Goal: Transaction & Acquisition: Purchase product/service

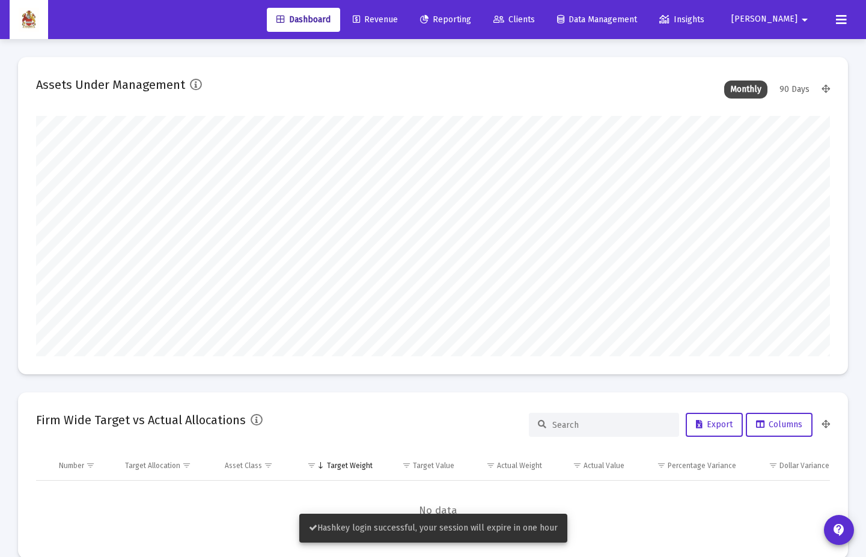
scroll to position [240, 793]
type input "[DATE]"
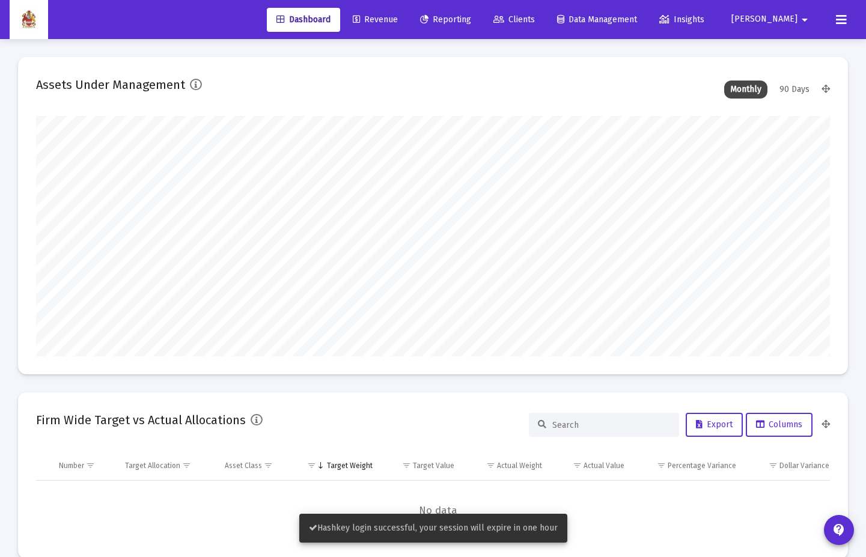
click at [790, 22] on span "[PERSON_NAME]" at bounding box center [764, 19] width 66 height 10
click at [790, 41] on span "Settings" at bounding box center [799, 51] width 35 height 29
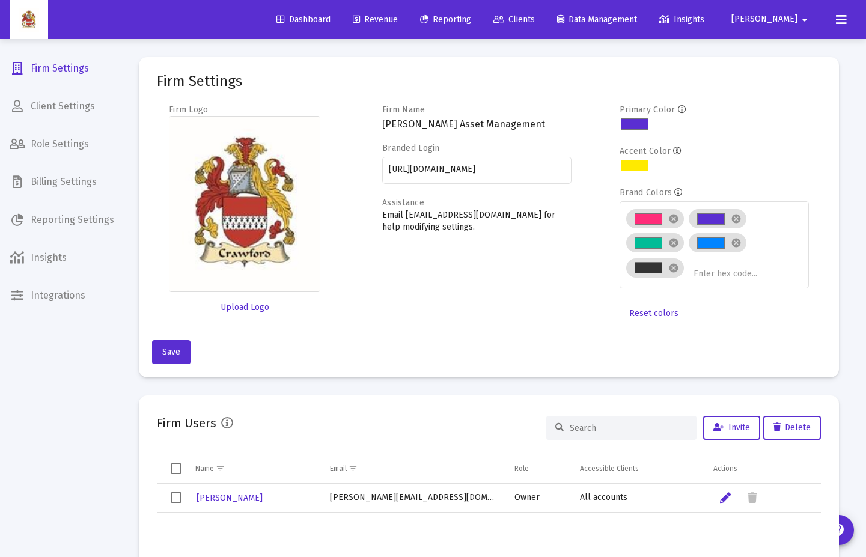
click at [63, 179] on span "Billing Settings" at bounding box center [62, 182] width 124 height 29
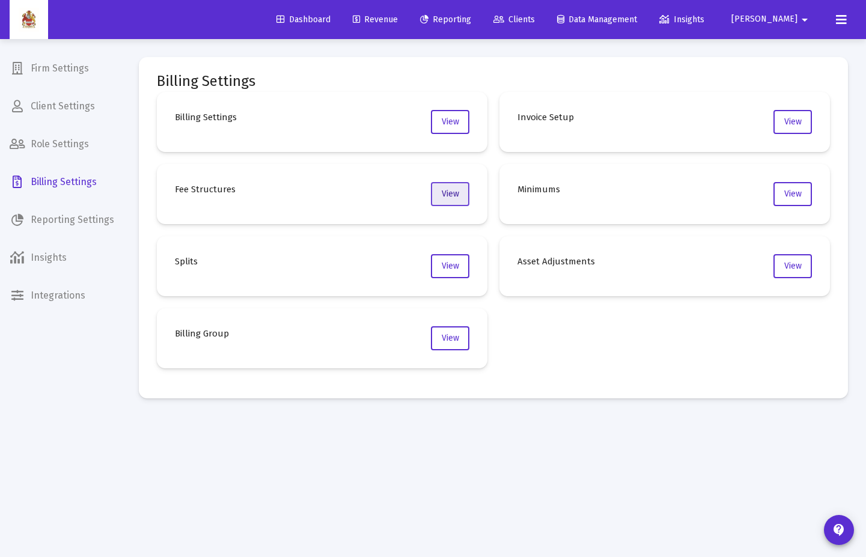
click at [444, 190] on span "View" at bounding box center [449, 194] width 17 height 10
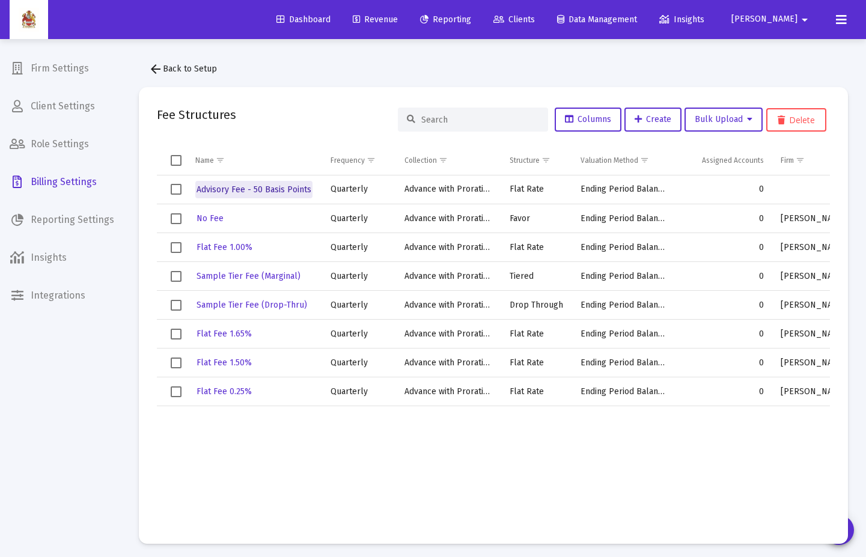
click at [265, 184] on span "Advisory Fee - 50 Basis Points" at bounding box center [253, 189] width 115 height 10
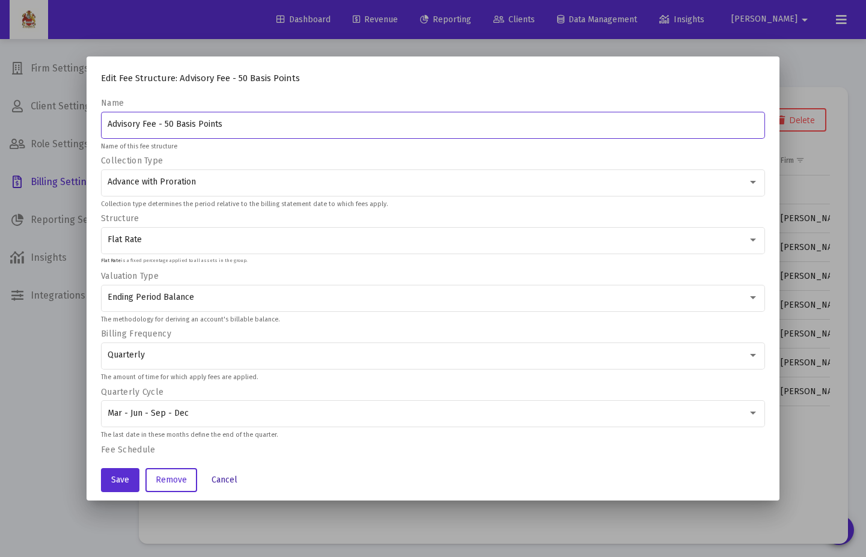
click at [231, 404] on button "Cancel" at bounding box center [224, 480] width 45 height 24
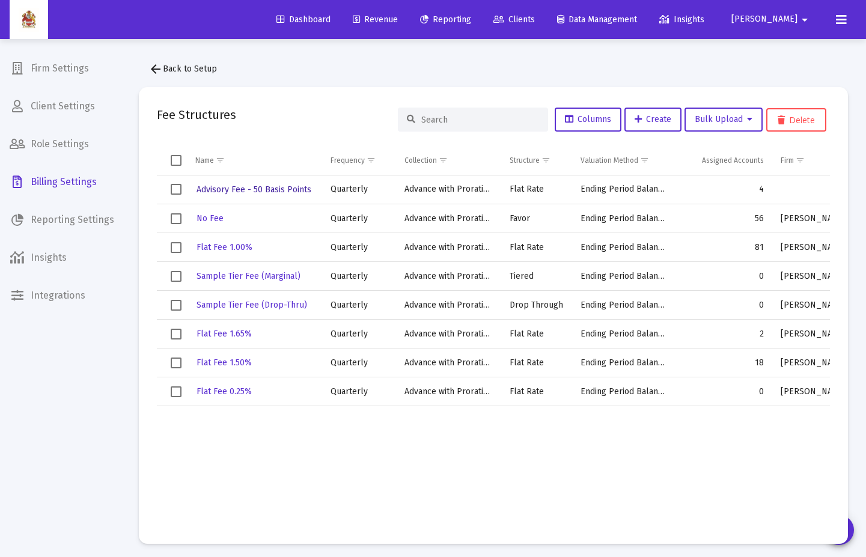
click at [276, 192] on span "Advisory Fee - 50 Basis Points" at bounding box center [253, 189] width 115 height 10
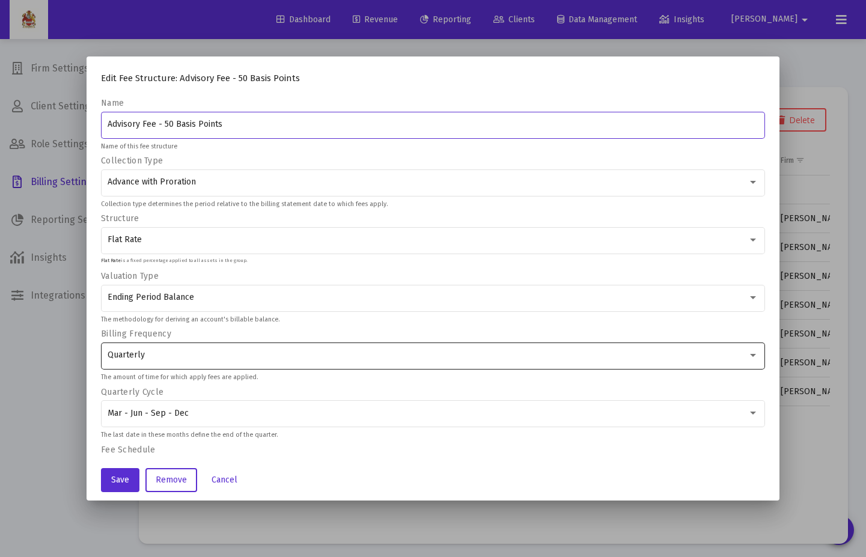
scroll to position [69, 0]
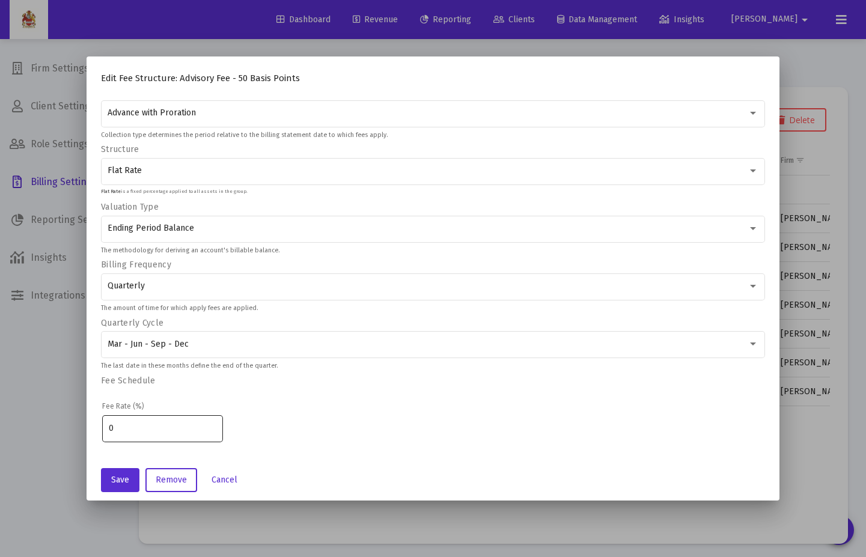
click at [213, 404] on input "0" at bounding box center [163, 428] width 108 height 10
click at [214, 404] on input "1" at bounding box center [163, 428] width 108 height 10
click at [214, 404] on input "2" at bounding box center [163, 428] width 108 height 10
click at [216, 404] on input "1" at bounding box center [163, 428] width 108 height 10
click at [216, 404] on input "0" at bounding box center [163, 428] width 108 height 10
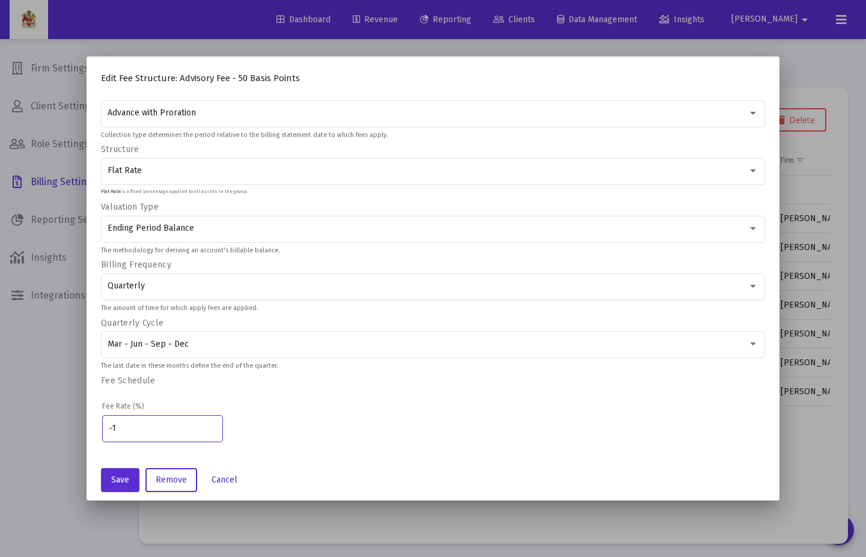
click at [216, 404] on input "-1" at bounding box center [163, 428] width 108 height 10
click at [216, 404] on input "-2" at bounding box center [163, 428] width 108 height 10
click at [214, 404] on input "-1" at bounding box center [163, 428] width 108 height 10
click at [214, 404] on input "0" at bounding box center [163, 428] width 108 height 10
type input "0.5"
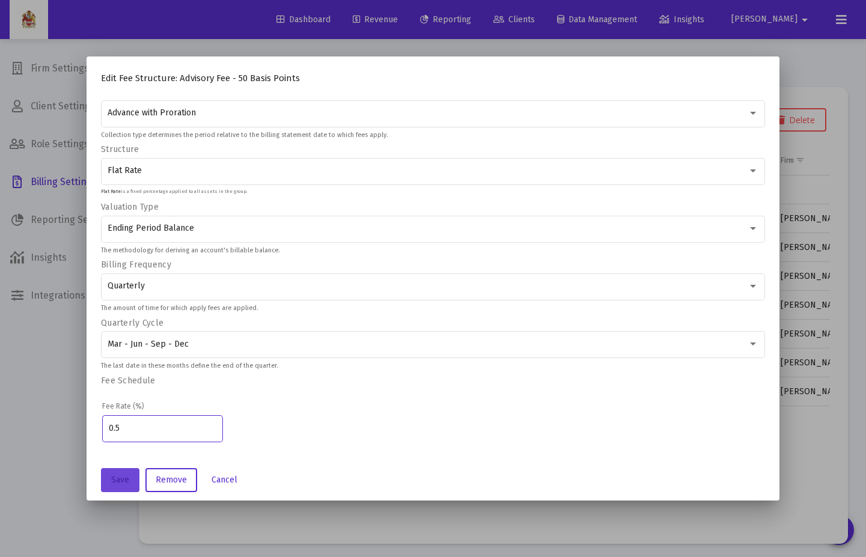
click at [121, 404] on span "Save" at bounding box center [120, 480] width 18 height 10
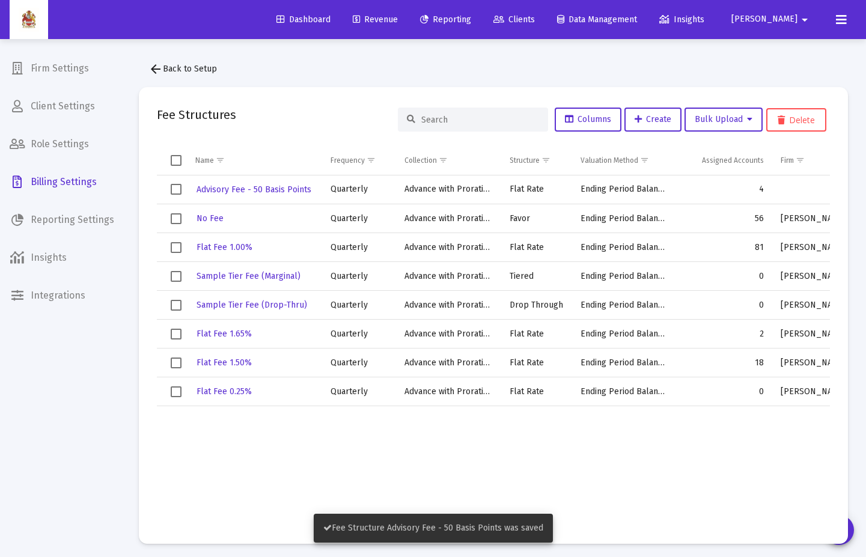
scroll to position [0, 0]
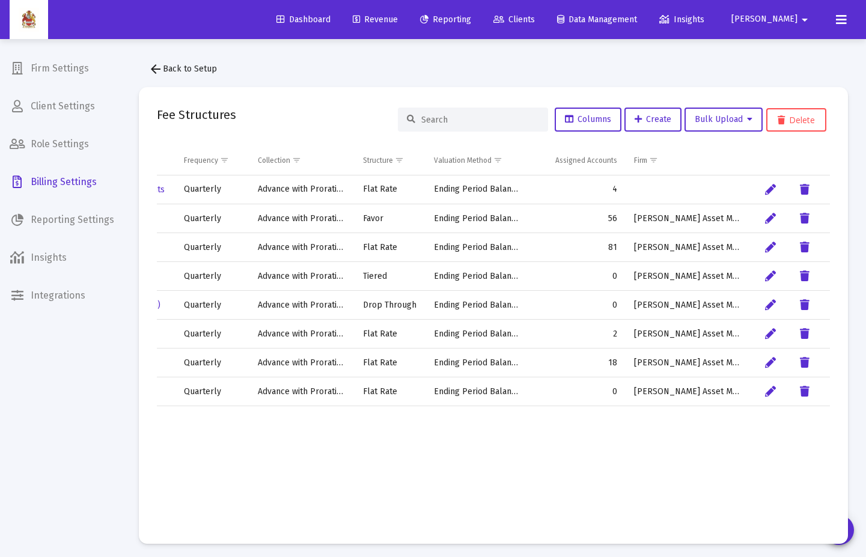
click at [612, 192] on td "4" at bounding box center [576, 189] width 97 height 29
click at [769, 191] on icon "Data grid" at bounding box center [770, 190] width 11 height 14
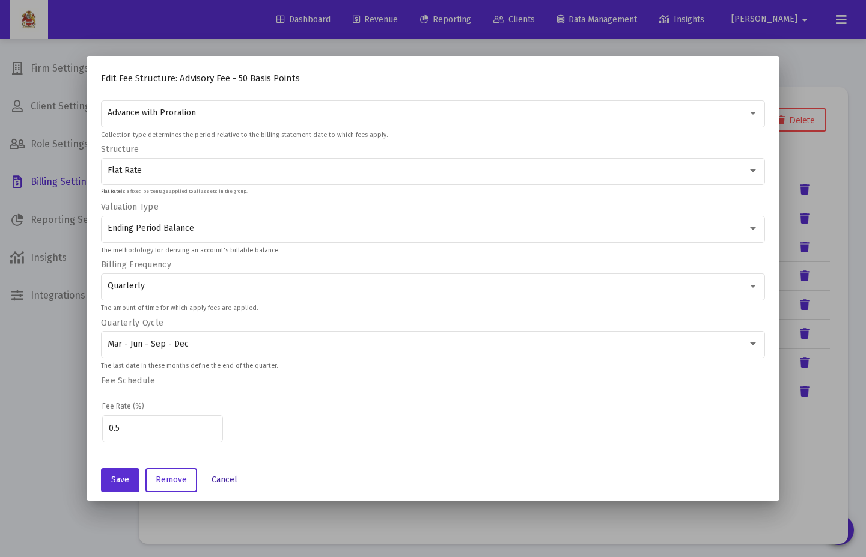
click at [230, 404] on span "Cancel" at bounding box center [224, 480] width 26 height 10
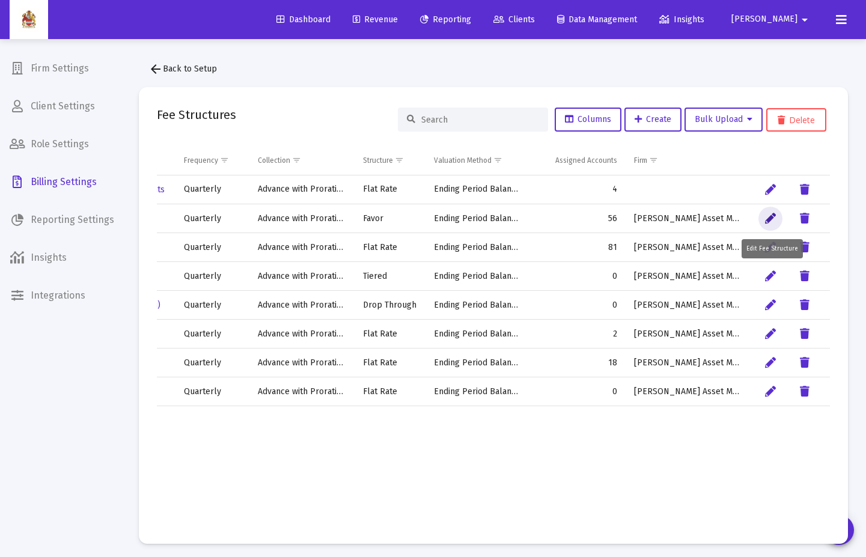
click at [760, 218] on button "Data grid" at bounding box center [770, 219] width 24 height 24
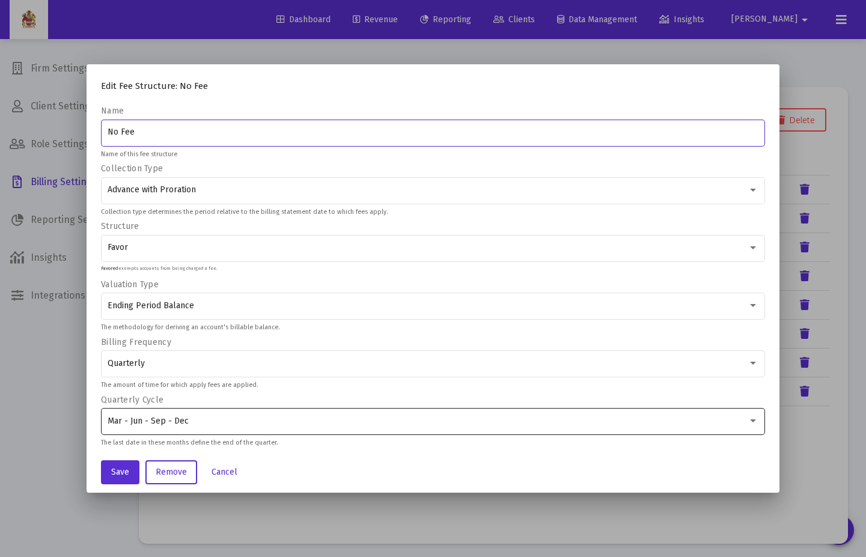
click at [232, 404] on div "Mar - Jun - Sep - Dec" at bounding box center [433, 420] width 651 height 29
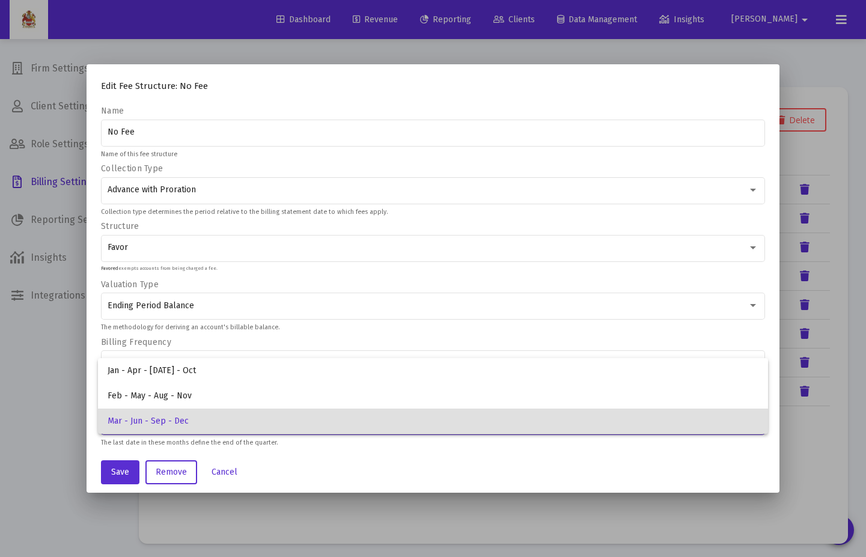
click at [374, 404] on div at bounding box center [433, 278] width 866 height 557
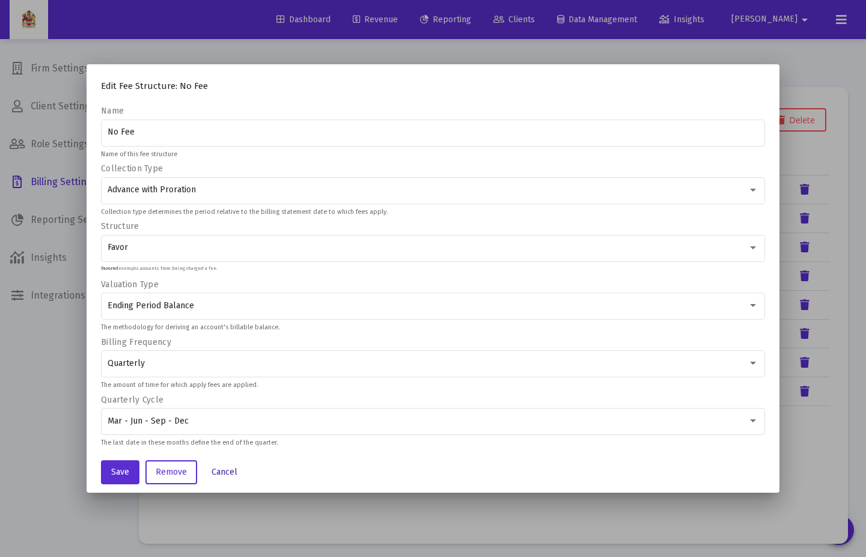
click at [234, 404] on span "Cancel" at bounding box center [224, 472] width 26 height 10
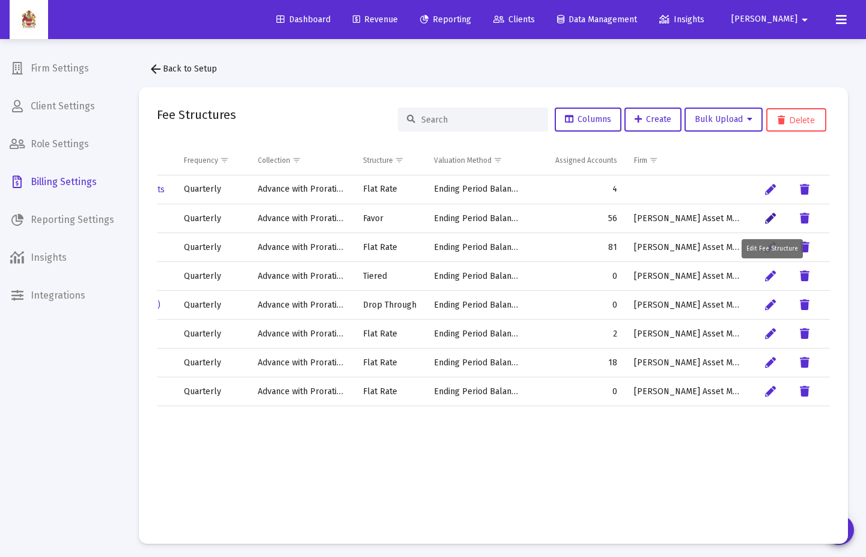
click at [765, 213] on icon "Data grid" at bounding box center [770, 218] width 11 height 14
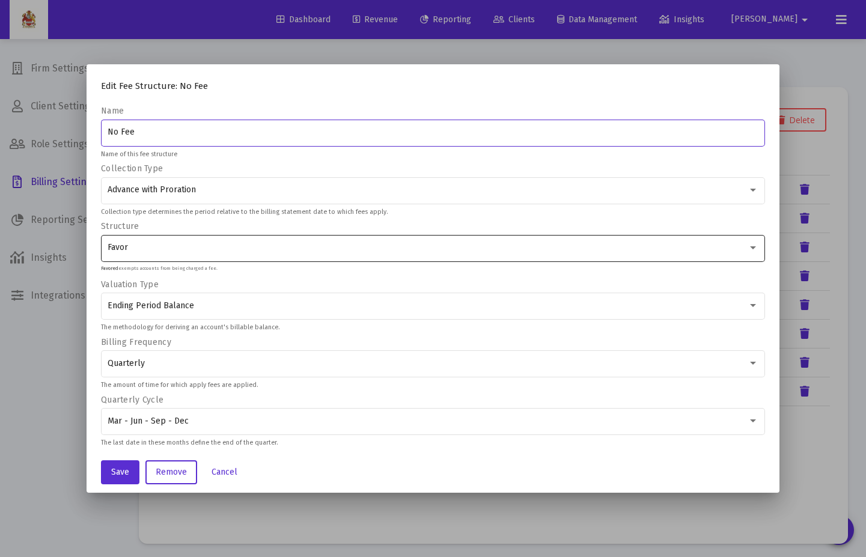
click at [738, 245] on div "Favor" at bounding box center [428, 248] width 640 height 10
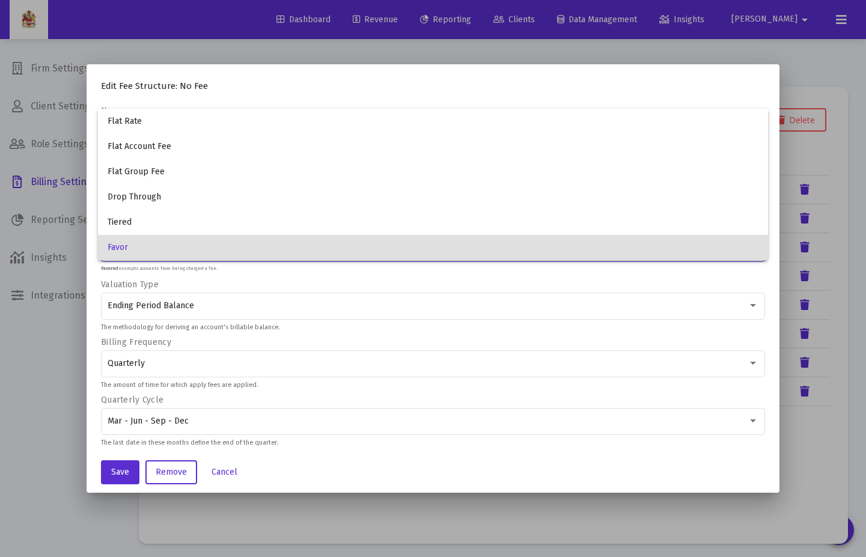
click at [509, 288] on div at bounding box center [433, 278] width 866 height 557
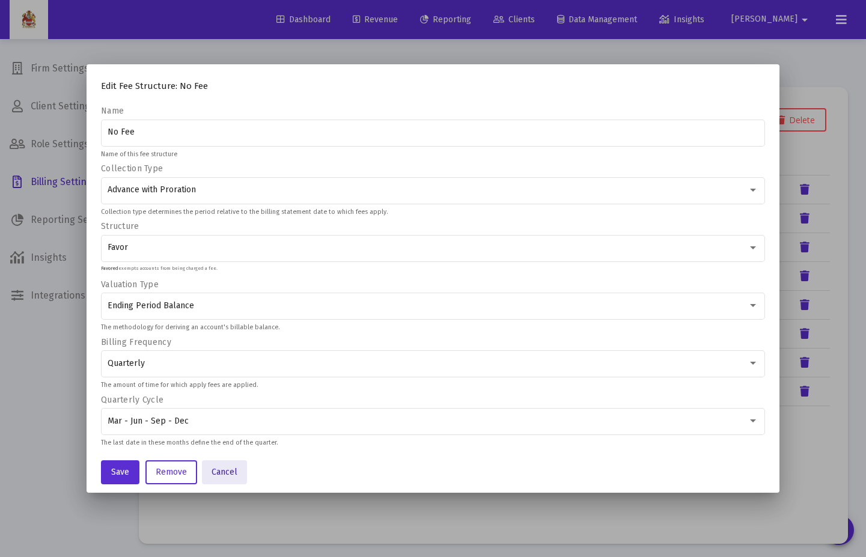
drag, startPoint x: 235, startPoint y: 482, endPoint x: 235, endPoint y: 472, distance: 10.2
click at [235, 404] on button "Cancel" at bounding box center [224, 472] width 45 height 24
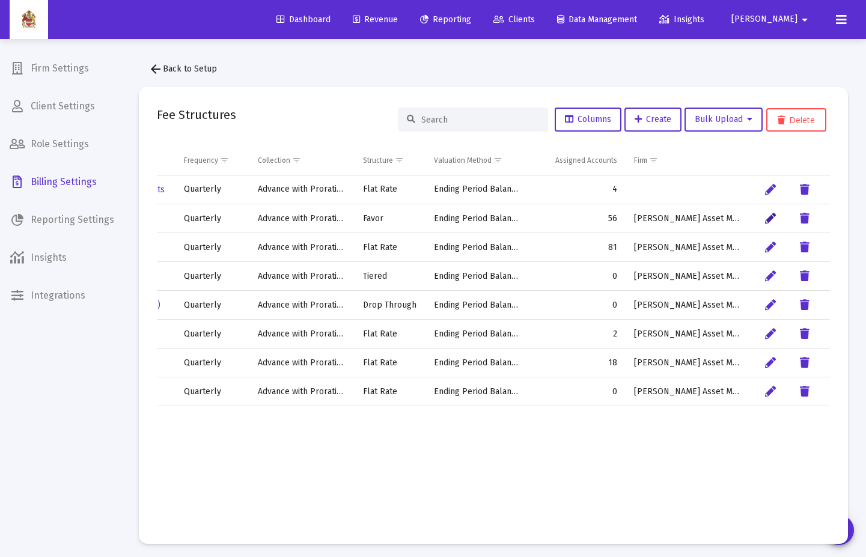
scroll to position [0, 70]
click at [705, 216] on td "[PERSON_NAME] Asset Management" at bounding box center [687, 218] width 124 height 29
click at [655, 158] on span "Show filter options for column 'Firm'" at bounding box center [653, 160] width 9 height 9
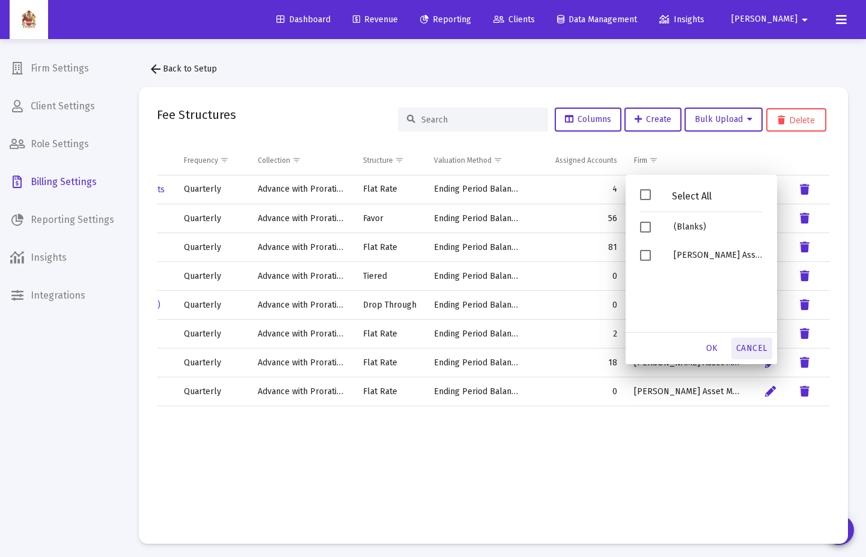
click at [753, 357] on div "Cancel" at bounding box center [751, 349] width 41 height 22
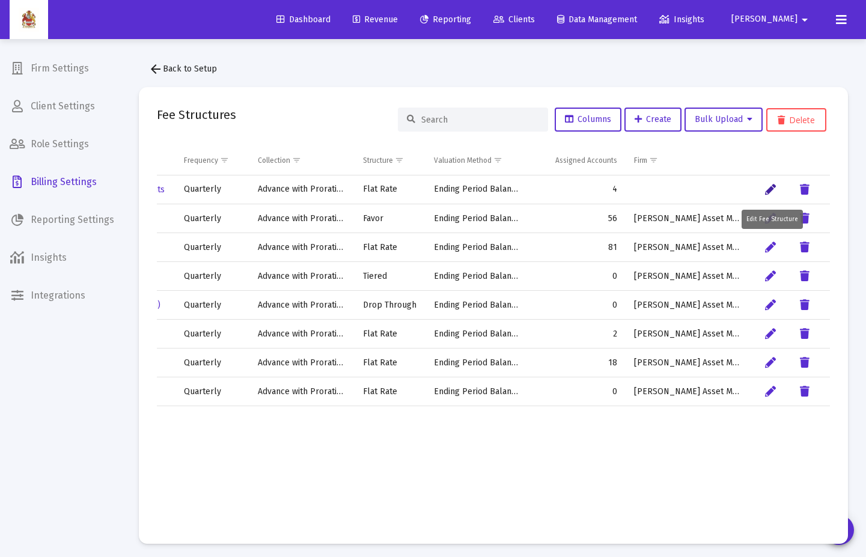
click at [766, 196] on icon "Data grid" at bounding box center [770, 190] width 11 height 14
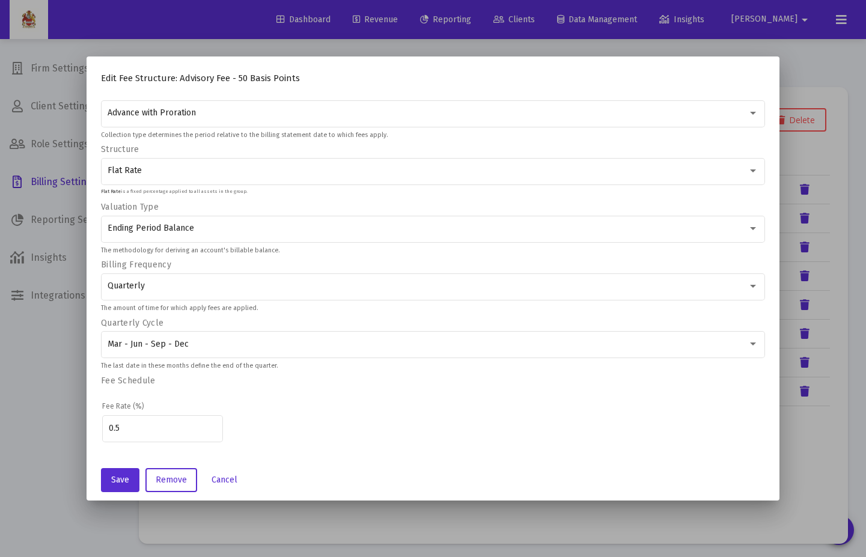
click at [245, 404] on mat-dialog-actions "Save Remove Cancel" at bounding box center [433, 480] width 664 height 41
click at [229, 404] on span "Cancel" at bounding box center [224, 480] width 26 height 10
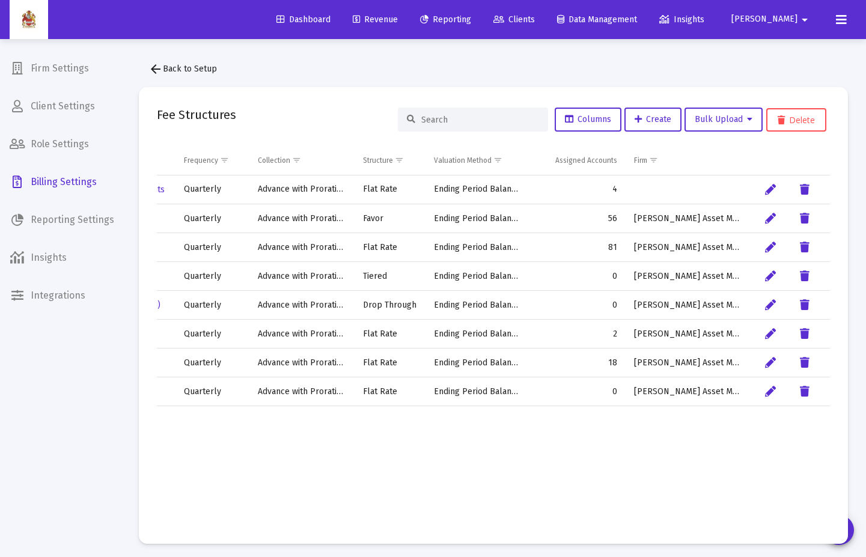
scroll to position [0, 0]
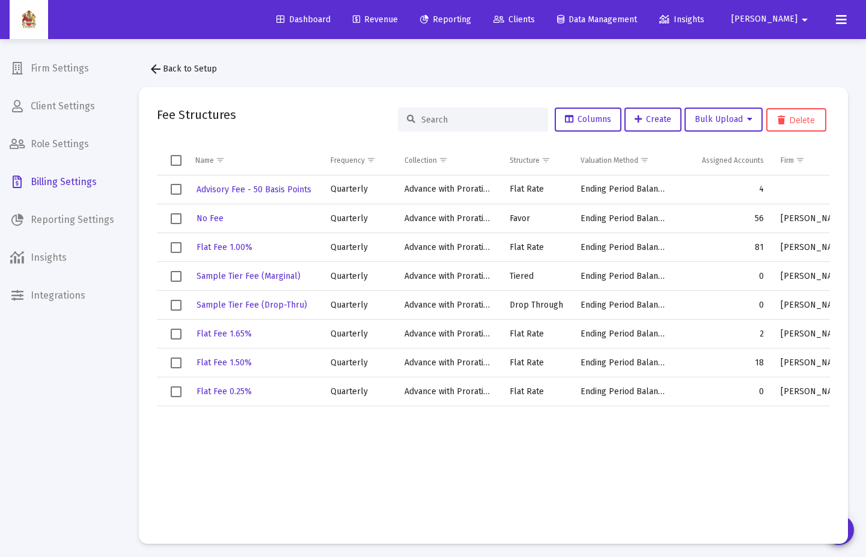
click at [302, 58] on div "arrow_back Back to Setup Fee Structures Columns Create Bulk Upload Delete Name …" at bounding box center [493, 300] width 745 height 523
click at [535, 17] on span "Clients" at bounding box center [513, 19] width 41 height 10
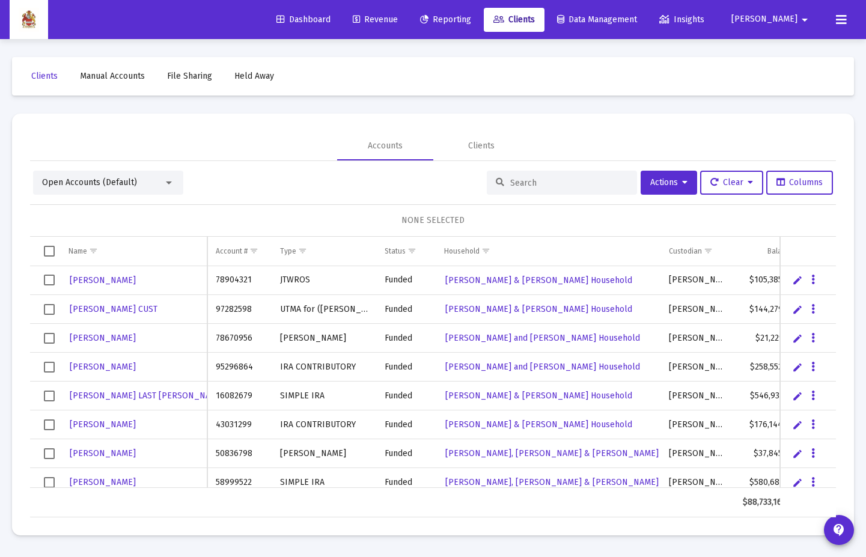
click at [563, 183] on input at bounding box center [569, 183] width 118 height 10
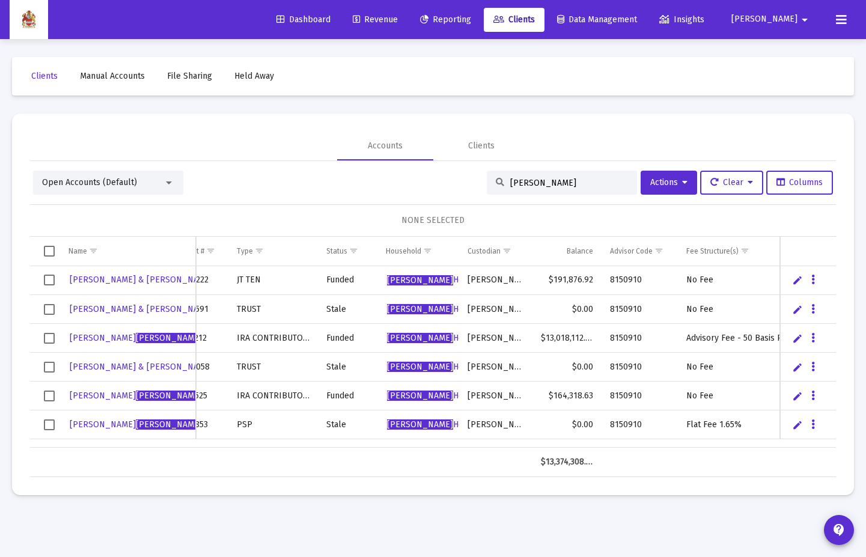
scroll to position [0, 36]
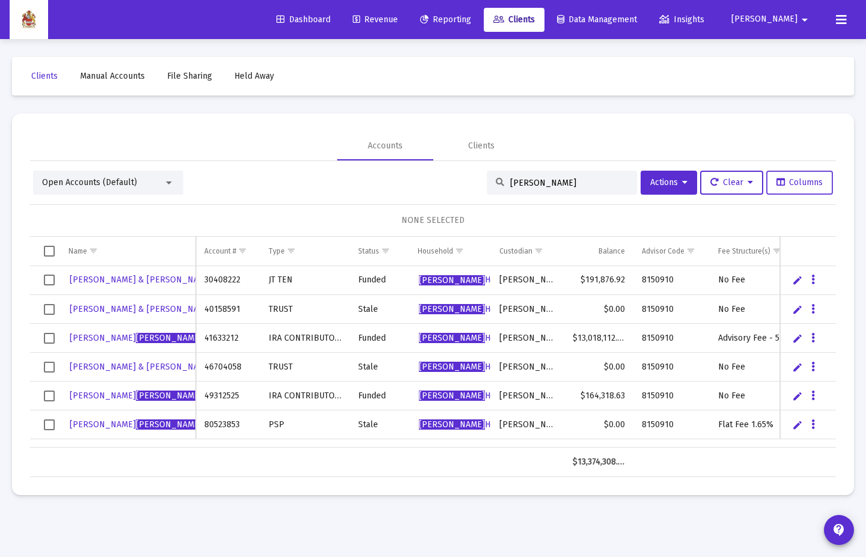
type input "[PERSON_NAME]"
click at [817, 186] on span "Columns" at bounding box center [799, 182] width 46 height 10
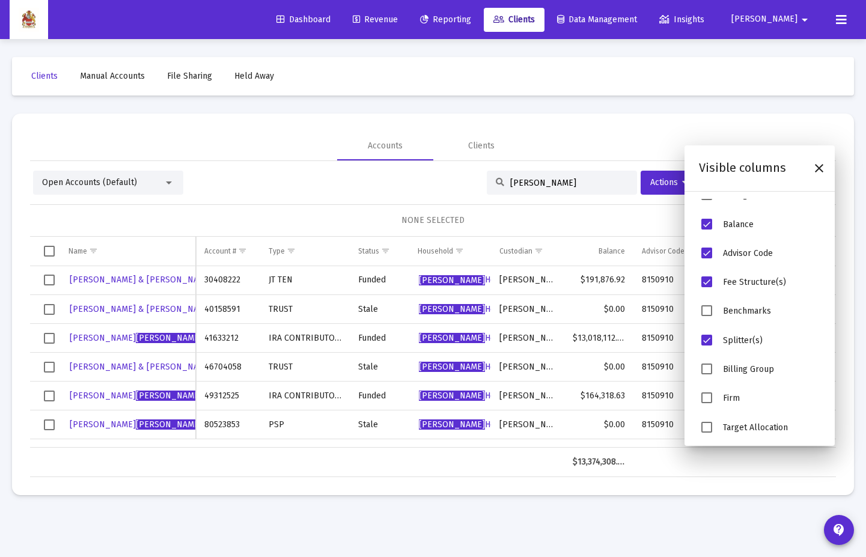
click at [707, 371] on span "Billing Group" at bounding box center [706, 368] width 11 height 11
click at [586, 120] on mat-card "Accounts Clients Open Accounts (Default) [PERSON_NAME] Actions Clear Columns NO…" at bounding box center [433, 304] width 842 height 381
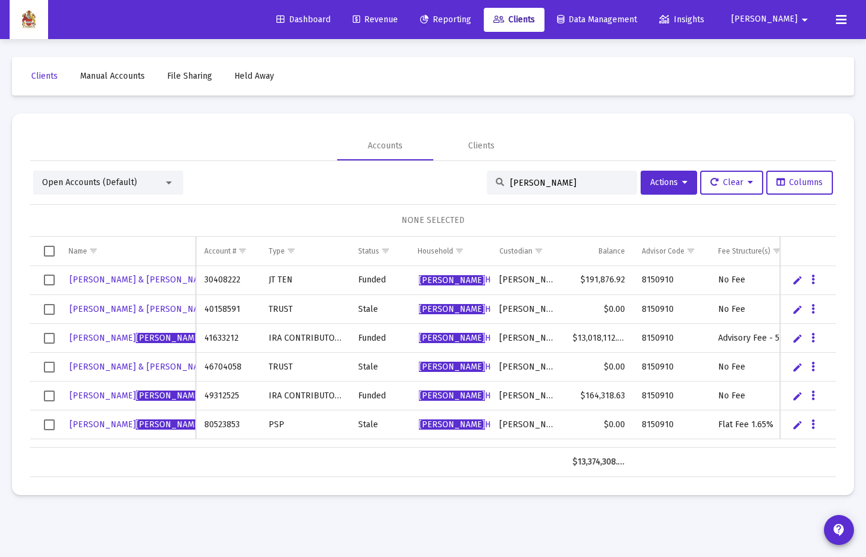
click at [219, 337] on td "41633212" at bounding box center [228, 338] width 64 height 29
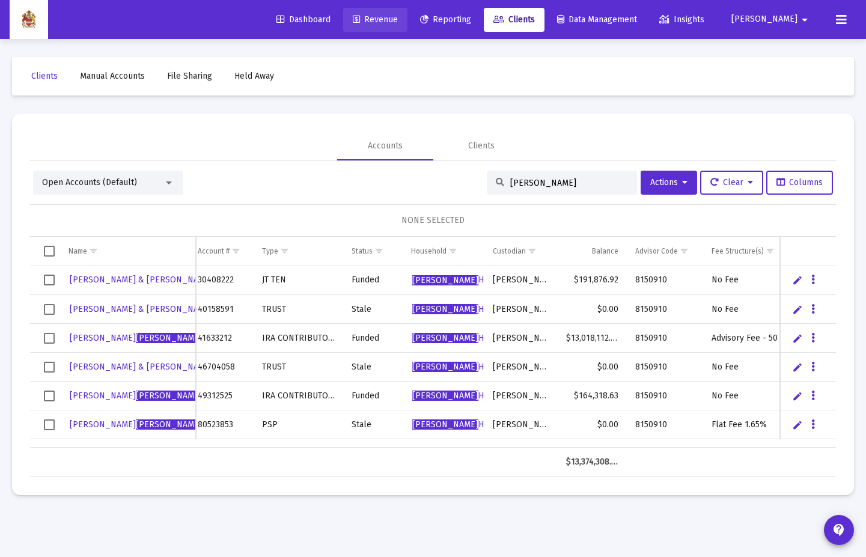
click at [398, 16] on span "Revenue" at bounding box center [375, 19] width 45 height 10
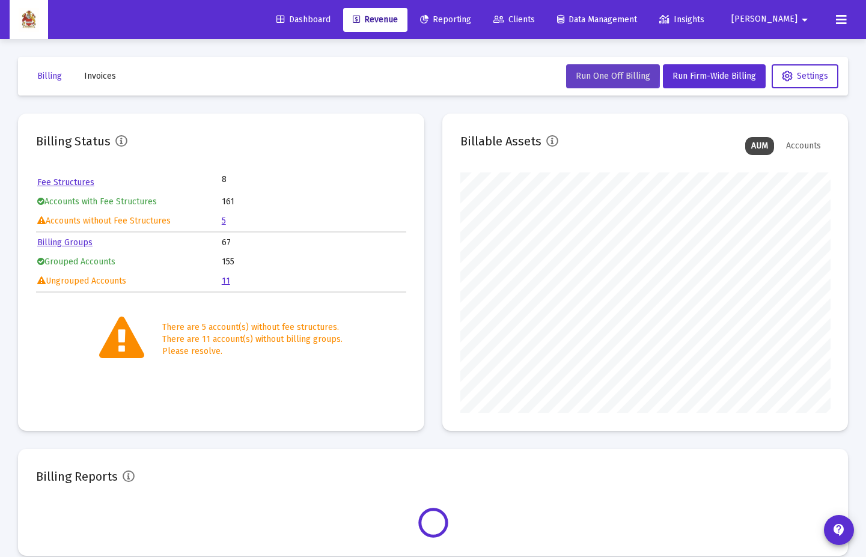
click at [593, 72] on span "Run One Off Billing" at bounding box center [612, 76] width 74 height 10
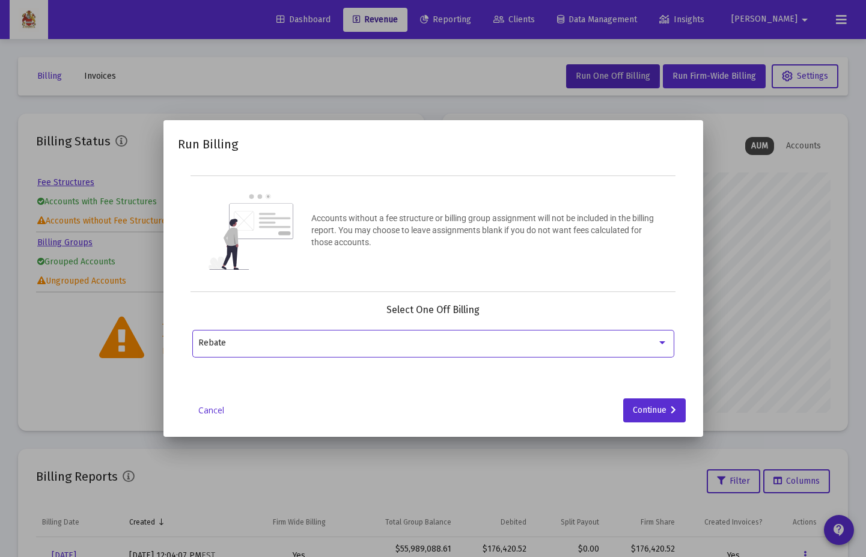
click at [620, 330] on div "Rebate" at bounding box center [432, 342] width 469 height 29
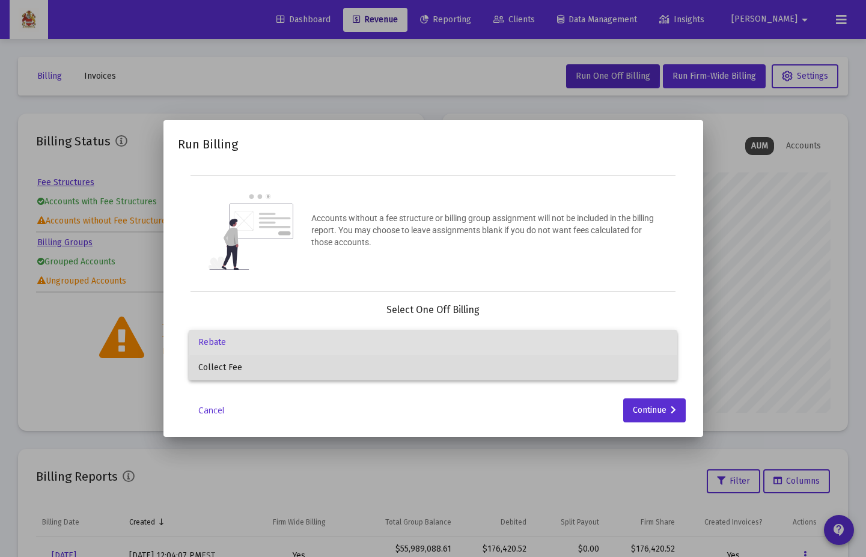
click at [547, 380] on span "Collect Fee" at bounding box center [432, 367] width 469 height 25
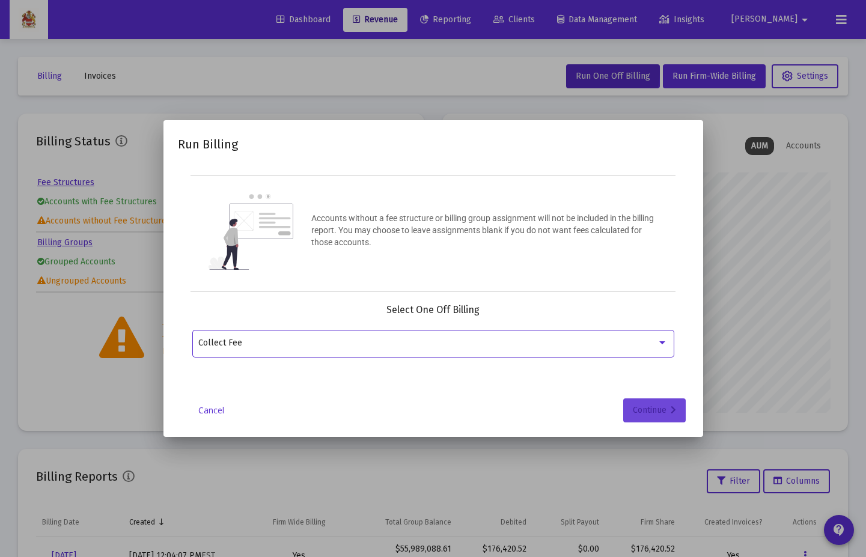
click at [668, 404] on div "Continue" at bounding box center [654, 410] width 43 height 24
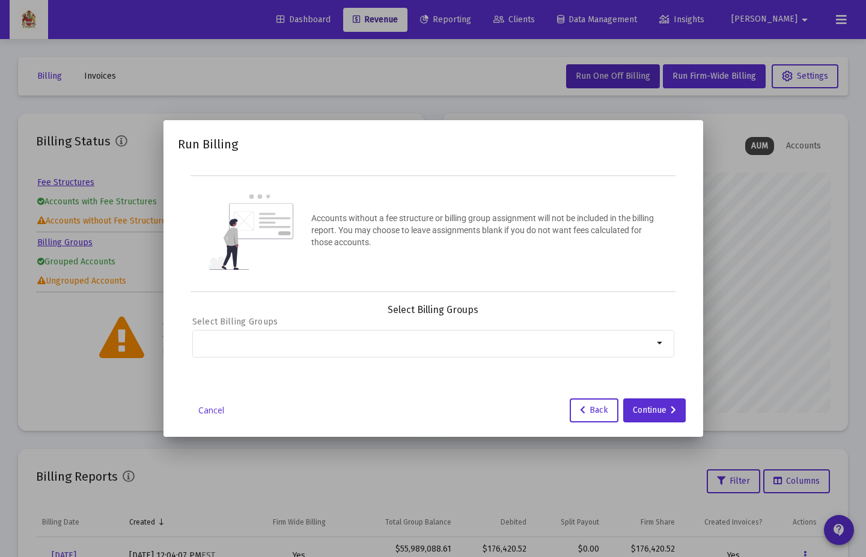
click at [511, 359] on div "arrow_drop_down" at bounding box center [433, 349] width 482 height 38
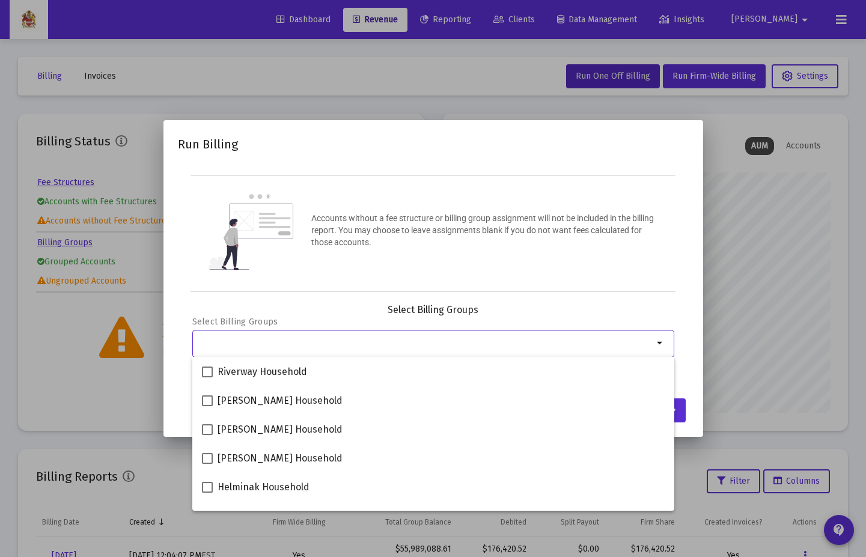
click at [519, 344] on input "Selection" at bounding box center [425, 343] width 455 height 10
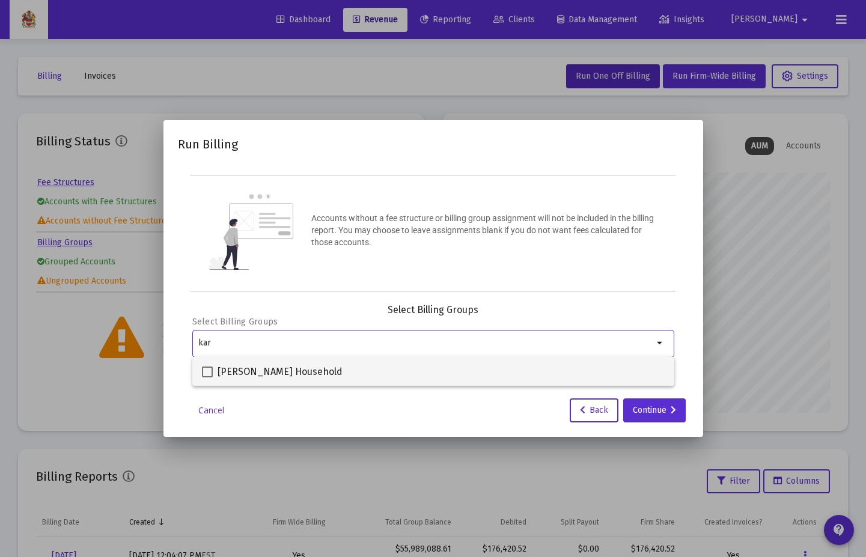
type input "kar"
click at [442, 369] on div "[PERSON_NAME] Household" at bounding box center [433, 371] width 463 height 29
checkbox input "true"
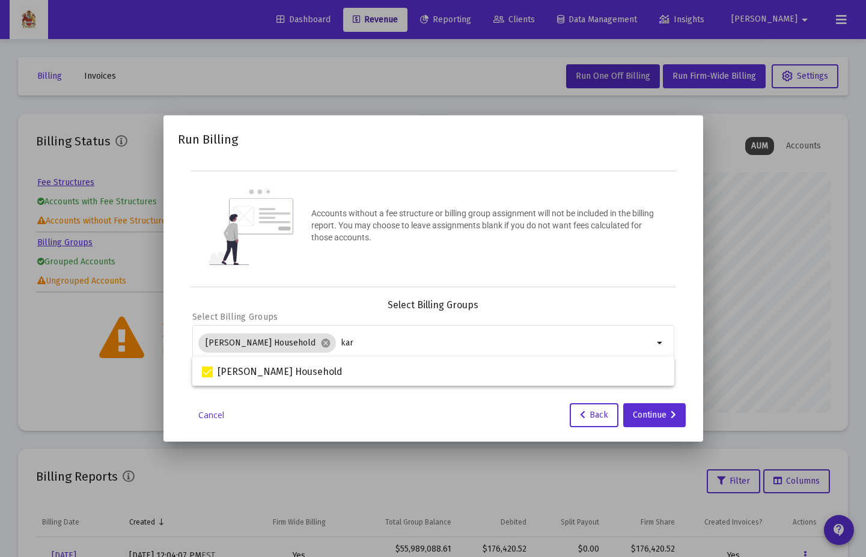
click at [442, 404] on div "Cancel Back Continue" at bounding box center [433, 415] width 511 height 24
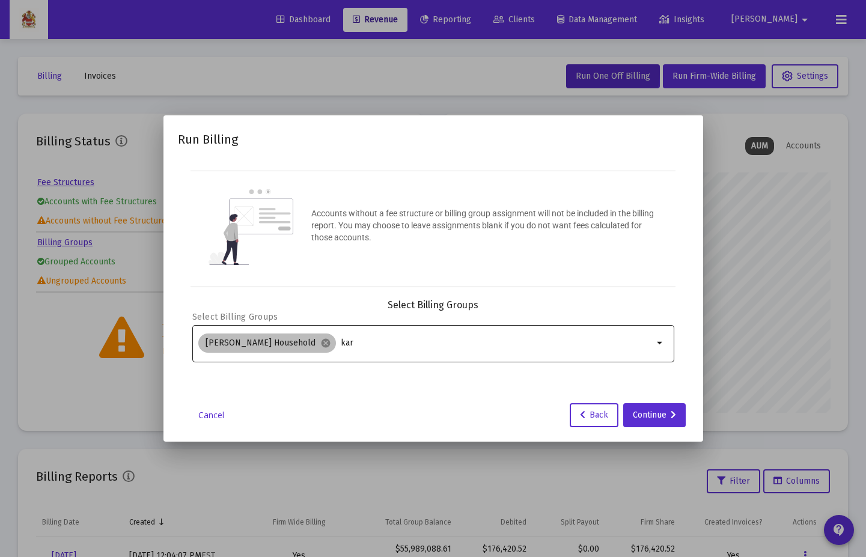
click at [374, 348] on div "[PERSON_NAME] Household cancel kar" at bounding box center [426, 343] width 460 height 24
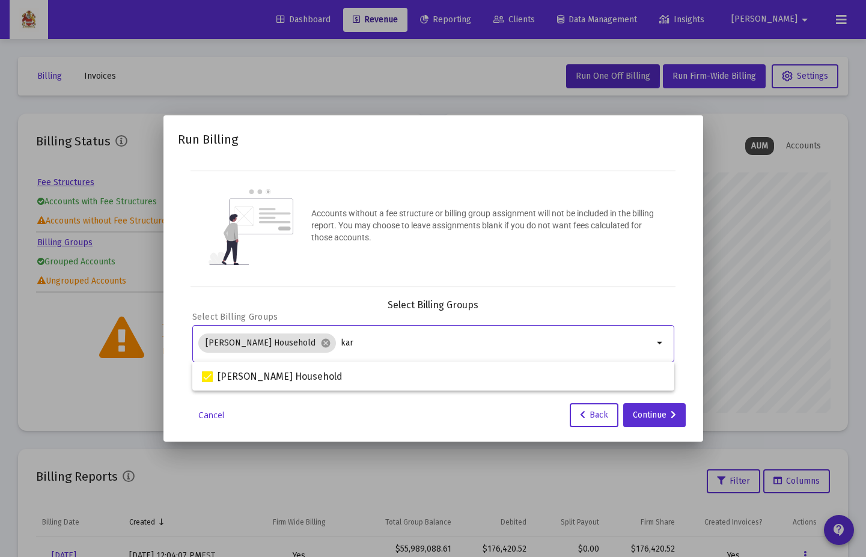
click at [363, 346] on input "kar" at bounding box center [497, 343] width 312 height 10
type input "k"
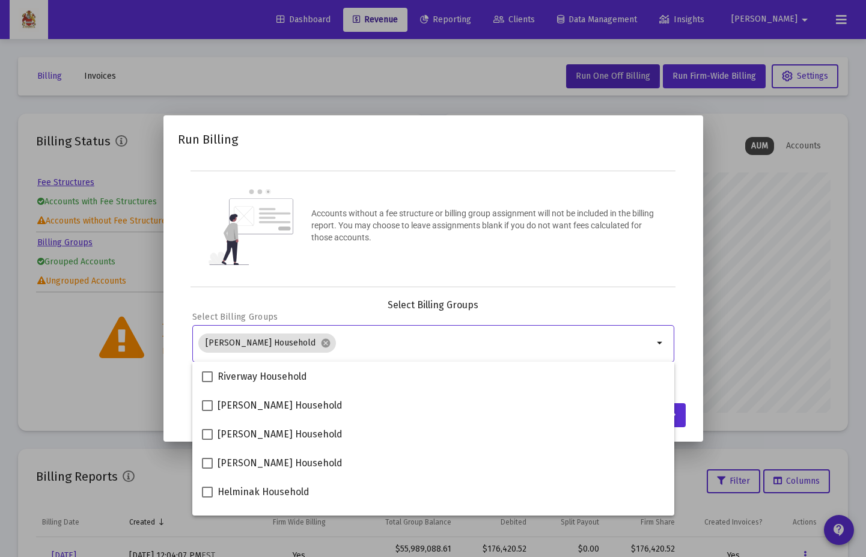
click at [349, 292] on div "Run Billing Accounts without a fee structure or billing group assignment will n…" at bounding box center [433, 278] width 511 height 297
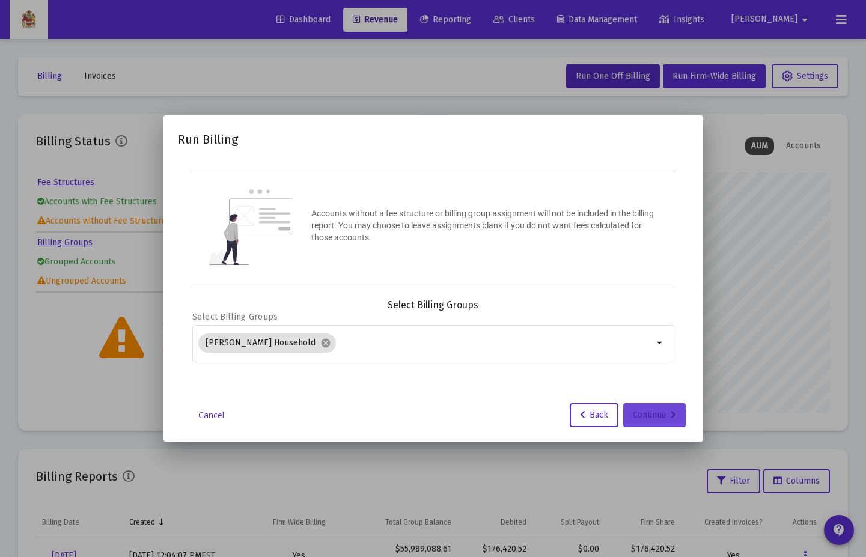
click at [672, 404] on icon at bounding box center [672, 415] width 5 height 8
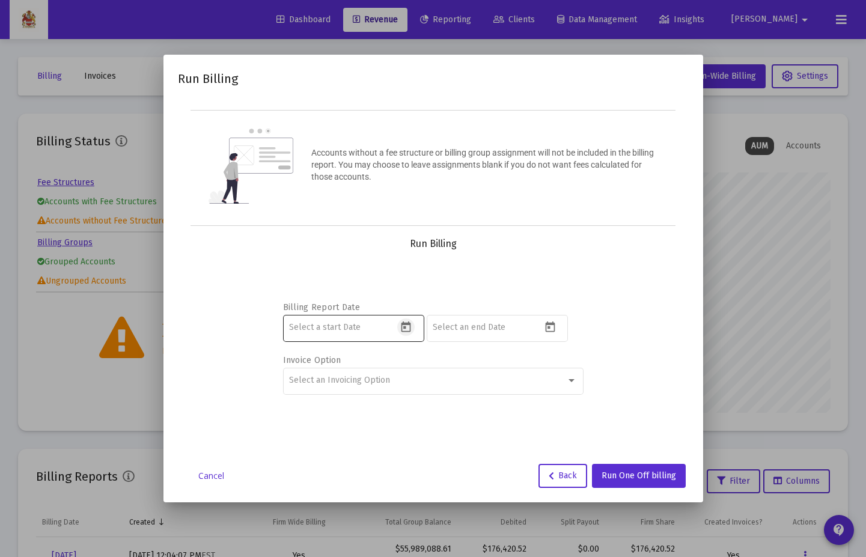
click at [402, 324] on icon "Open calendar" at bounding box center [406, 326] width 10 height 11
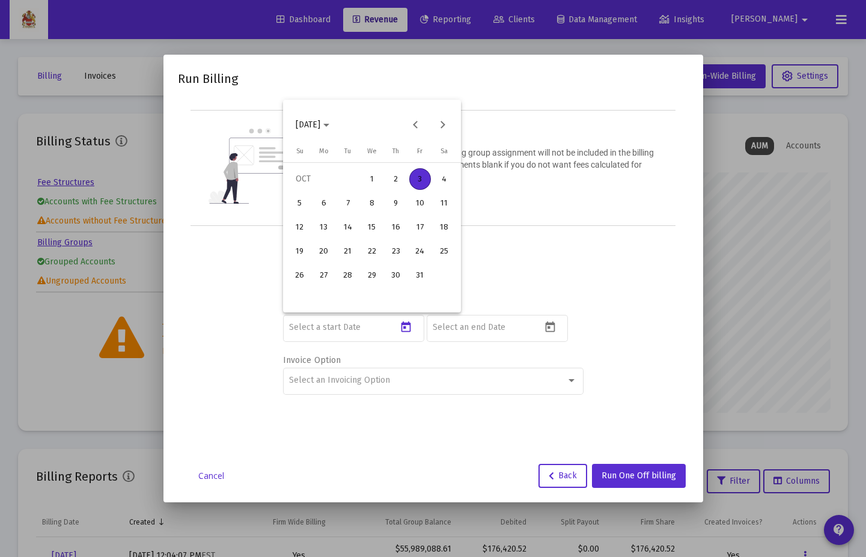
click at [320, 121] on span "[DATE]" at bounding box center [308, 125] width 25 height 10
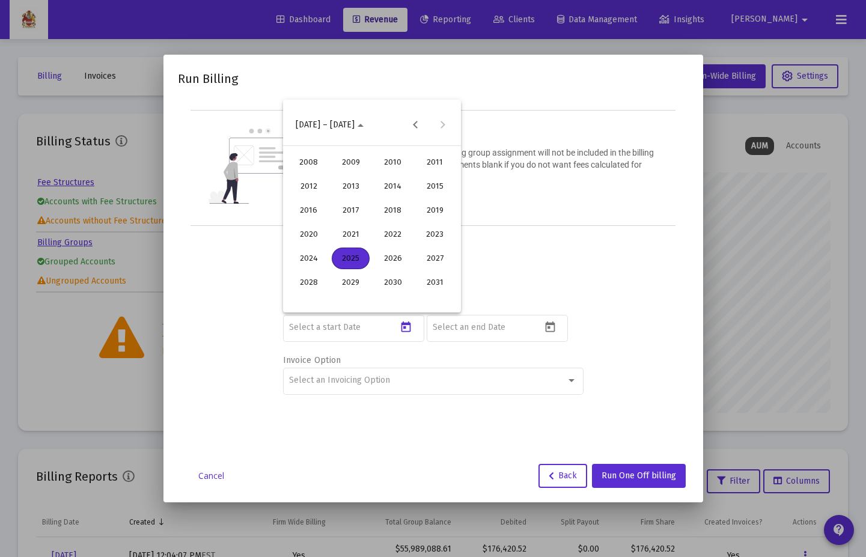
click at [342, 258] on div "2025" at bounding box center [351, 258] width 38 height 22
click at [383, 210] on div "[DATE]" at bounding box center [393, 210] width 38 height 22
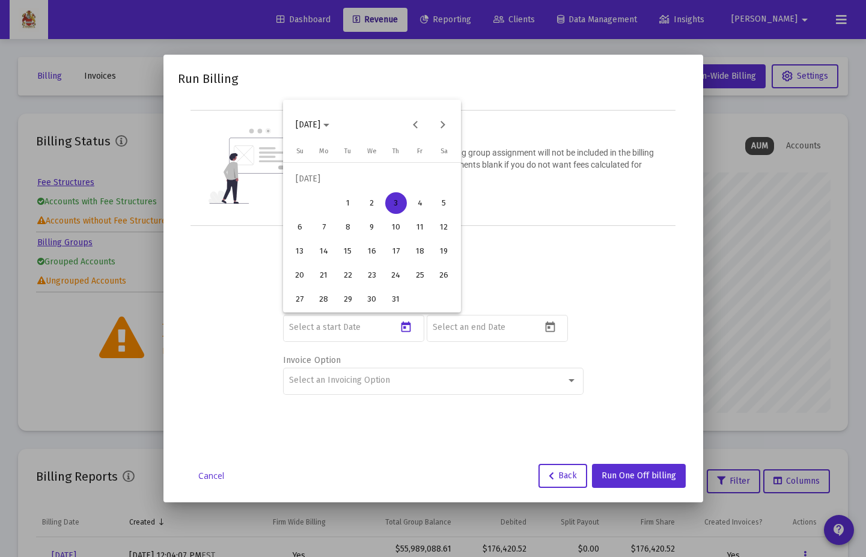
click at [344, 200] on div "1" at bounding box center [348, 203] width 22 height 22
type input "[DATE]"
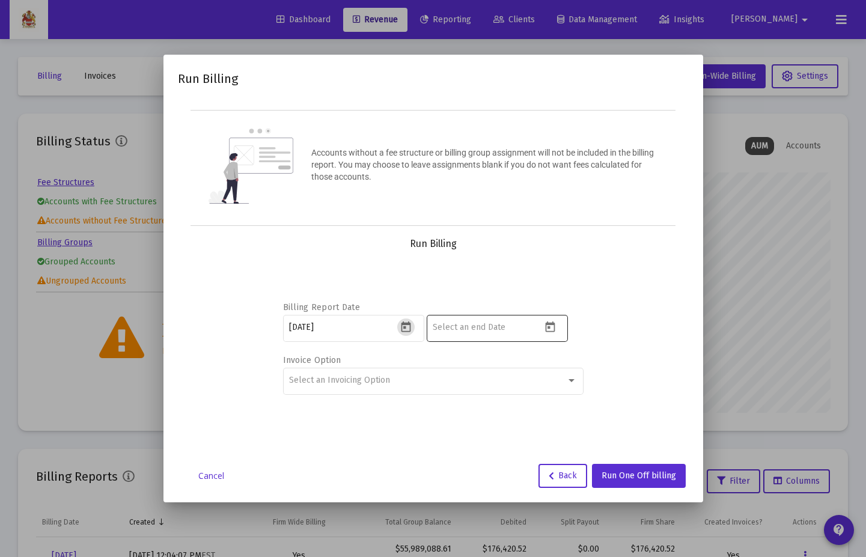
click at [540, 321] on div at bounding box center [486, 326] width 108 height 29
click at [553, 326] on icon "Open calendar" at bounding box center [550, 327] width 13 height 13
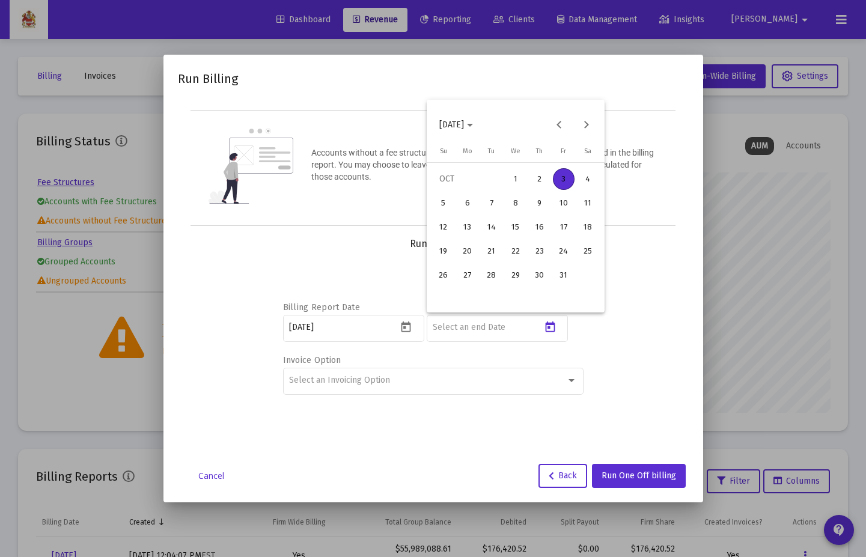
click at [464, 126] on span "[DATE]" at bounding box center [451, 125] width 25 height 10
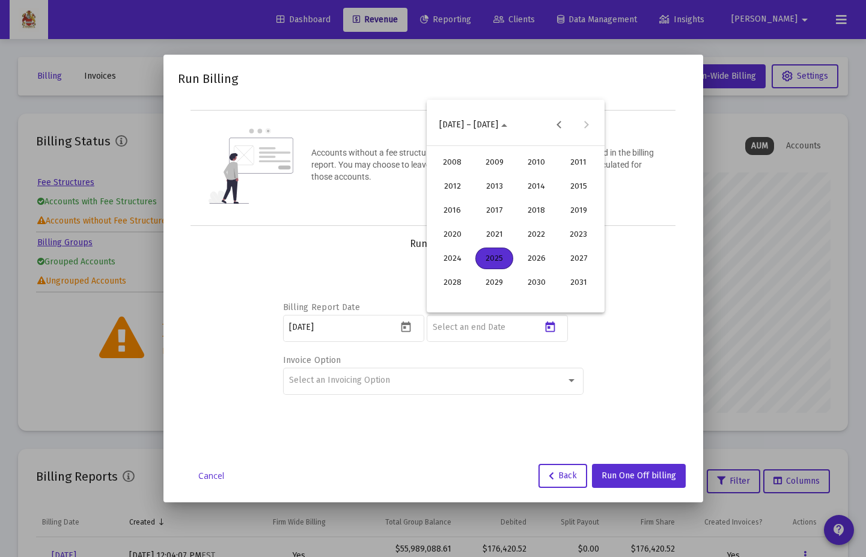
click at [497, 252] on div "2025" at bounding box center [494, 258] width 38 height 22
click at [455, 237] on div "SEP" at bounding box center [452, 234] width 38 height 22
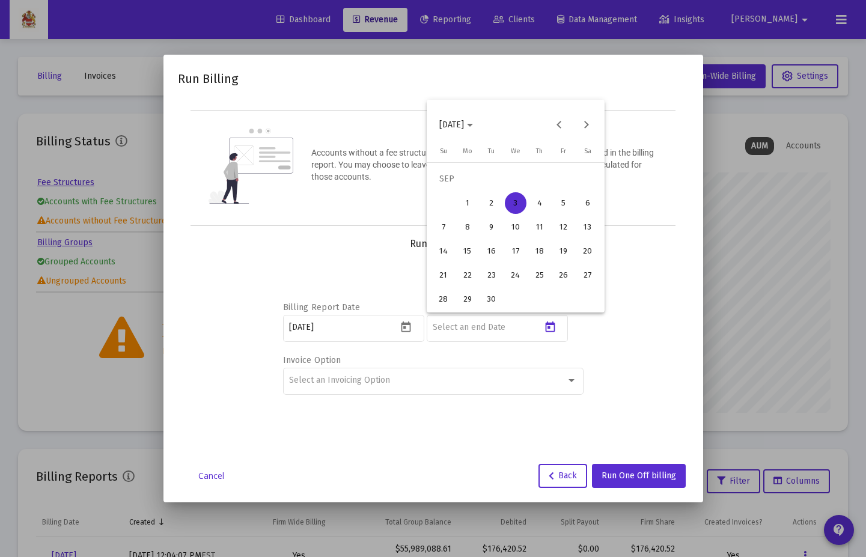
click at [503, 302] on table "[DATE] Su [DATE] Mo [DATE] Tu [DATE] We [DATE] Th [DATE] Fr [DATE] [DATE] 2 3 4…" at bounding box center [515, 228] width 168 height 166
click at [497, 299] on div "30" at bounding box center [492, 299] width 22 height 22
type input "[DATE]"
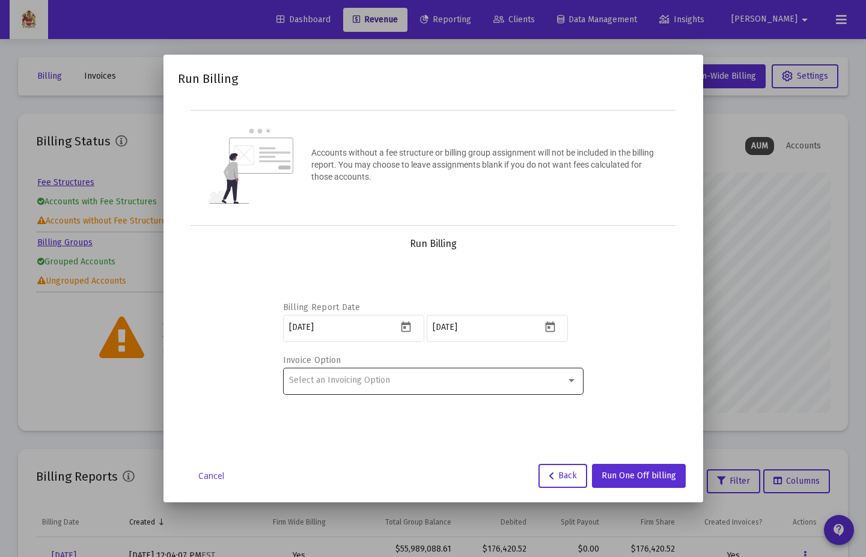
click at [554, 371] on div "Select an Invoicing Option" at bounding box center [433, 379] width 288 height 29
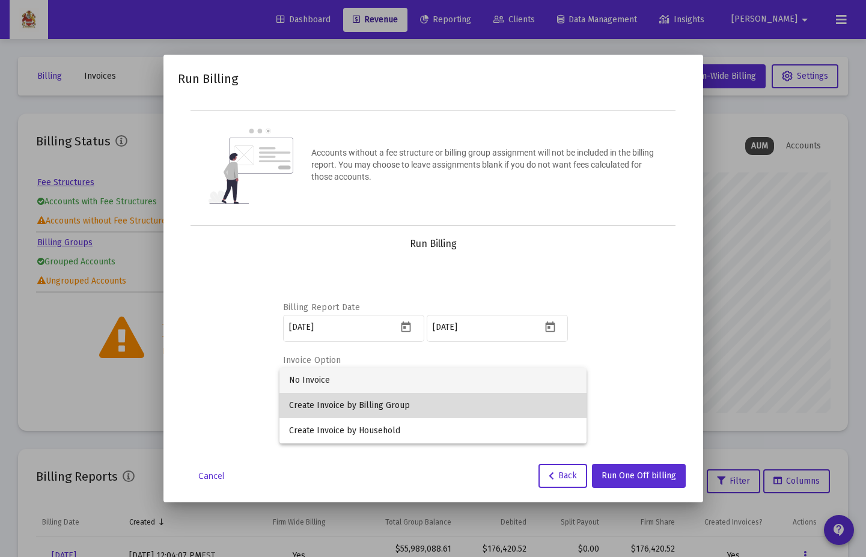
click at [520, 401] on span "Create Invoice by Billing Group" at bounding box center [433, 405] width 288 height 25
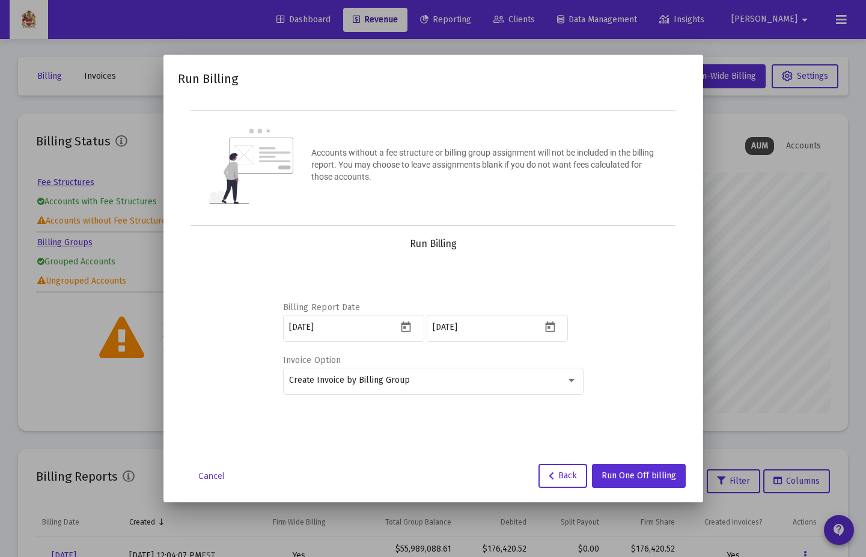
click at [216, 404] on link "Cancel" at bounding box center [211, 476] width 60 height 12
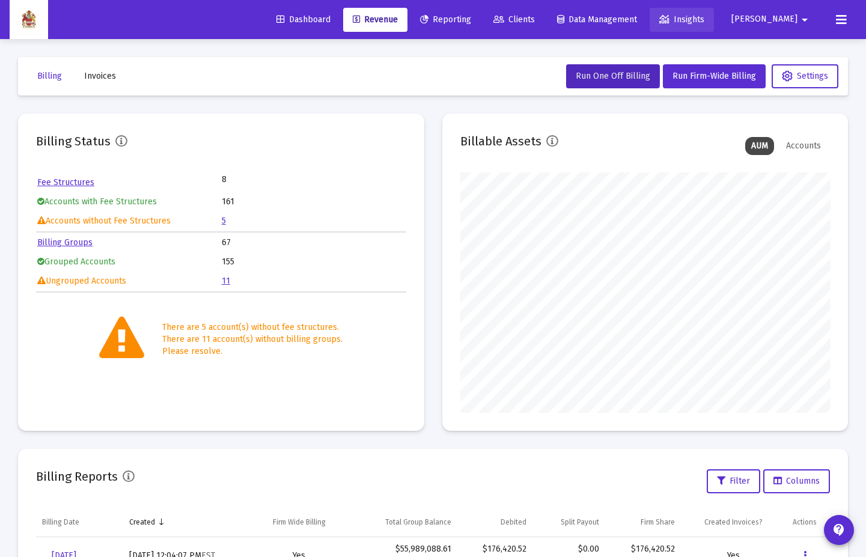
click at [783, 14] on span "[PERSON_NAME]" at bounding box center [764, 19] width 66 height 10
click at [803, 17] on div at bounding box center [433, 278] width 866 height 557
click at [794, 32] on div "Dashboard Revenue Reporting Clients Data Management Insights [PERSON_NAME] arro…" at bounding box center [433, 19] width 846 height 39
click at [795, 23] on span "[PERSON_NAME]" at bounding box center [764, 19] width 66 height 10
click at [798, 52] on span "Settings" at bounding box center [799, 51] width 35 height 29
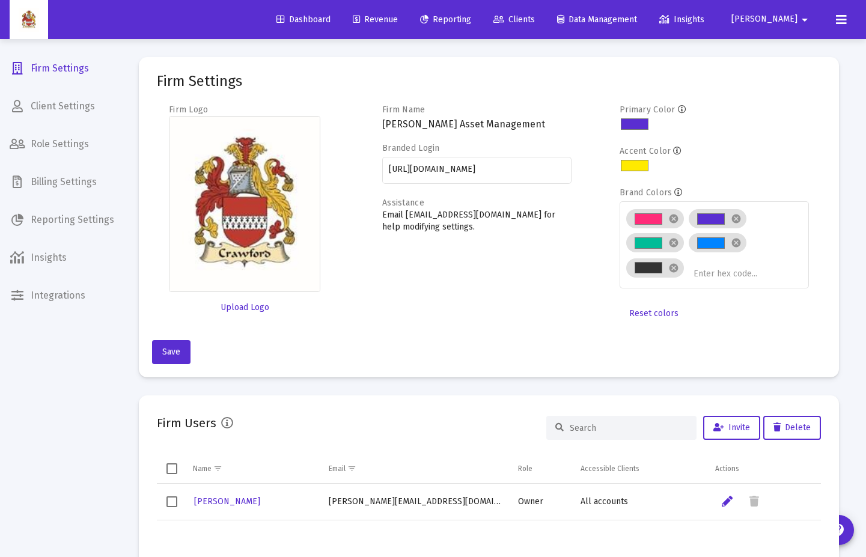
click at [71, 185] on span "Billing Settings" at bounding box center [62, 182] width 124 height 29
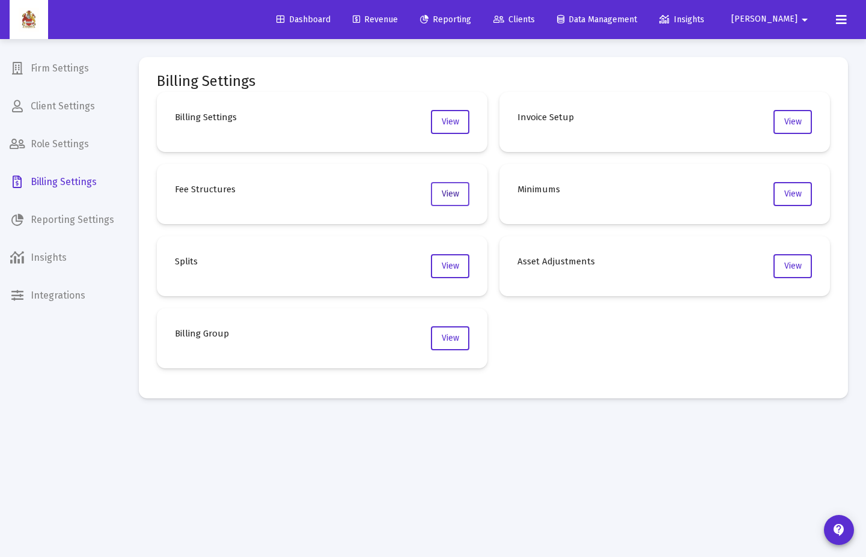
click at [437, 197] on button "View" at bounding box center [450, 194] width 38 height 24
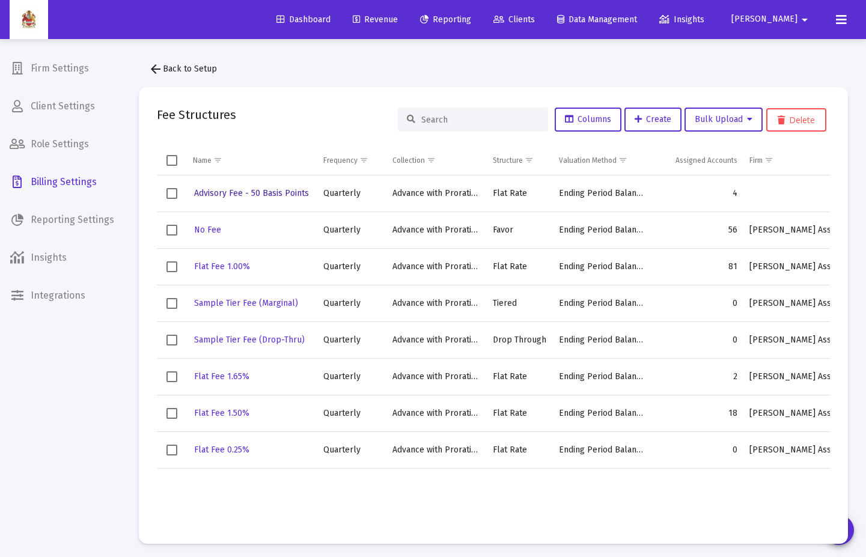
click at [270, 187] on button "Advisory Fee - 50 Basis Points" at bounding box center [251, 192] width 117 height 17
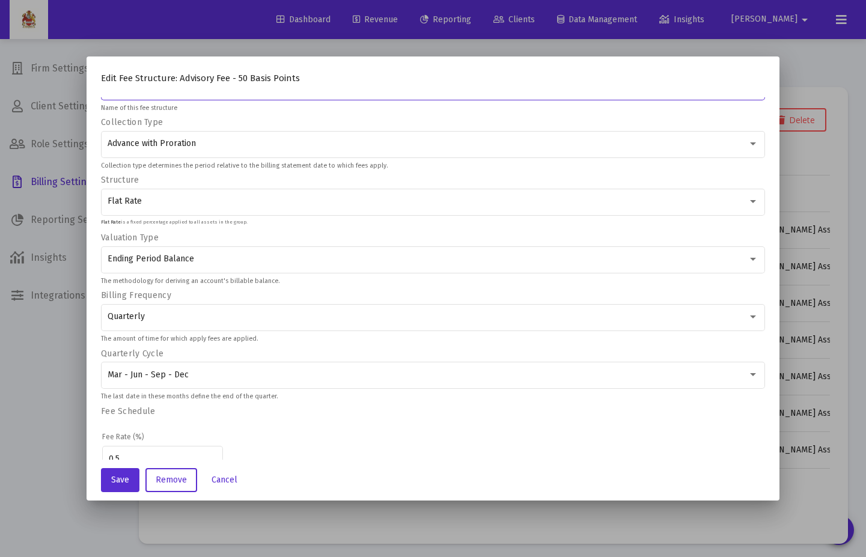
scroll to position [69, 0]
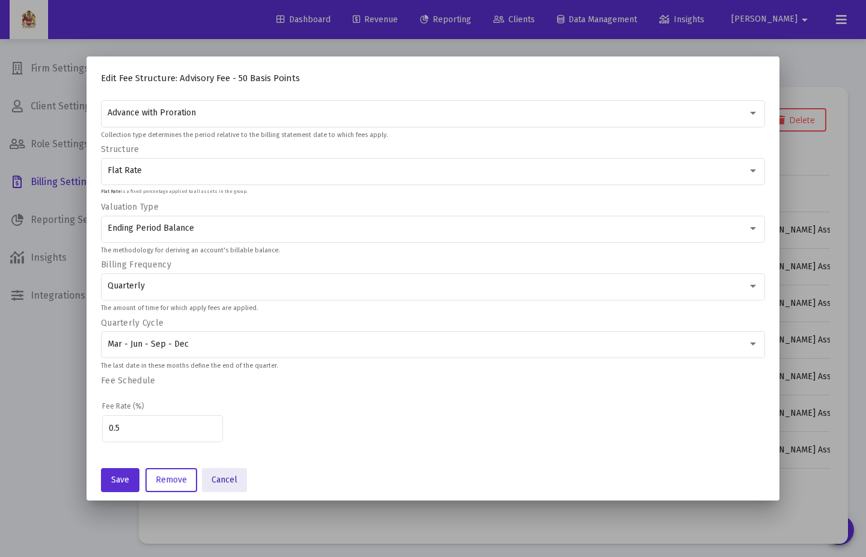
click at [222, 404] on span "Cancel" at bounding box center [224, 480] width 26 height 10
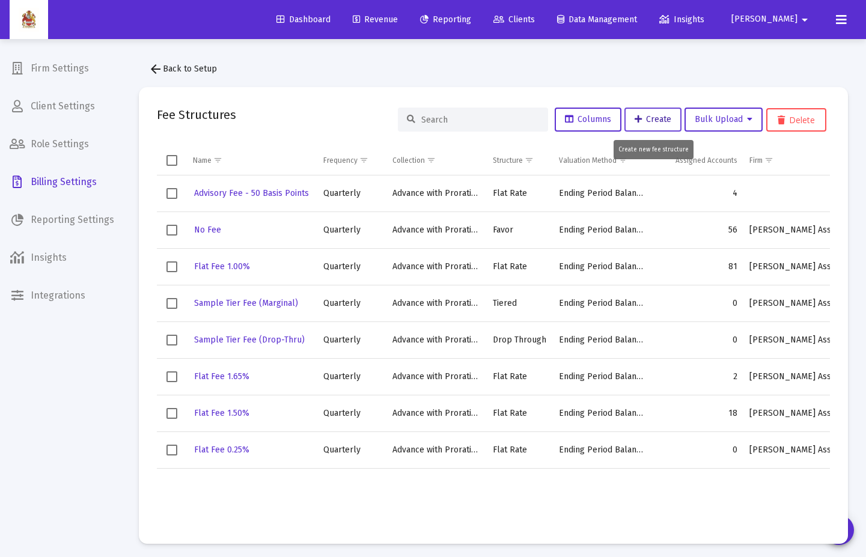
click at [664, 120] on span "Create" at bounding box center [652, 119] width 37 height 10
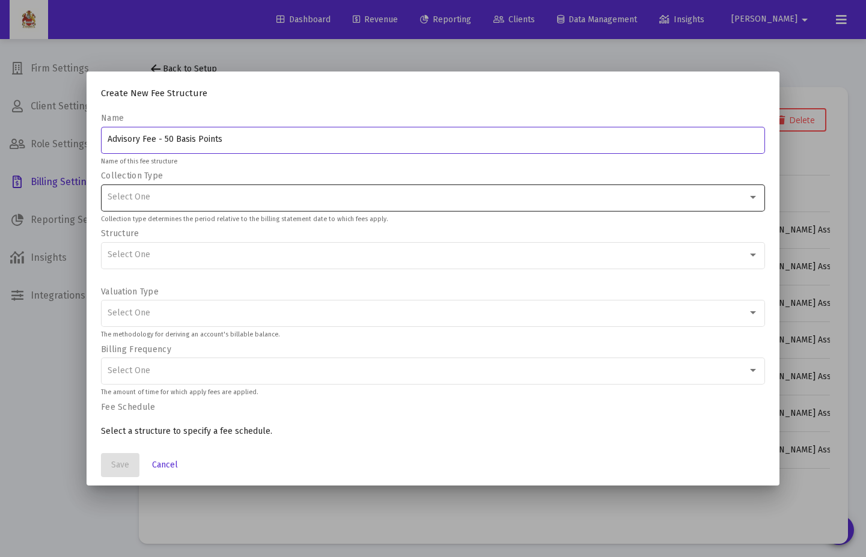
type input "Advisory Fee - 50 Basis Points"
click at [344, 184] on div "Select One" at bounding box center [433, 196] width 651 height 29
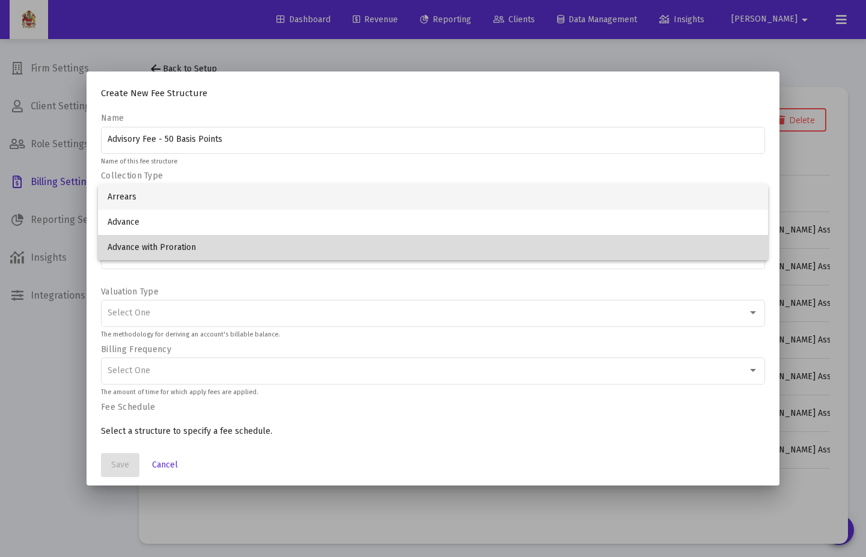
click at [319, 248] on span "Advance with Proration" at bounding box center [433, 247] width 651 height 25
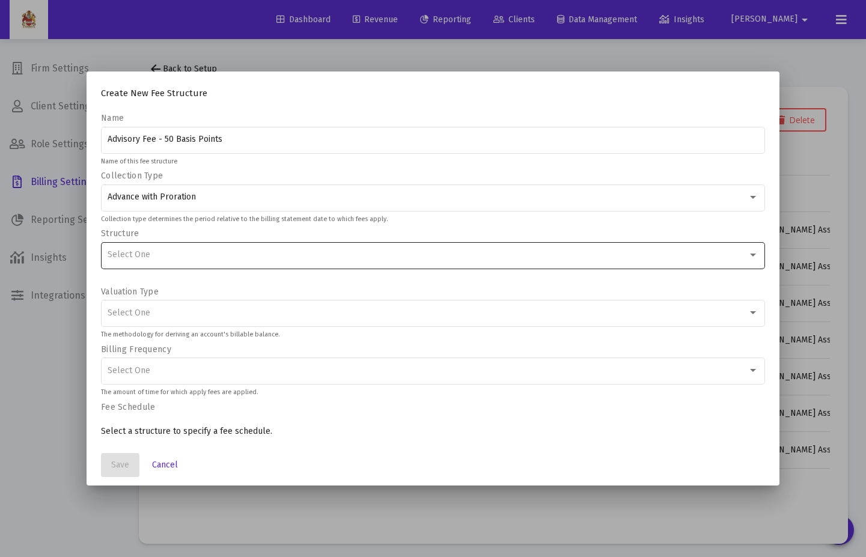
click at [316, 264] on div "Select One" at bounding box center [433, 254] width 651 height 29
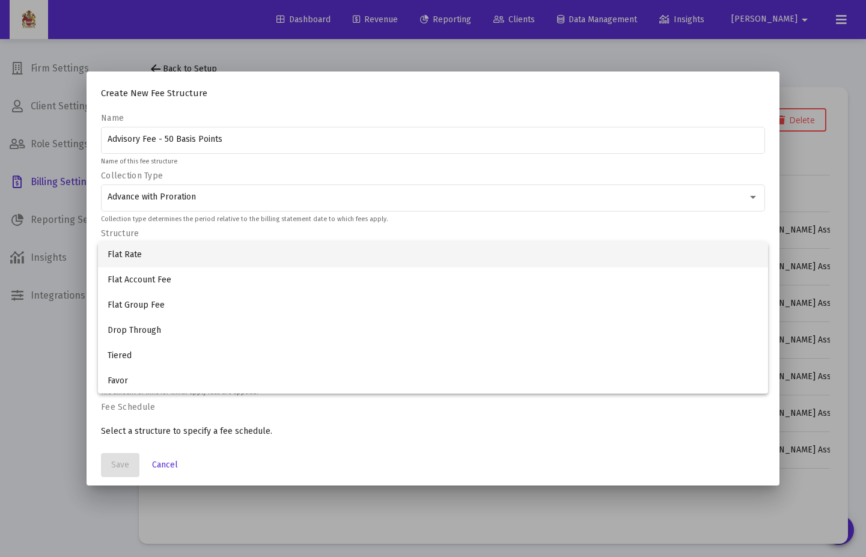
click at [235, 255] on span "Flat Rate" at bounding box center [433, 254] width 651 height 25
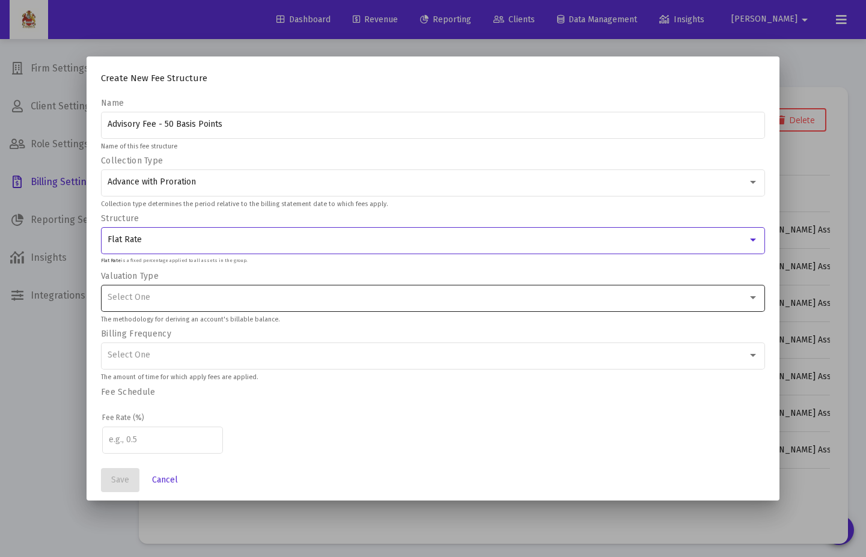
click at [447, 288] on div "Select One" at bounding box center [433, 296] width 651 height 29
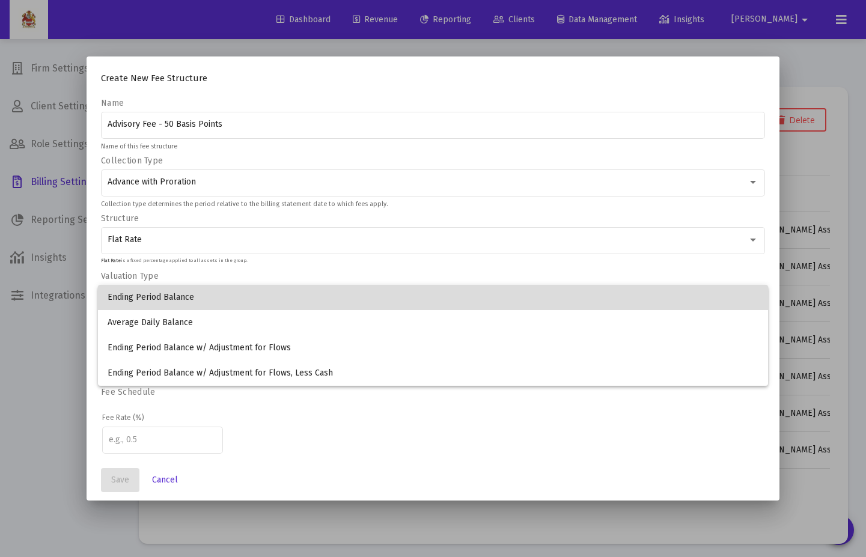
click at [391, 296] on span "Ending Period Balance" at bounding box center [433, 297] width 651 height 25
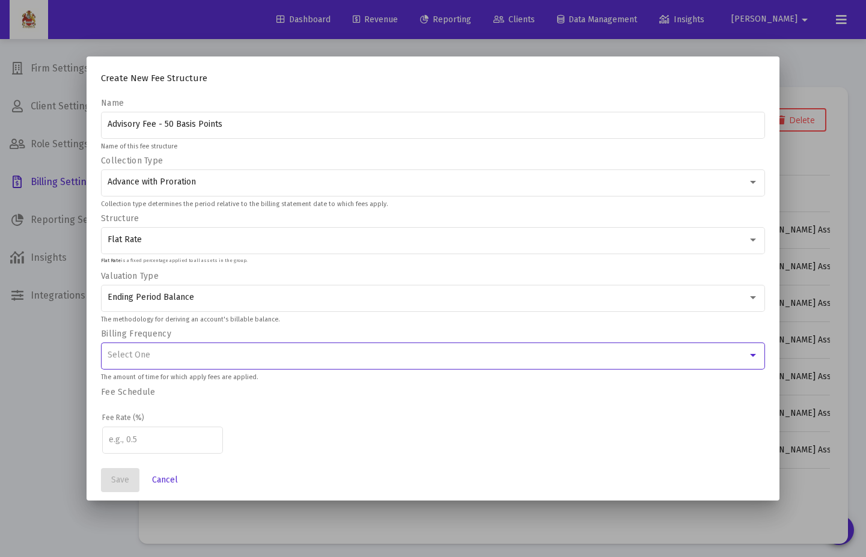
click at [407, 353] on div "Select One" at bounding box center [428, 355] width 640 height 10
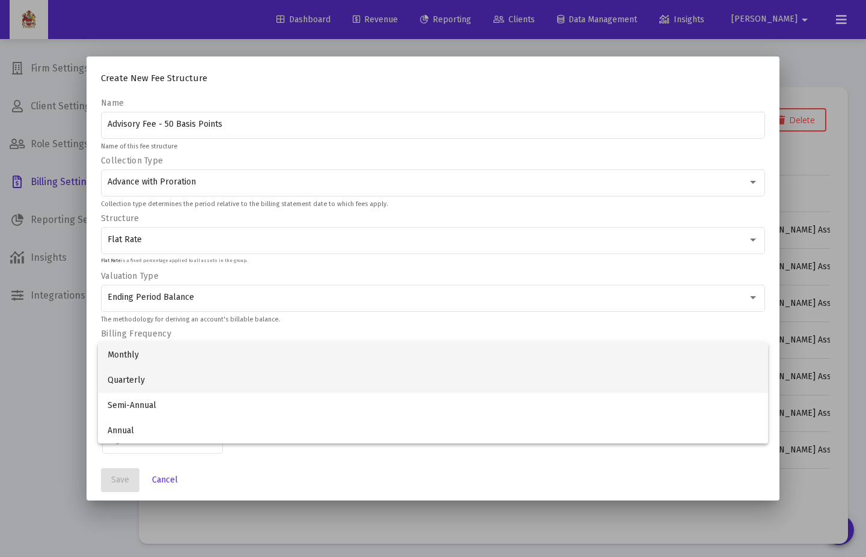
click at [278, 379] on span "Quarterly" at bounding box center [433, 380] width 651 height 25
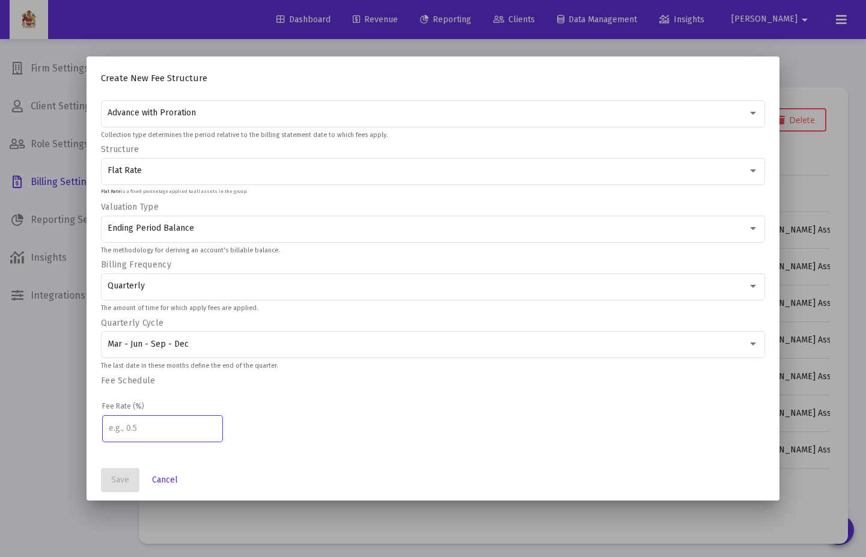
click at [190, 404] on input "number" at bounding box center [163, 428] width 108 height 10
type input "0"
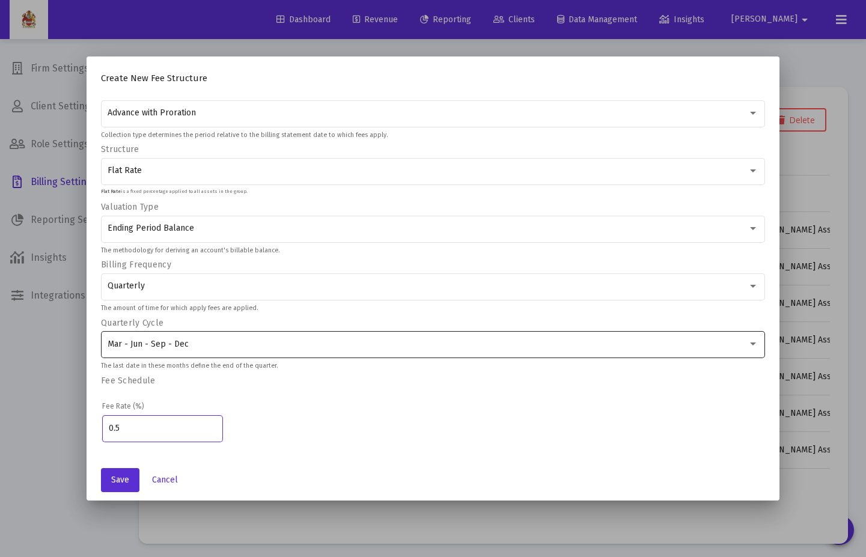
scroll to position [0, 0]
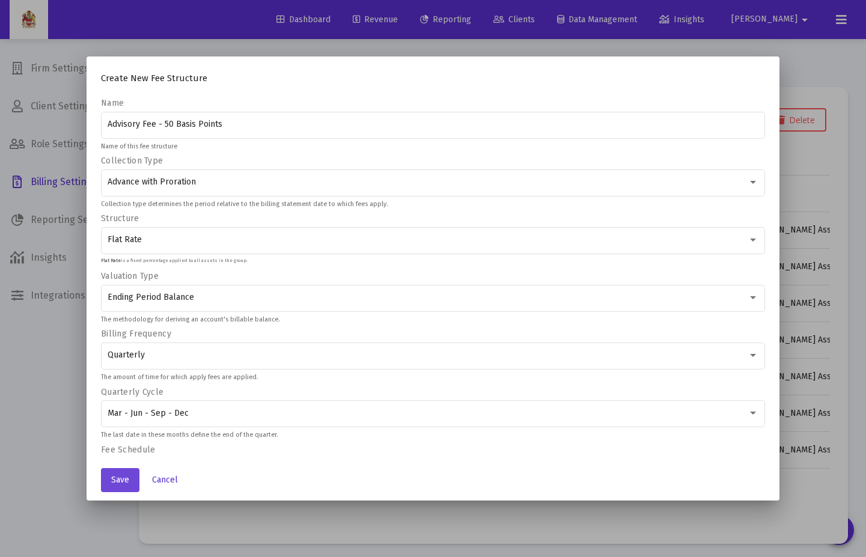
type input "0.5"
click at [122, 404] on span "Save" at bounding box center [120, 480] width 18 height 10
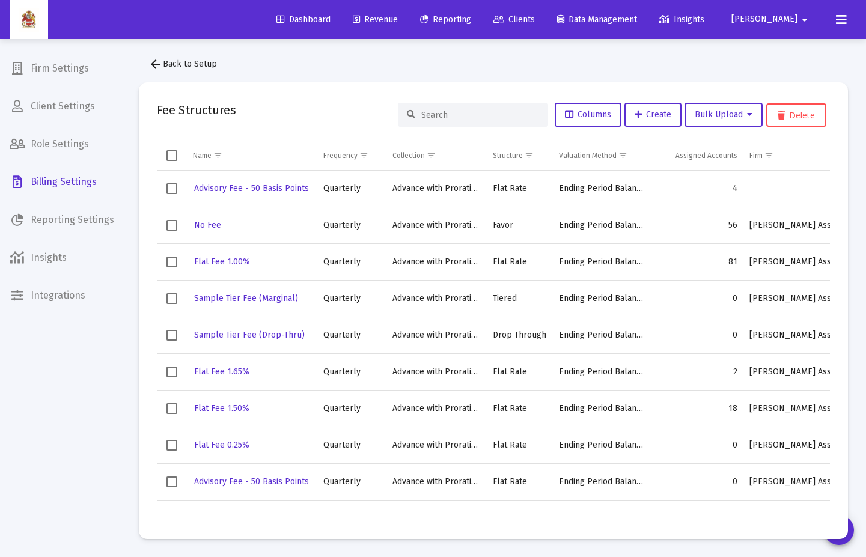
click at [735, 186] on td "4" at bounding box center [697, 189] width 93 height 37
click at [535, 14] on span "Clients" at bounding box center [513, 19] width 41 height 10
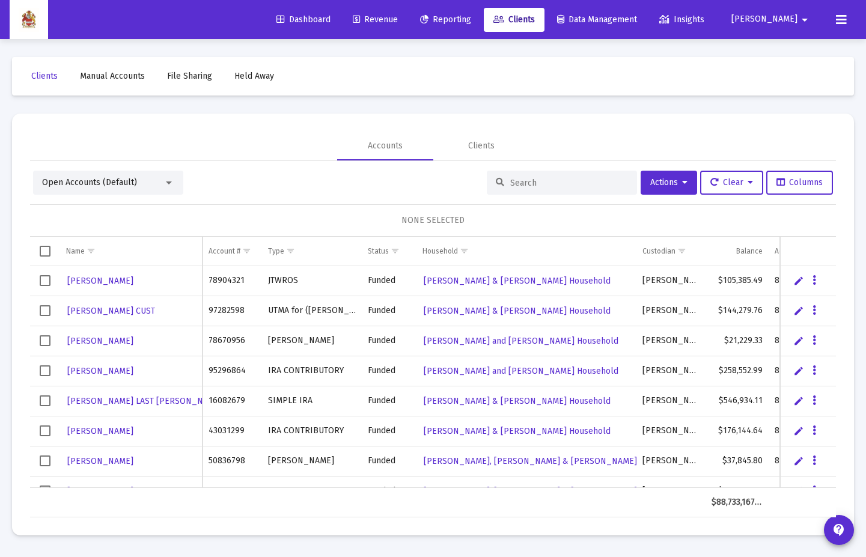
click at [548, 186] on input at bounding box center [569, 183] width 118 height 10
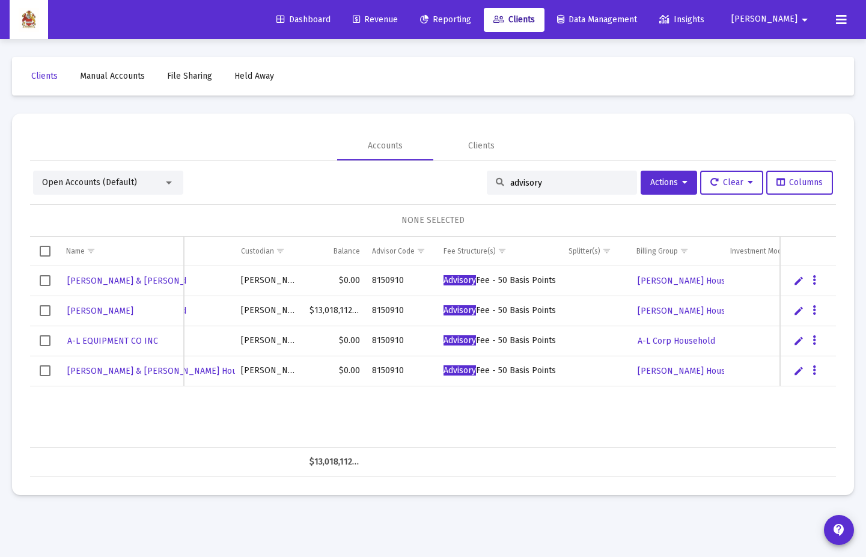
scroll to position [0, 329]
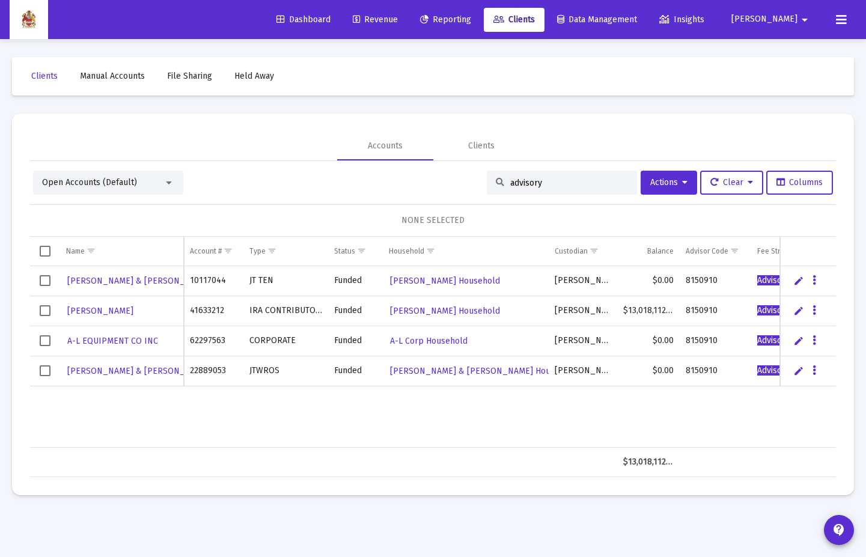
type input "advisory"
click at [799, 10] on mat-icon "arrow_drop_down" at bounding box center [804, 20] width 14 height 24
click at [799, 40] on span "Settings" at bounding box center [799, 51] width 35 height 29
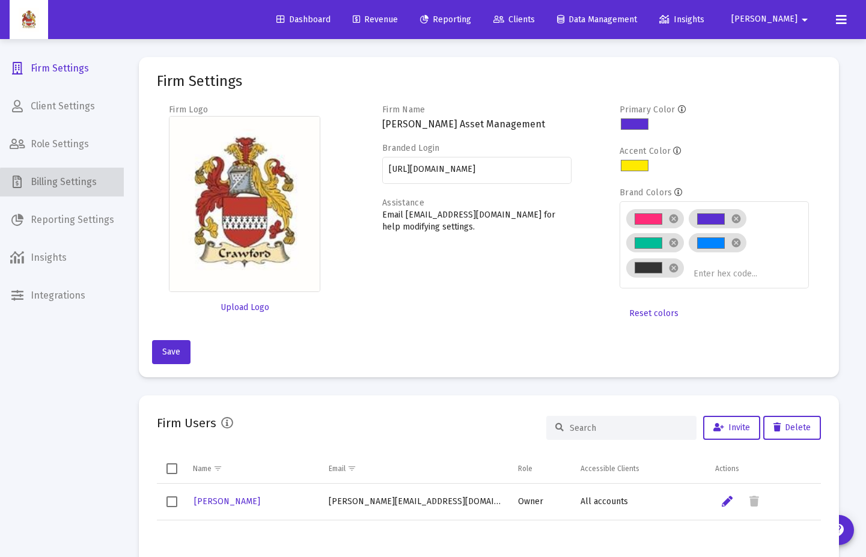
click at [77, 190] on span "Billing Settings" at bounding box center [62, 182] width 124 height 29
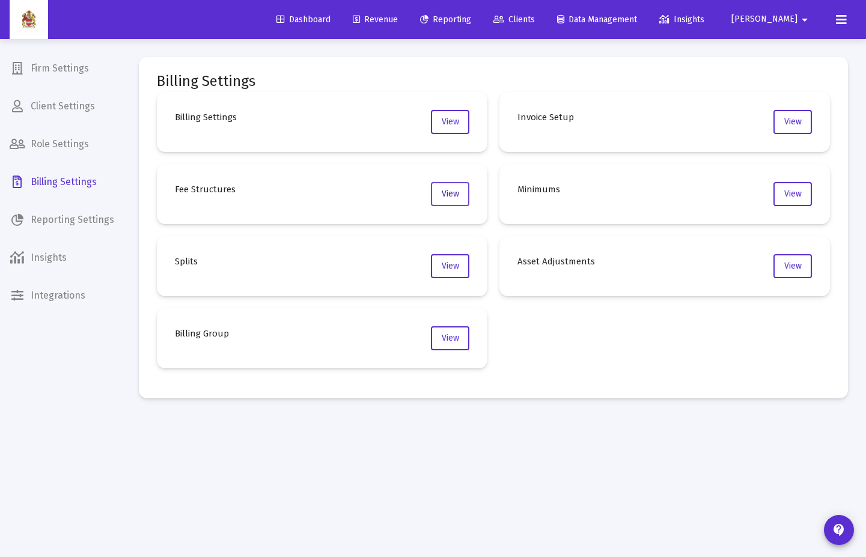
click at [457, 189] on span "View" at bounding box center [449, 194] width 17 height 10
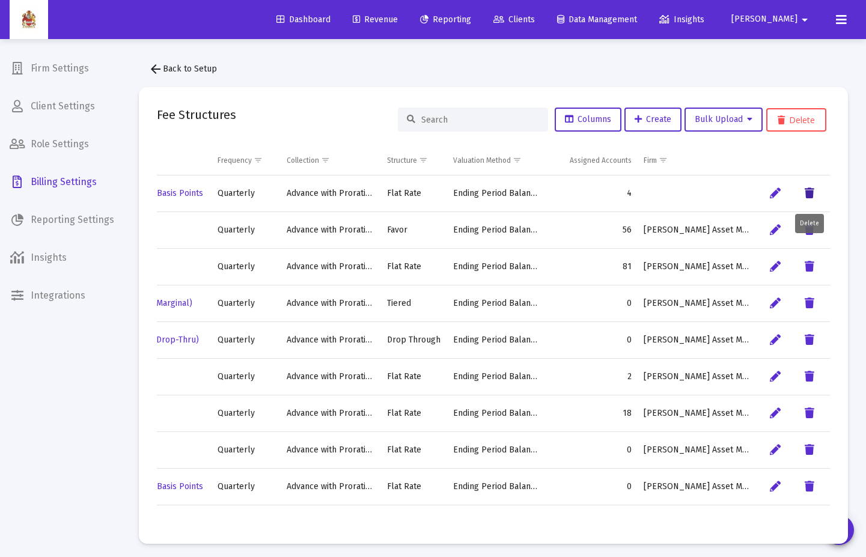
click at [804, 196] on icon "Data grid" at bounding box center [809, 193] width 10 height 14
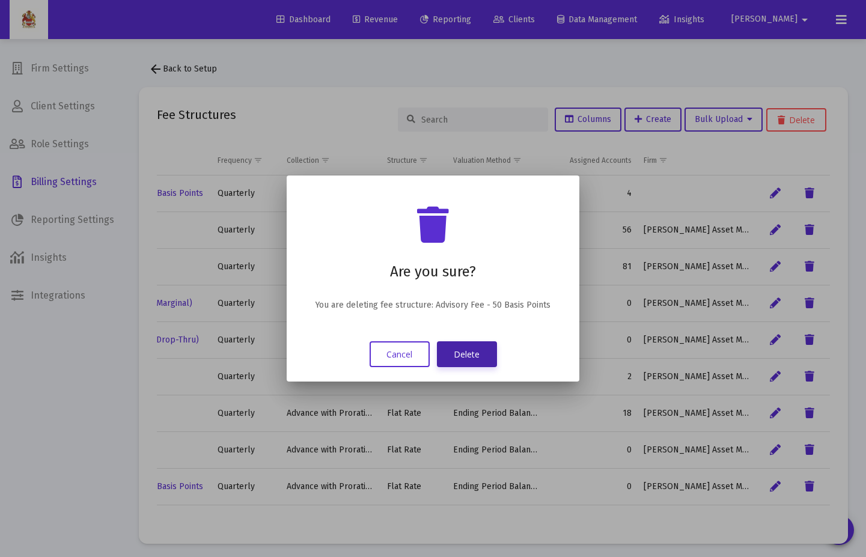
click at [470, 358] on button "Delete" at bounding box center [467, 354] width 60 height 26
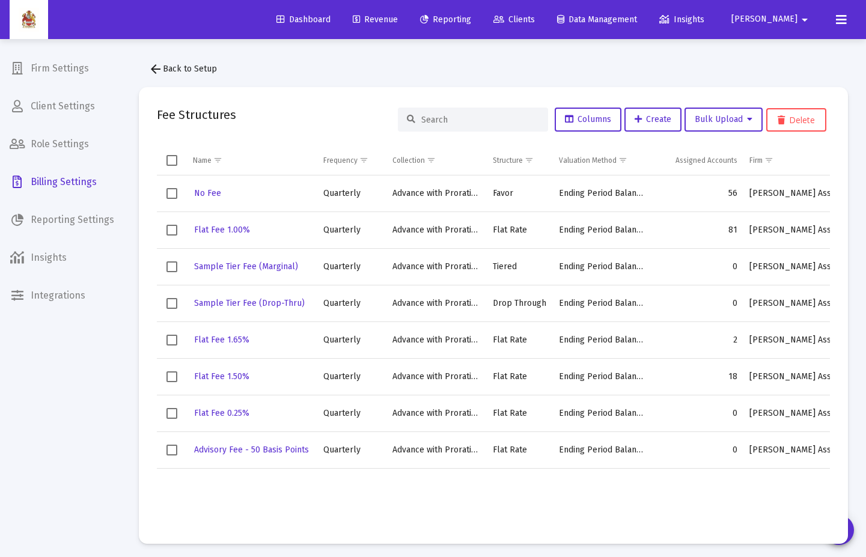
click at [535, 22] on span "Clients" at bounding box center [513, 19] width 41 height 10
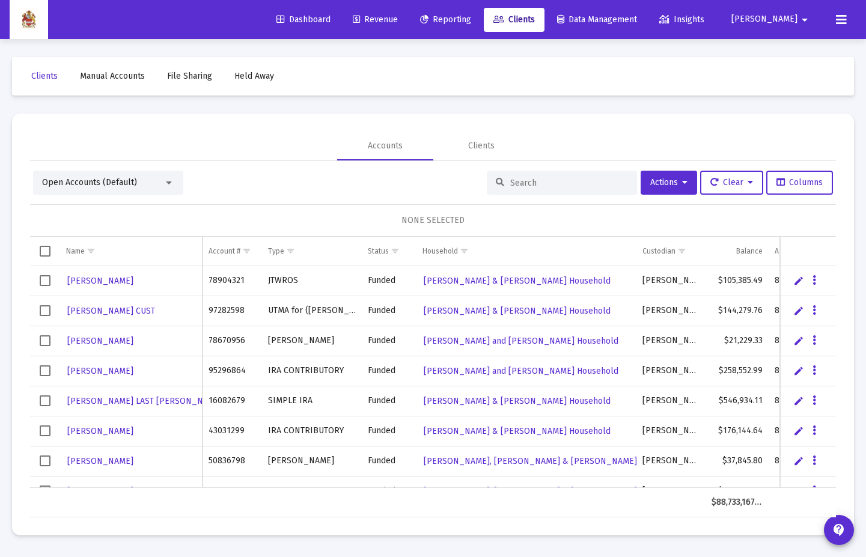
click at [545, 177] on div at bounding box center [562, 183] width 150 height 24
click at [548, 186] on input at bounding box center [569, 183] width 118 height 10
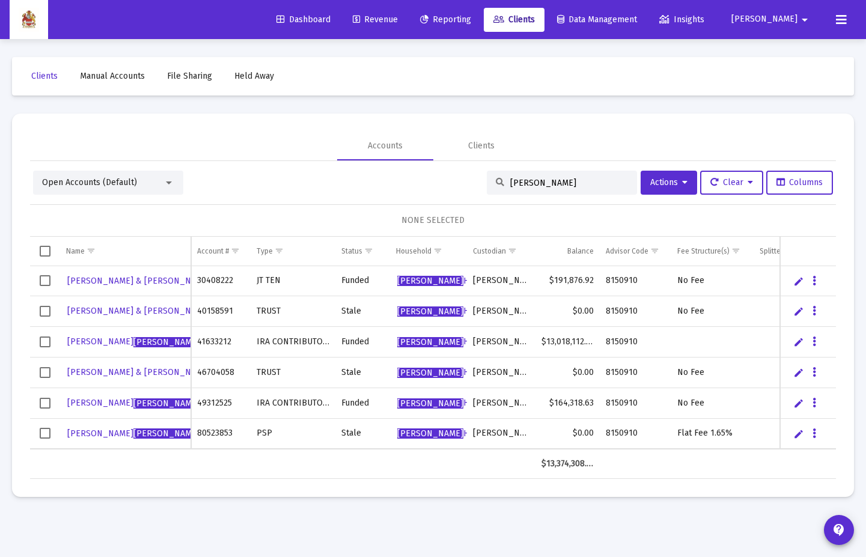
type input "[PERSON_NAME]"
click at [801, 344] on link "Edit" at bounding box center [798, 341] width 11 height 11
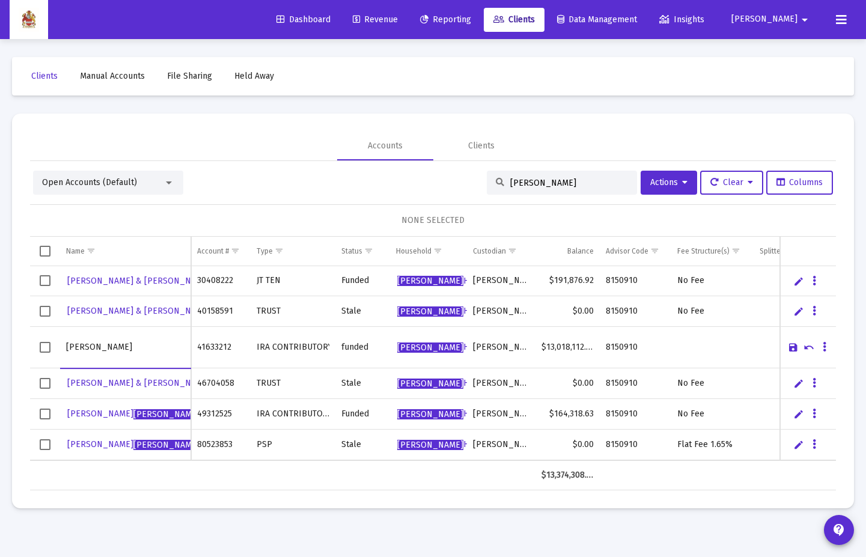
click at [792, 349] on link "Save" at bounding box center [792, 347] width 11 height 11
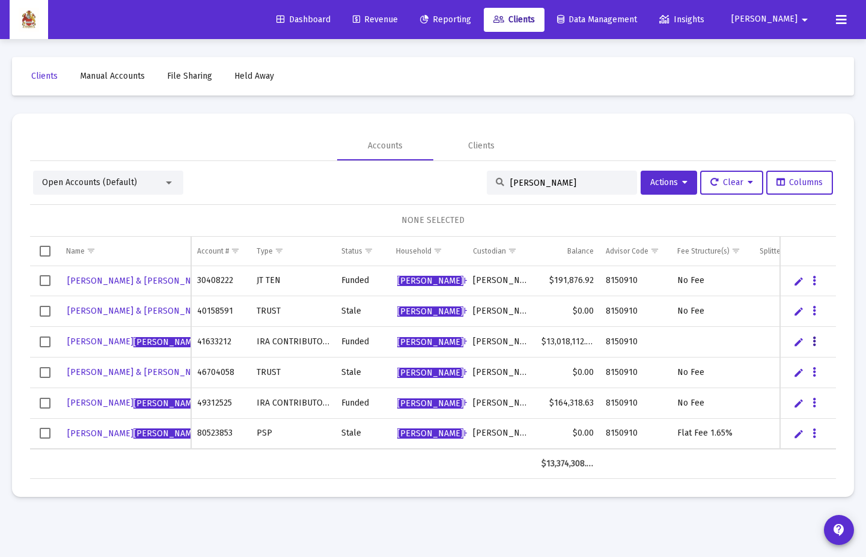
click at [810, 342] on button "Data grid" at bounding box center [813, 341] width 11 height 11
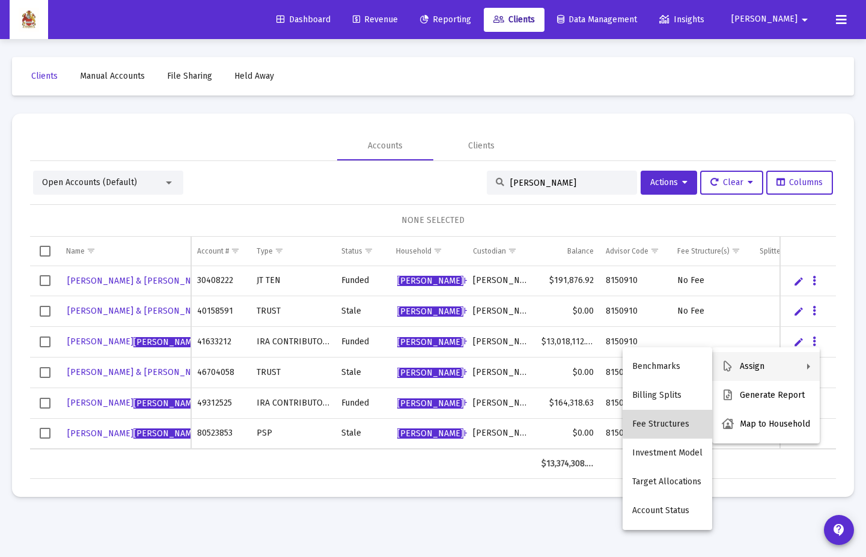
click at [678, 404] on button "Fee Structures" at bounding box center [666, 424] width 89 height 29
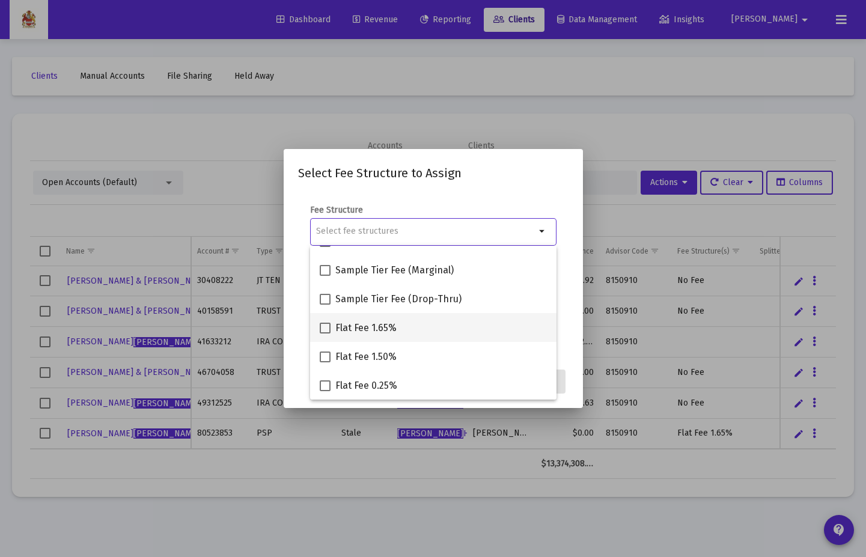
scroll to position [77, 0]
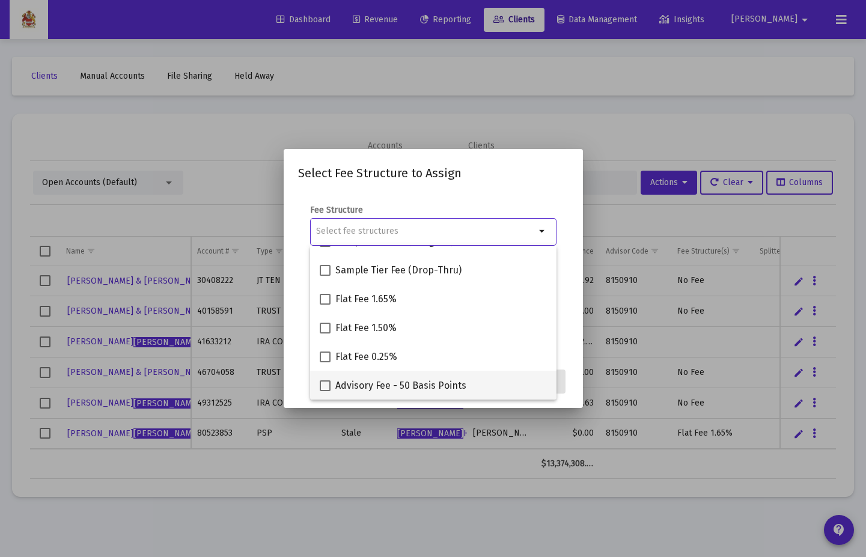
click at [323, 384] on span at bounding box center [325, 385] width 11 height 11
click at [324, 391] on input "Advisory Fee - 50 Basis Points" at bounding box center [324, 391] width 1 height 1
checkbox input "true"
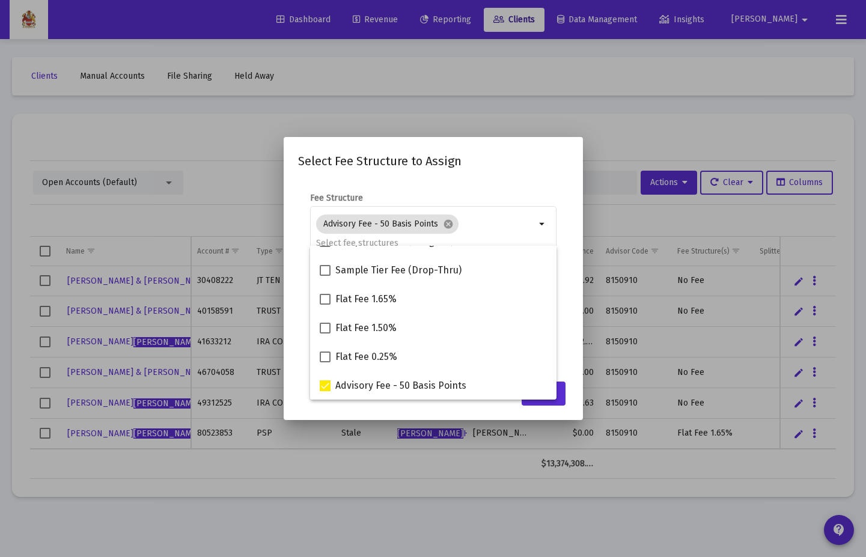
click at [572, 238] on mat-dialog-content "Fee Structure Advisory Fee - 50 Basis Points cancel arrow_drop_down Notes You a…" at bounding box center [433, 277] width 299 height 194
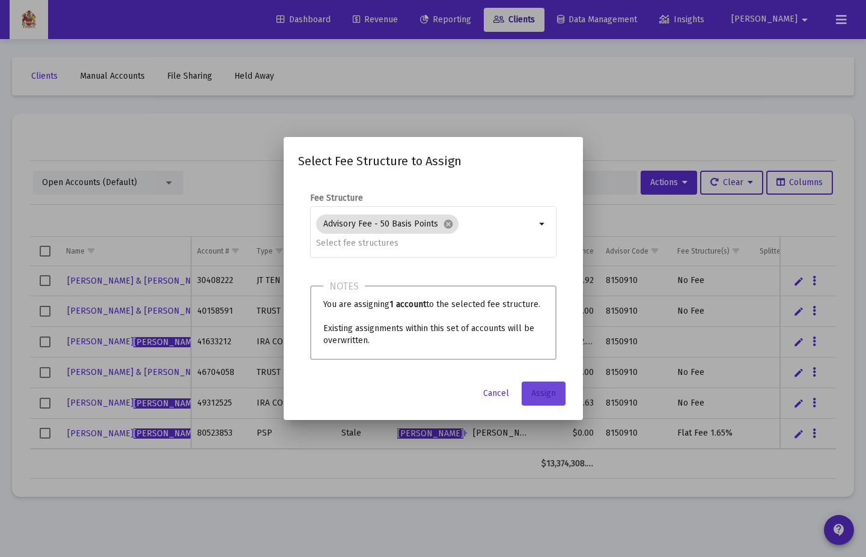
click at [554, 393] on span "Assign" at bounding box center [543, 393] width 25 height 10
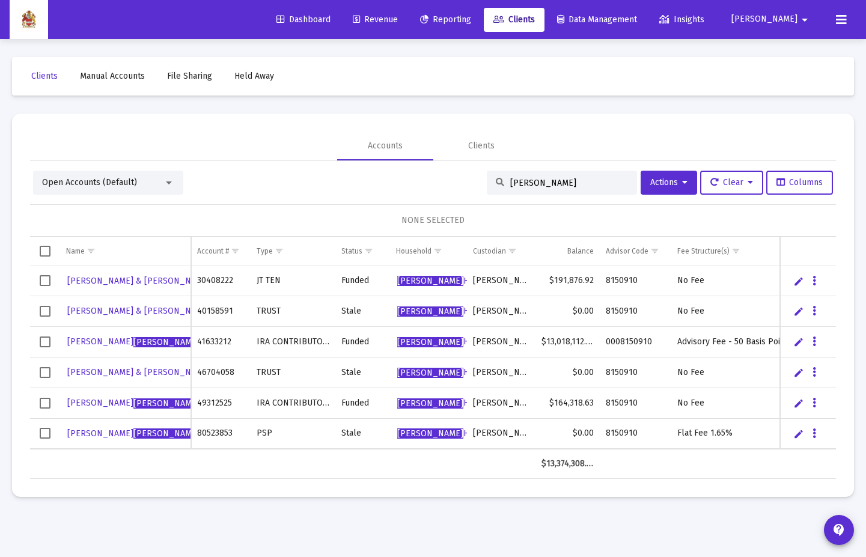
drag, startPoint x: 604, startPoint y: 195, endPoint x: 553, endPoint y: 187, distance: 51.1
click at [602, 195] on div "Open Accounts (Default) [PERSON_NAME] Actions Clear Columns NONE SELECTED Name …" at bounding box center [432, 325] width 805 height 308
drag, startPoint x: 553, startPoint y: 186, endPoint x: 542, endPoint y: 184, distance: 10.9
click at [550, 186] on input "[PERSON_NAME]" at bounding box center [569, 183] width 118 height 10
drag, startPoint x: 498, startPoint y: 186, endPoint x: 442, endPoint y: 186, distance: 55.9
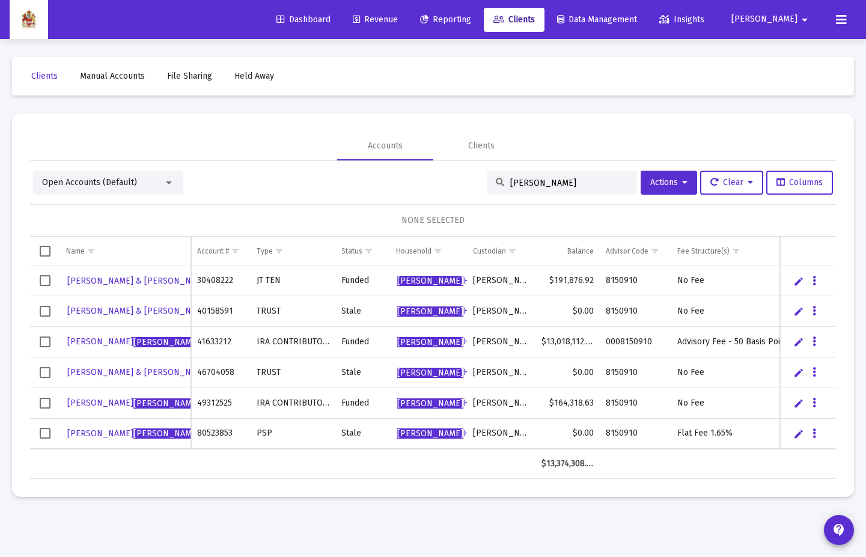
click at [442, 186] on div "Open Accounts (Default) [PERSON_NAME] Actions Clear Columns" at bounding box center [432, 183] width 799 height 24
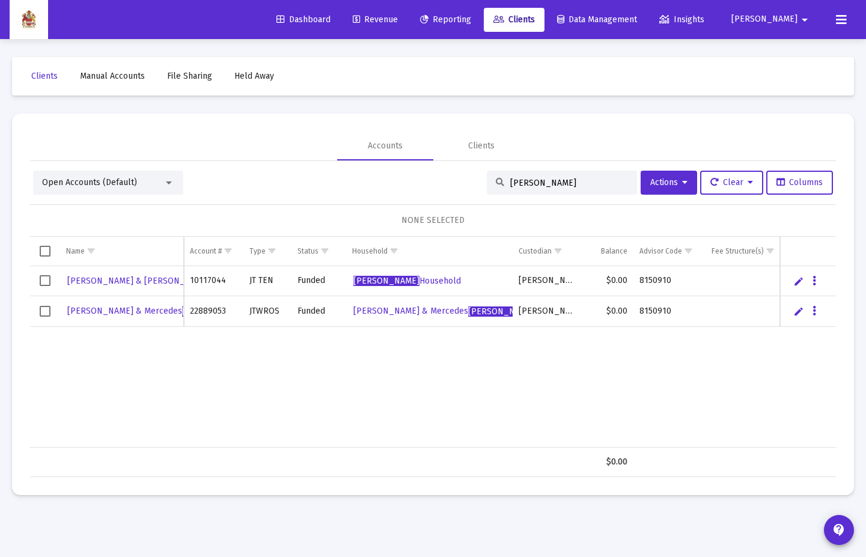
type input "[PERSON_NAME]"
click at [818, 281] on button "Data grid" at bounding box center [813, 280] width 11 height 11
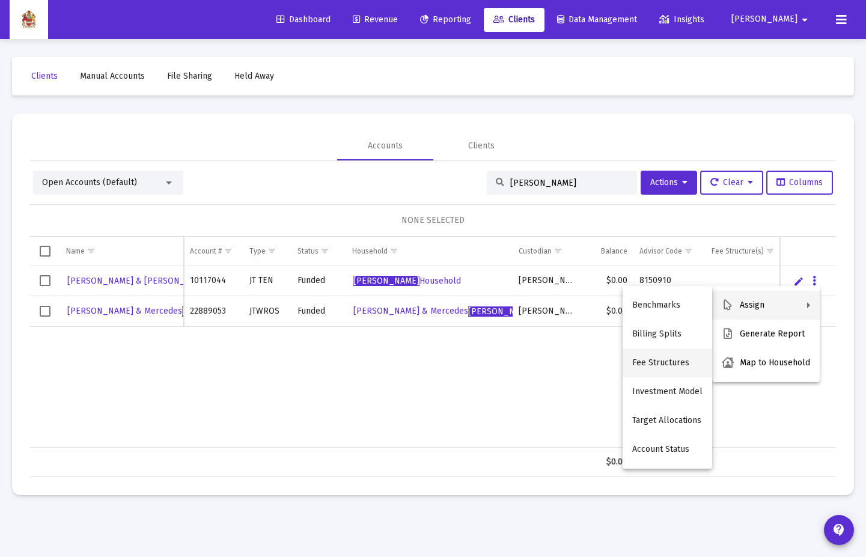
click at [665, 353] on button "Fee Structures" at bounding box center [666, 362] width 89 height 29
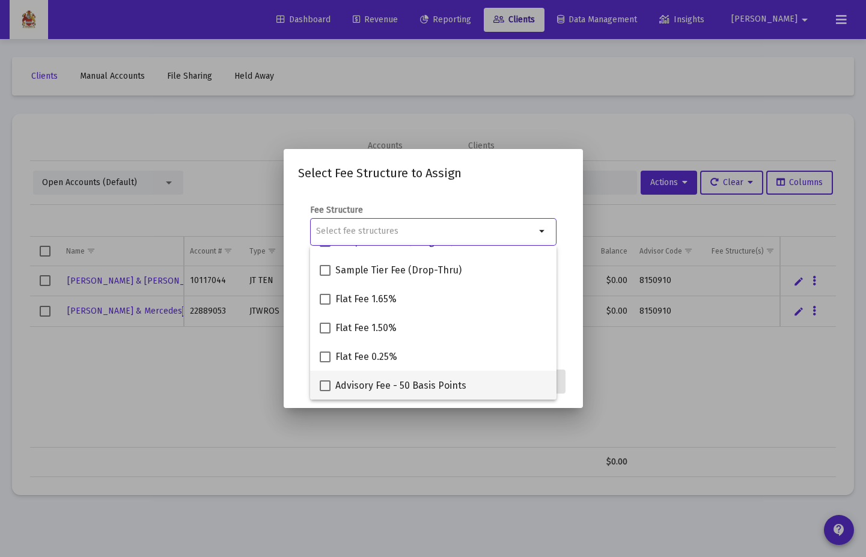
click at [331, 384] on label "Advisory Fee - 50 Basis Points" at bounding box center [393, 385] width 147 height 14
click at [325, 391] on input "Advisory Fee - 50 Basis Points" at bounding box center [324, 391] width 1 height 1
checkbox input "true"
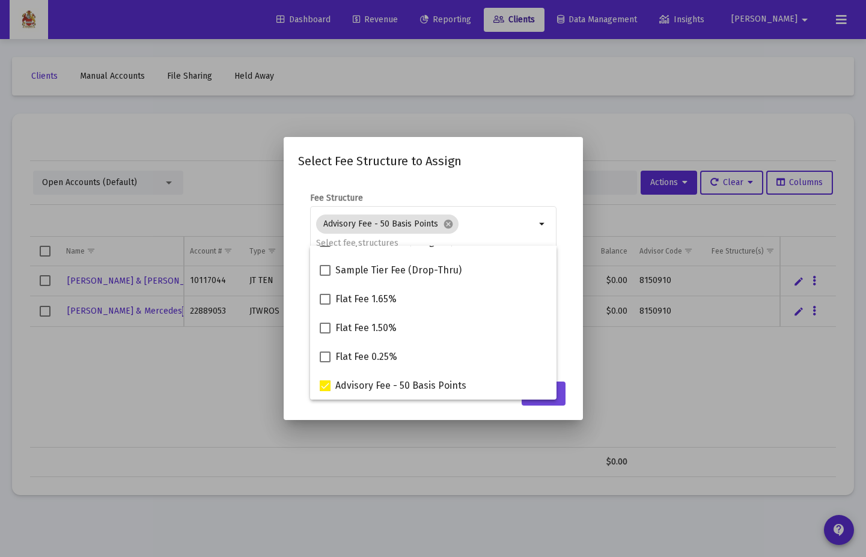
click at [561, 399] on button "Assign" at bounding box center [543, 393] width 44 height 24
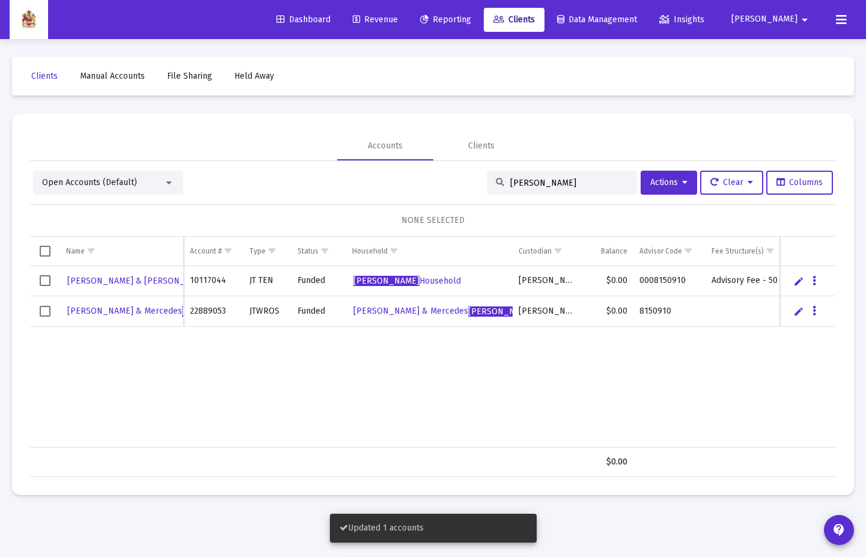
drag, startPoint x: 542, startPoint y: 182, endPoint x: 490, endPoint y: 180, distance: 51.7
click at [492, 181] on div "[PERSON_NAME]" at bounding box center [562, 183] width 150 height 24
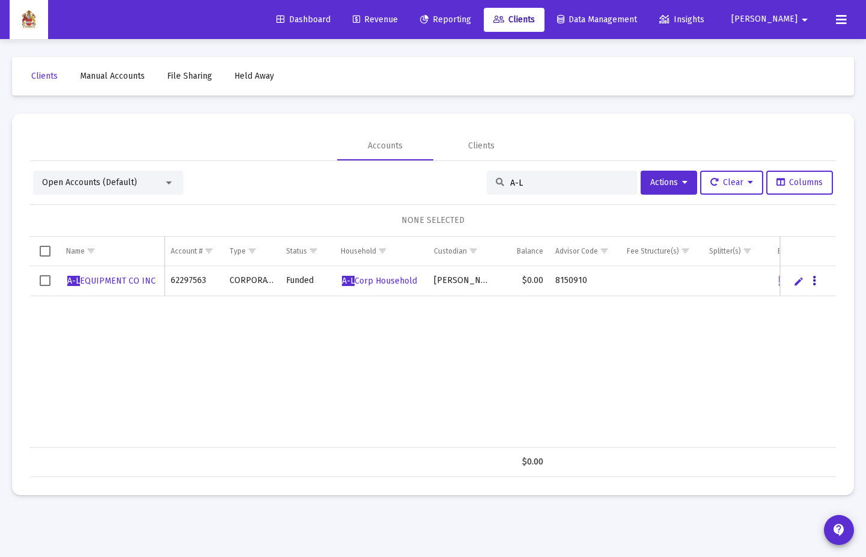
click at [814, 282] on icon "Data grid" at bounding box center [814, 281] width 4 height 14
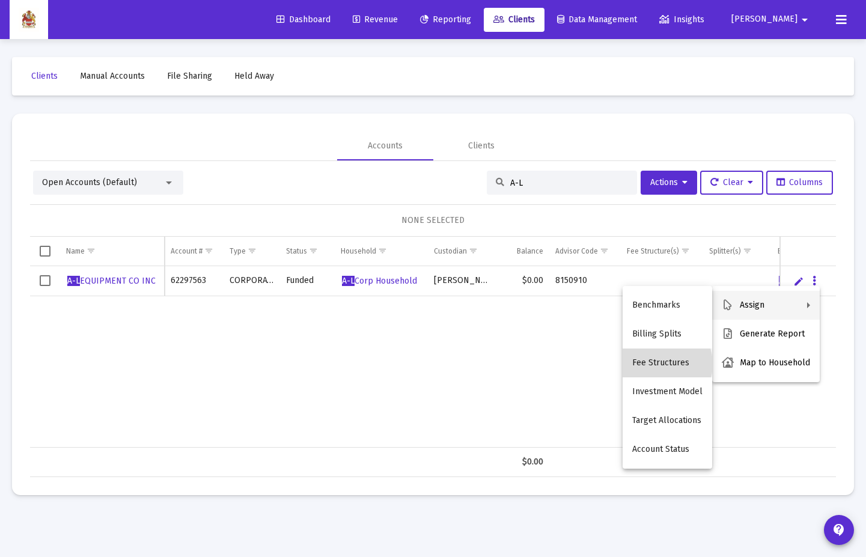
click at [660, 364] on button "Fee Structures" at bounding box center [666, 362] width 89 height 29
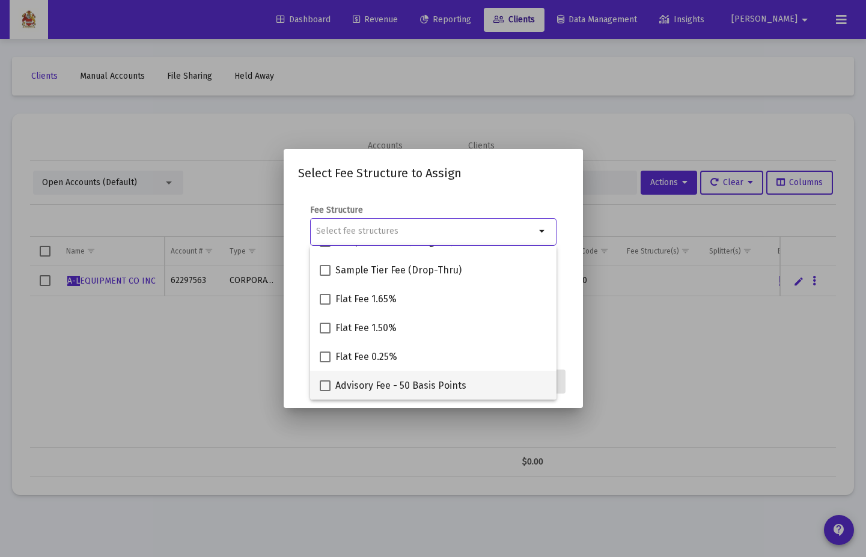
click at [318, 389] on mat-option "Advisory Fee - 50 Basis Points" at bounding box center [433, 385] width 246 height 29
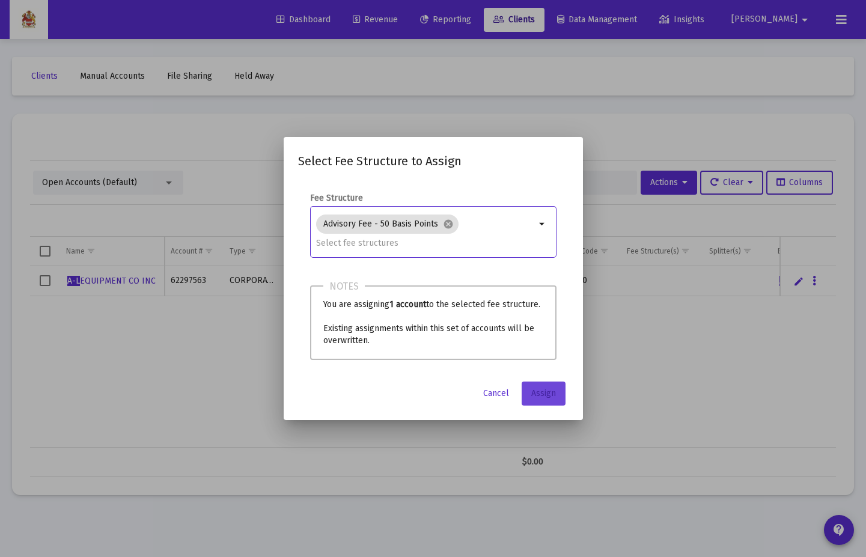
click at [550, 397] on span "Assign" at bounding box center [543, 393] width 25 height 10
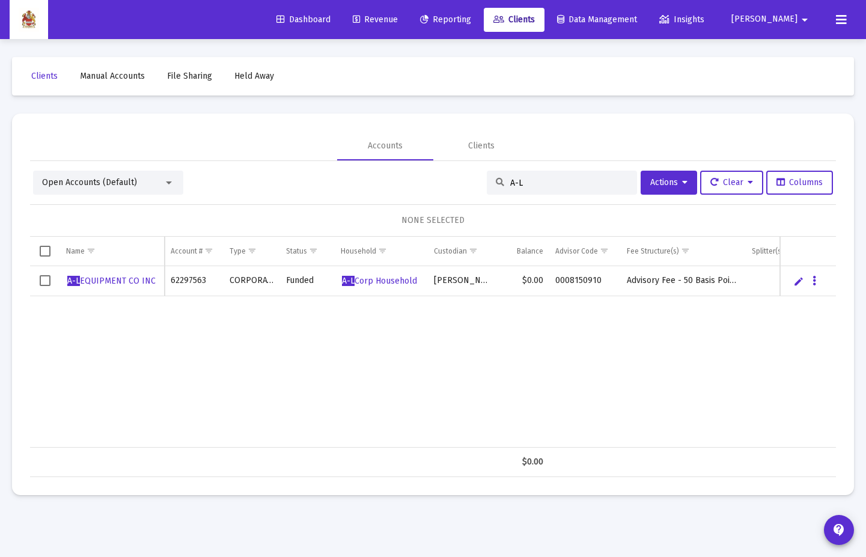
drag, startPoint x: 514, startPoint y: 183, endPoint x: 527, endPoint y: 181, distance: 14.0
click at [521, 182] on input "A-L" at bounding box center [569, 183] width 118 height 10
drag, startPoint x: 527, startPoint y: 181, endPoint x: 466, endPoint y: 181, distance: 61.9
click at [466, 181] on div "Open Accounts (Default) A-L Actions Clear Columns" at bounding box center [432, 183] width 799 height 24
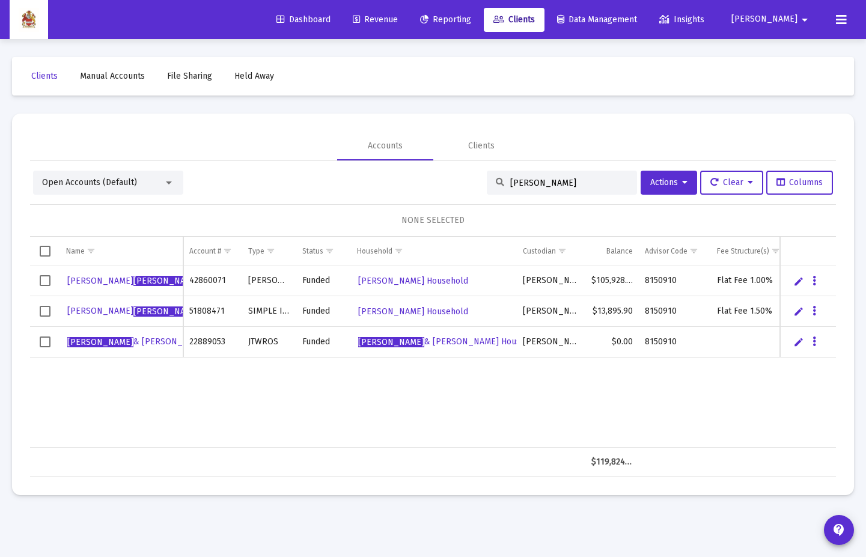
type input "[PERSON_NAME]"
click at [819, 346] on div "Data grid" at bounding box center [814, 341] width 15 height 10
click at [814, 343] on icon "Data grid" at bounding box center [814, 342] width 4 height 14
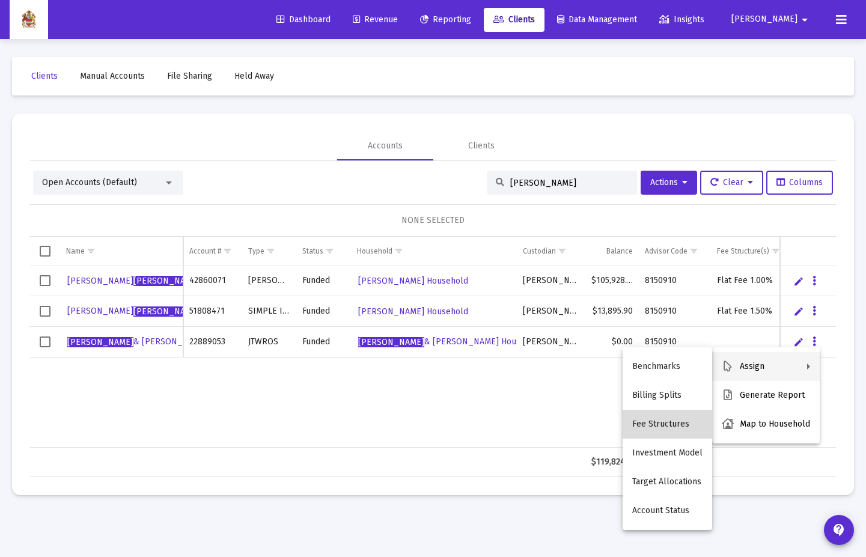
click at [672, 404] on button "Fee Structures" at bounding box center [666, 424] width 89 height 29
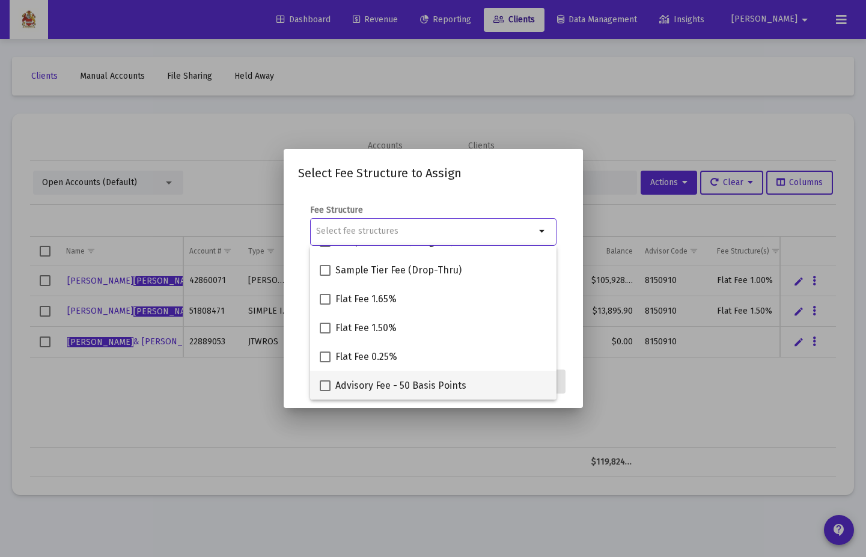
click at [326, 385] on span at bounding box center [325, 385] width 11 height 11
click at [325, 391] on input "Advisory Fee - 50 Basis Points" at bounding box center [324, 391] width 1 height 1
checkbox input "true"
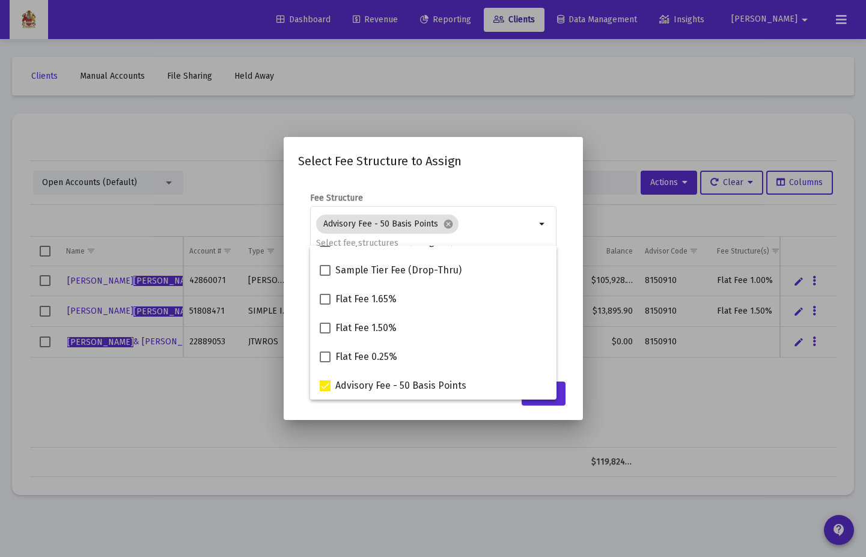
click at [577, 320] on mat-dialog-content "Fee Structure Advisory Fee - 50 Basis Points cancel arrow_drop_down Notes You a…" at bounding box center [433, 277] width 299 height 194
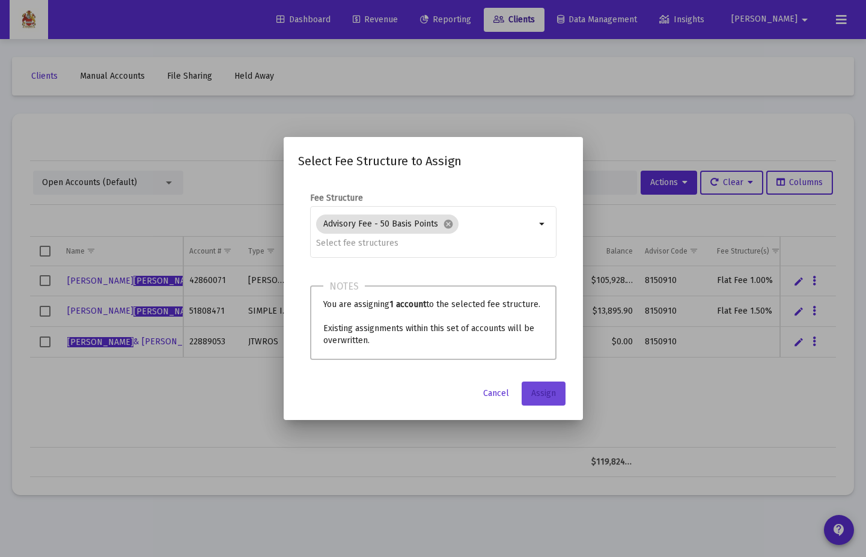
click at [550, 390] on span "Assign" at bounding box center [543, 393] width 25 height 10
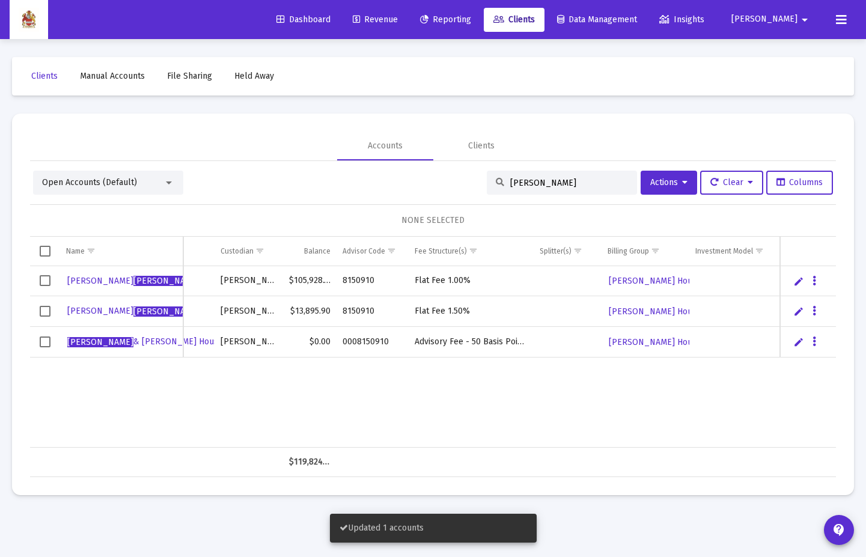
scroll to position [0, 0]
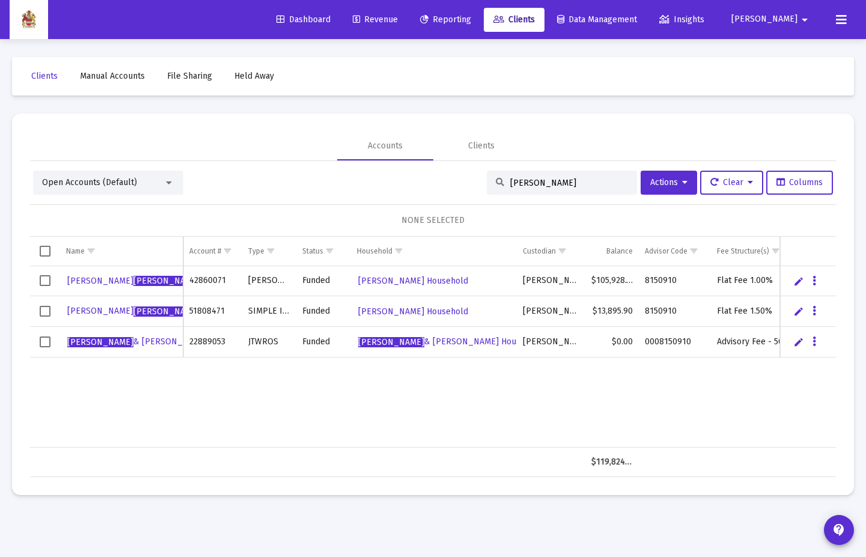
drag, startPoint x: 417, startPoint y: 14, endPoint x: 450, endPoint y: 16, distance: 33.1
click at [398, 14] on span "Revenue" at bounding box center [375, 19] width 45 height 10
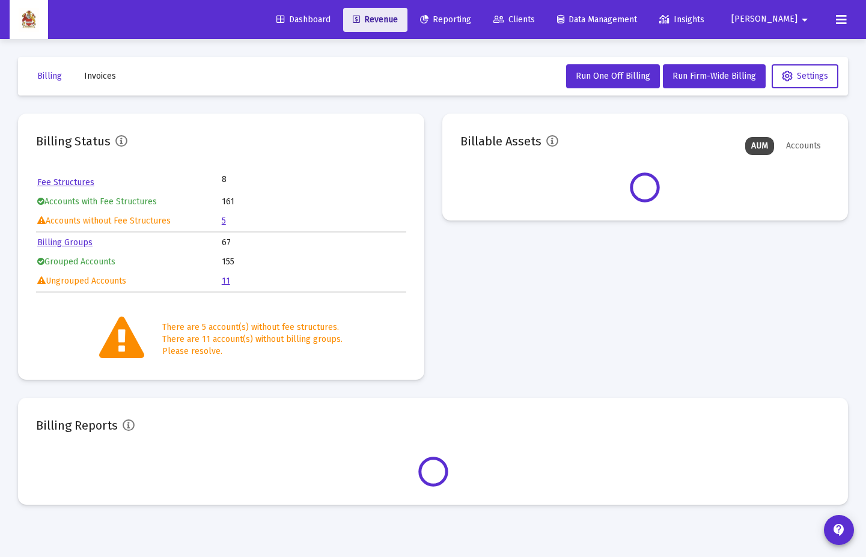
click at [471, 16] on span "Reporting" at bounding box center [445, 19] width 51 height 10
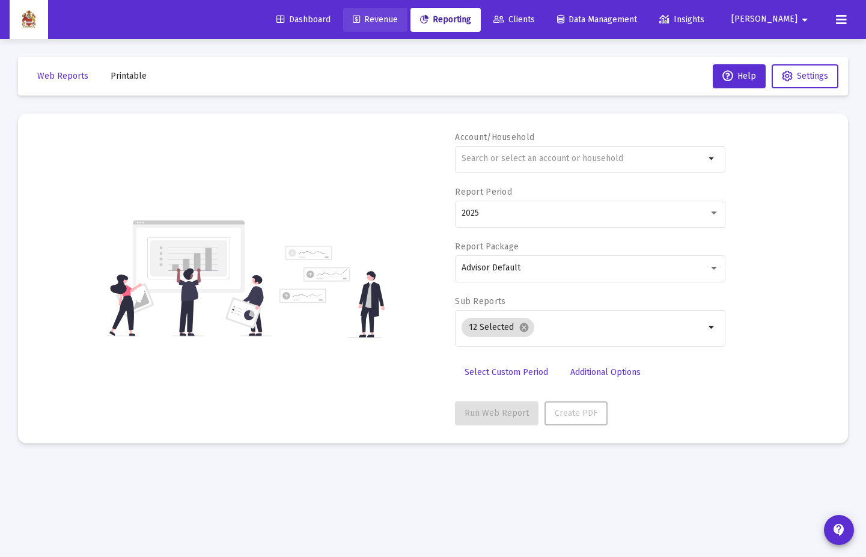
click at [407, 29] on link "Revenue" at bounding box center [375, 20] width 64 height 24
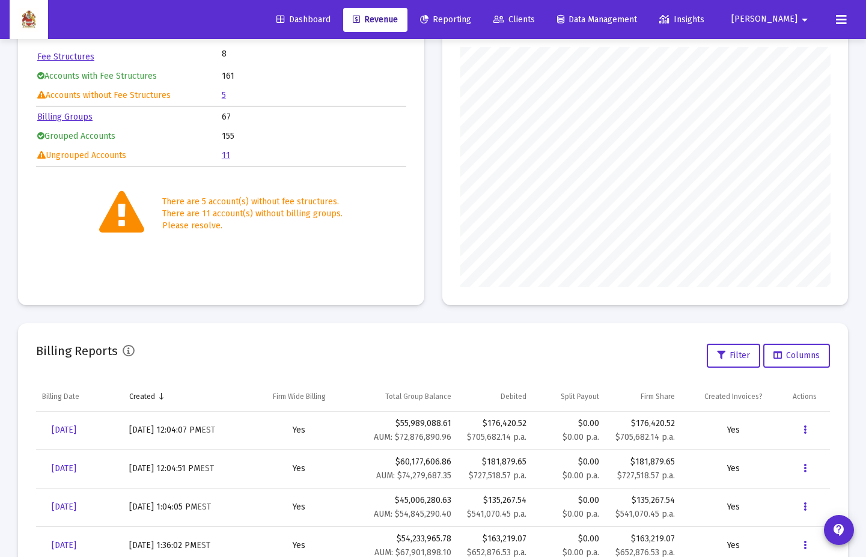
scroll to position [242, 0]
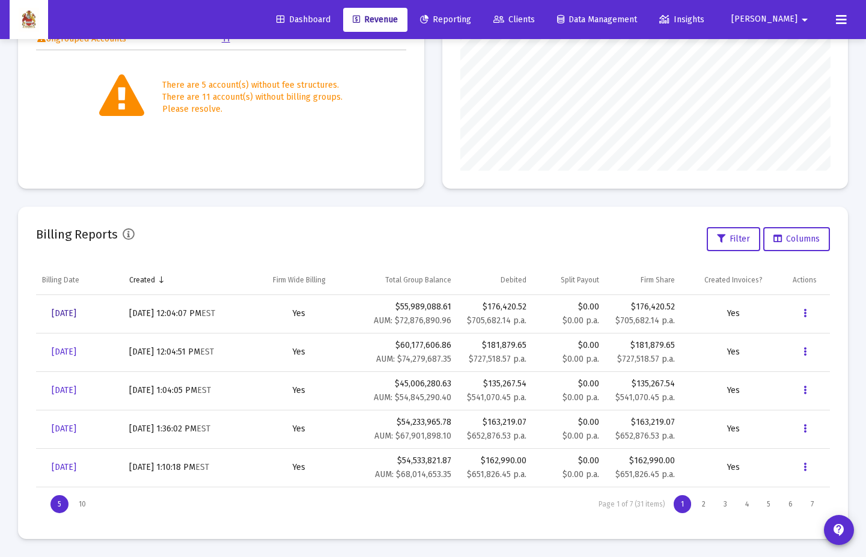
click at [86, 310] on link "[DATE]" at bounding box center [64, 314] width 44 height 24
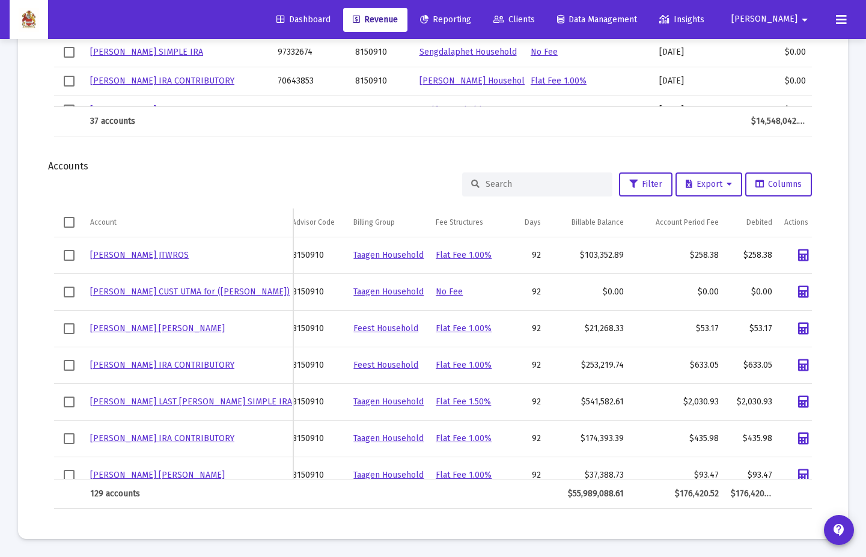
scroll to position [0, 98]
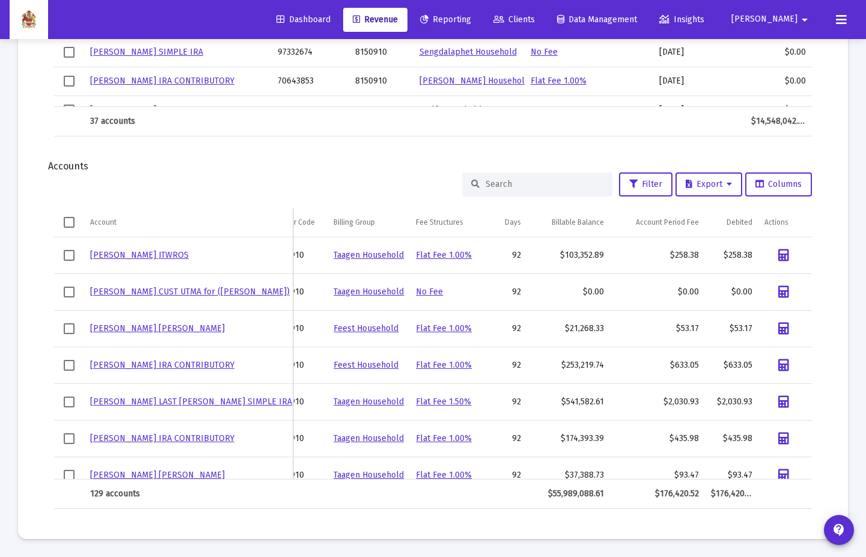
click at [541, 180] on input at bounding box center [544, 184] width 118 height 10
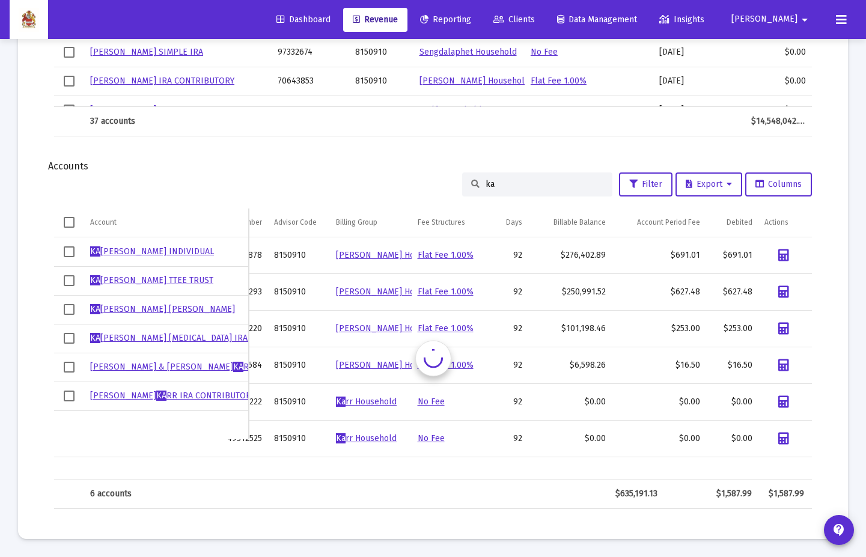
scroll to position [0, 52]
type input "[PERSON_NAME]"
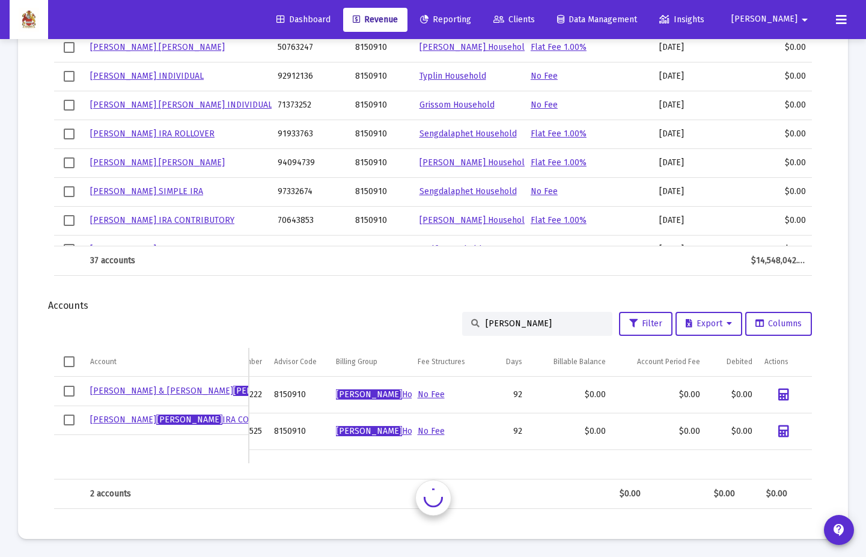
scroll to position [1053, 0]
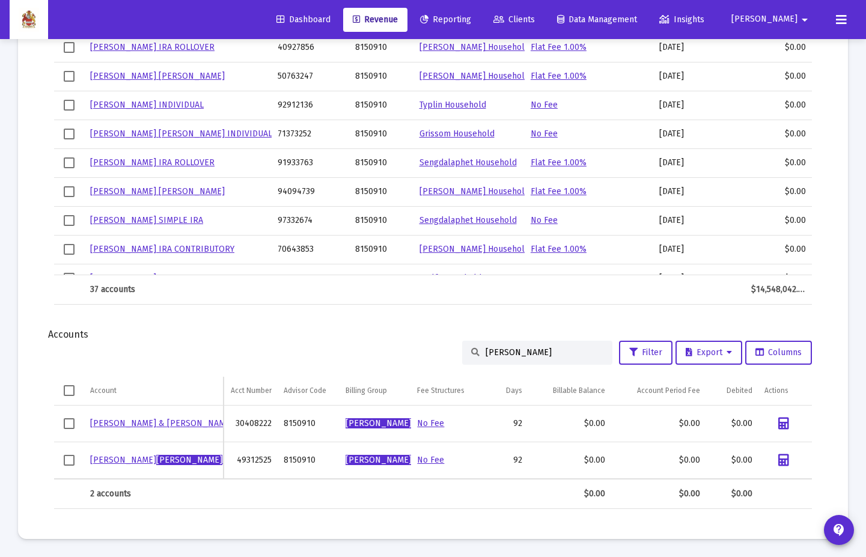
drag, startPoint x: 515, startPoint y: 349, endPoint x: 429, endPoint y: 350, distance: 86.5
click at [429, 350] on div "[PERSON_NAME] Filter Export Columns" at bounding box center [432, 353] width 757 height 24
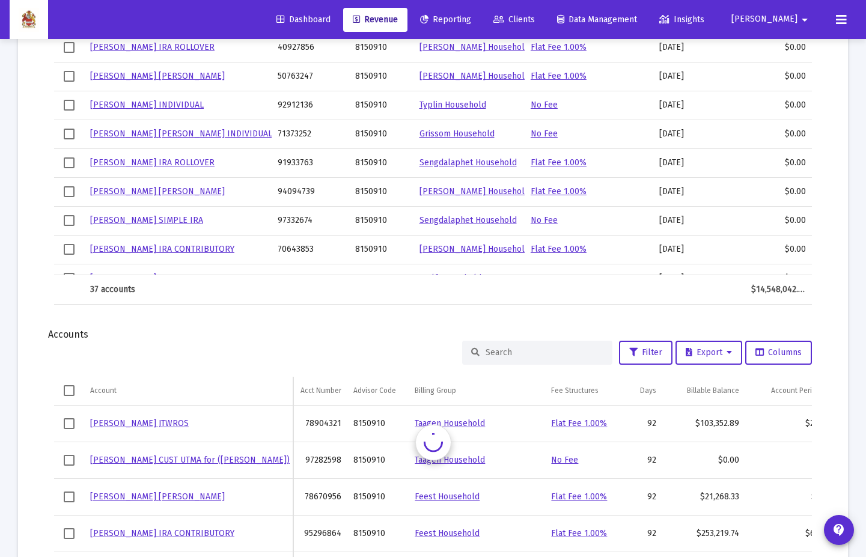
scroll to position [0, 17]
click at [372, 343] on div "Filter Export Columns" at bounding box center [432, 353] width 757 height 24
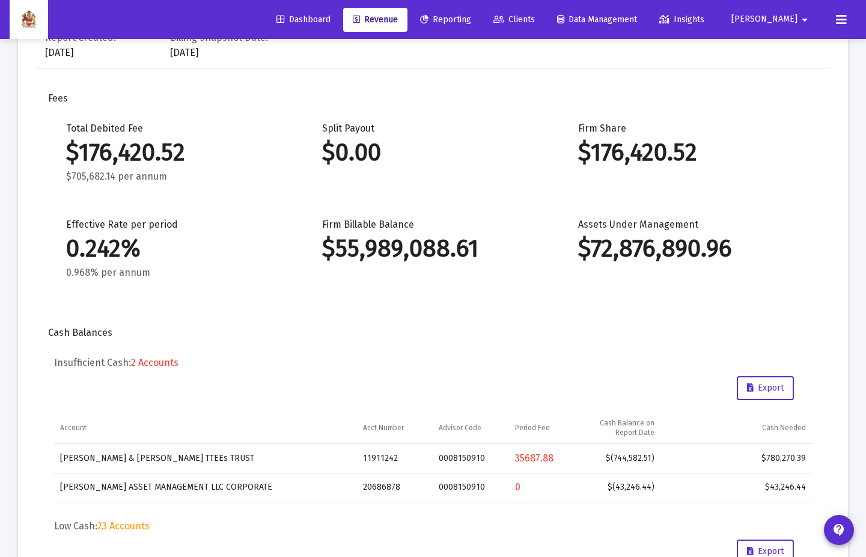
click at [471, 18] on span "Reporting" at bounding box center [445, 19] width 51 height 10
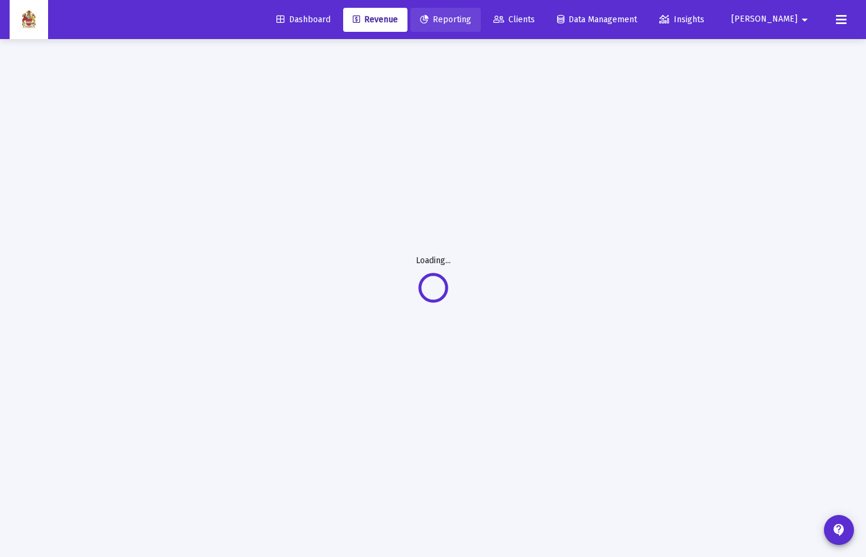
click at [535, 22] on span "Clients" at bounding box center [513, 19] width 41 height 10
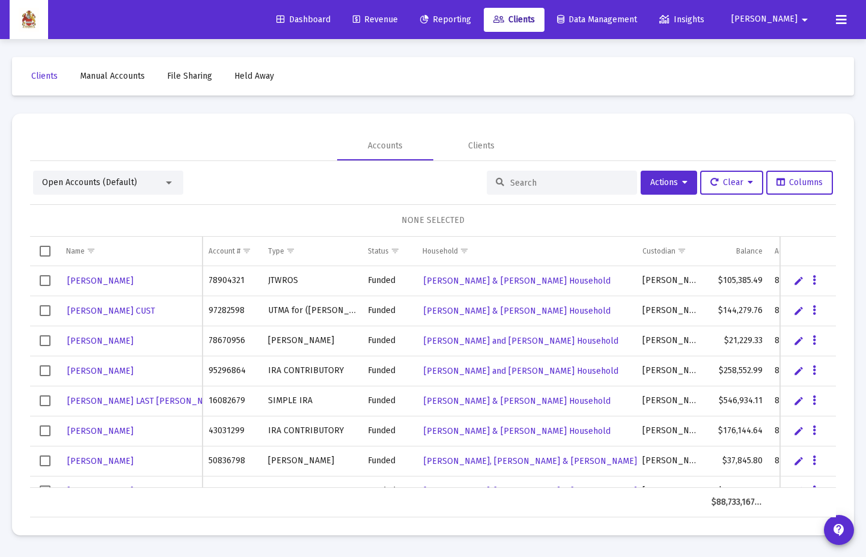
click at [471, 20] on span "Reporting" at bounding box center [445, 19] width 51 height 10
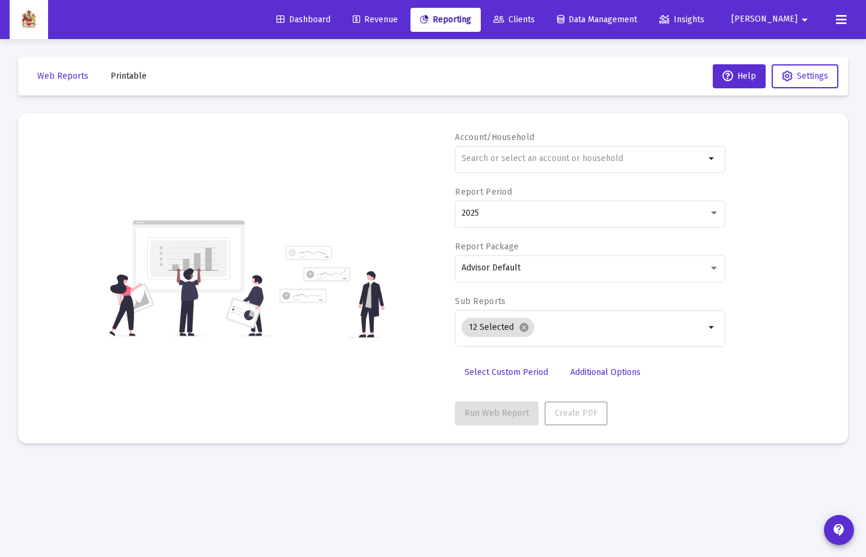
click at [732, 159] on div "Account/Household arrow_drop_down Report Period 2025 Report Package Advisor Def…" at bounding box center [432, 279] width 793 height 294
click at [715, 159] on mat-icon "arrow_drop_down" at bounding box center [712, 158] width 14 height 14
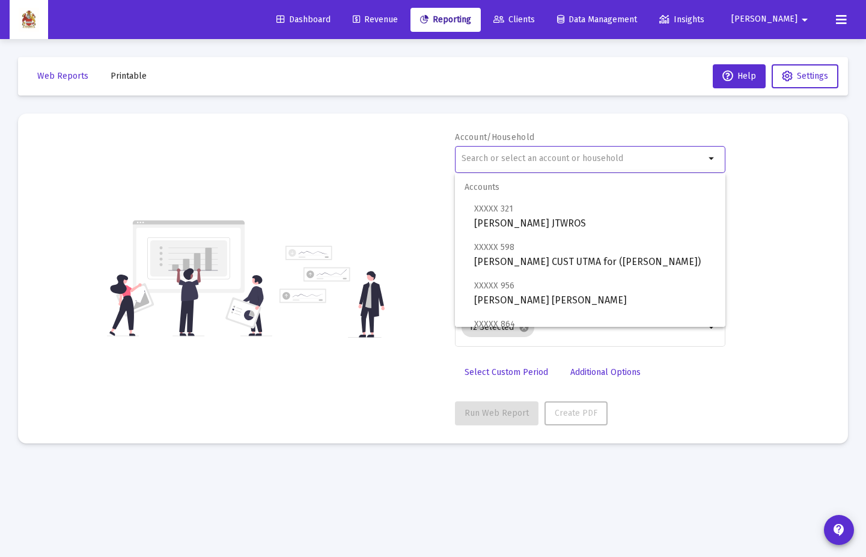
click at [750, 157] on div "Account/Household arrow_drop_down Report Period 2025 Report Package Advisor Def…" at bounding box center [432, 279] width 793 height 294
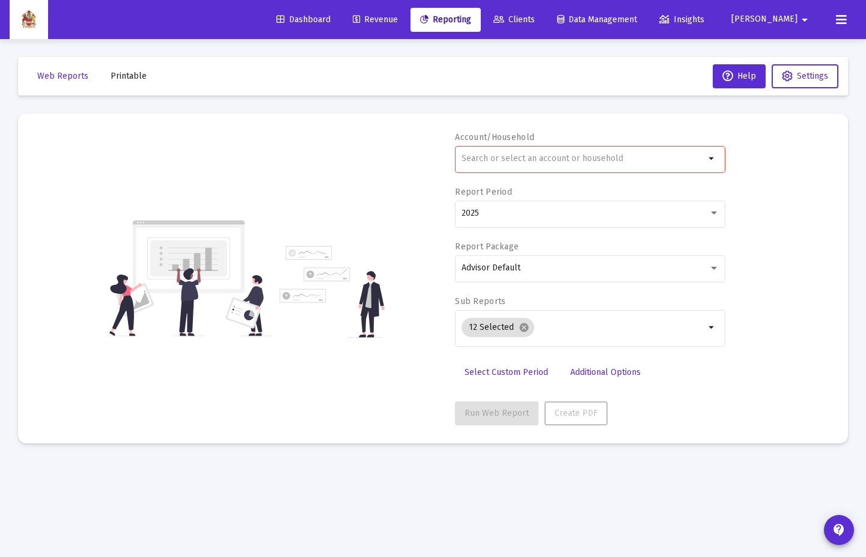
click at [398, 17] on span "Revenue" at bounding box center [375, 19] width 45 height 10
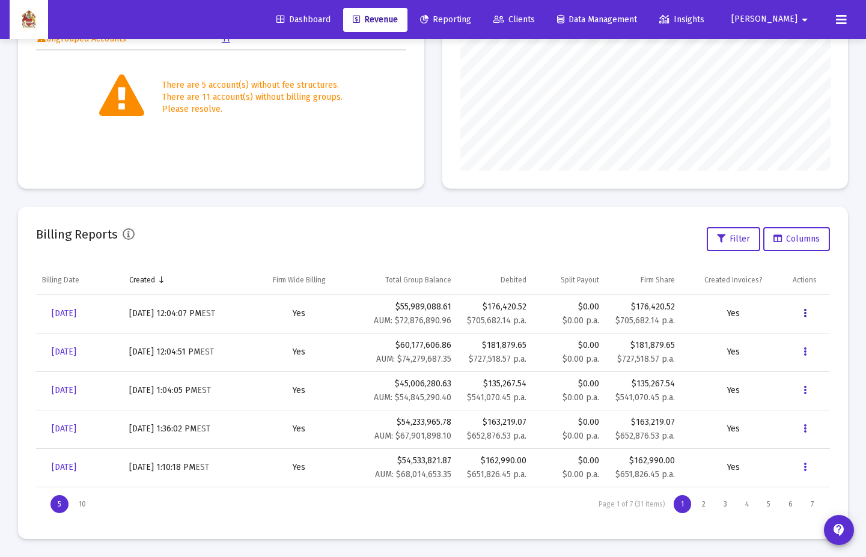
click at [799, 314] on button "Data grid" at bounding box center [804, 314] width 24 height 24
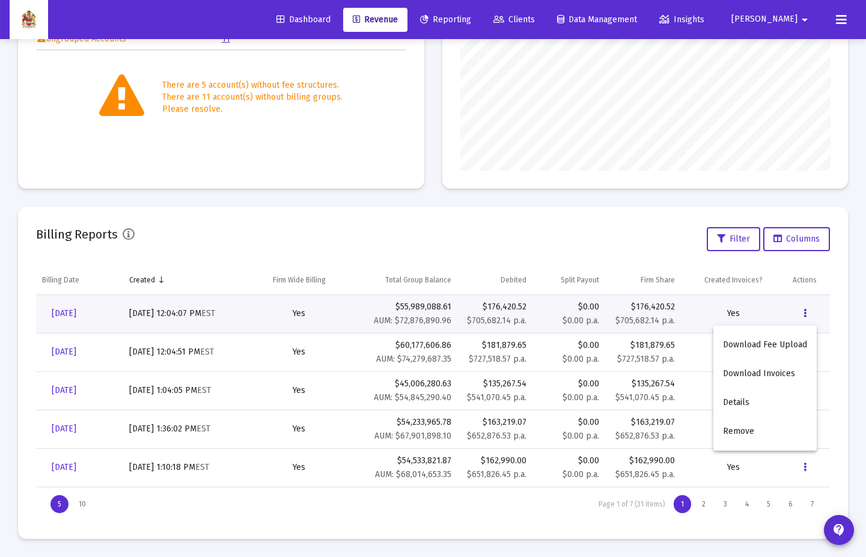
click at [574, 248] on div at bounding box center [433, 278] width 866 height 557
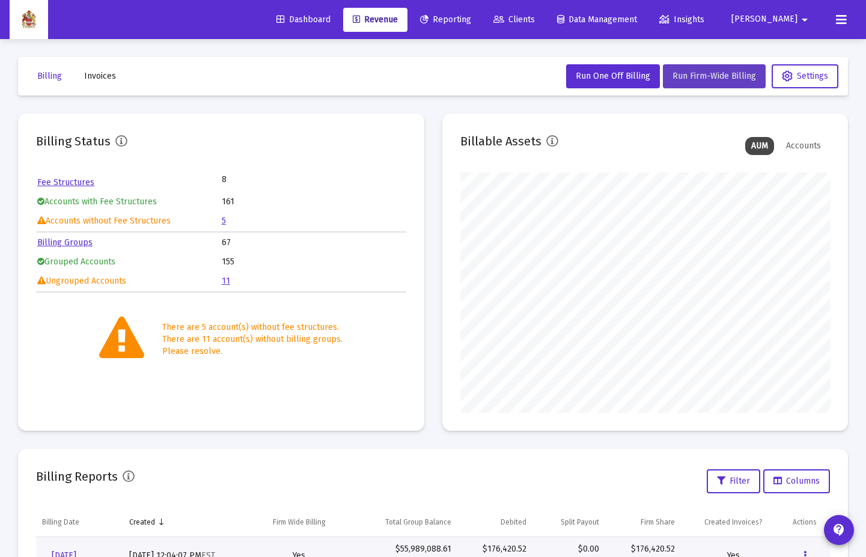
click at [726, 85] on button "Run Firm-Wide Billing" at bounding box center [714, 76] width 103 height 24
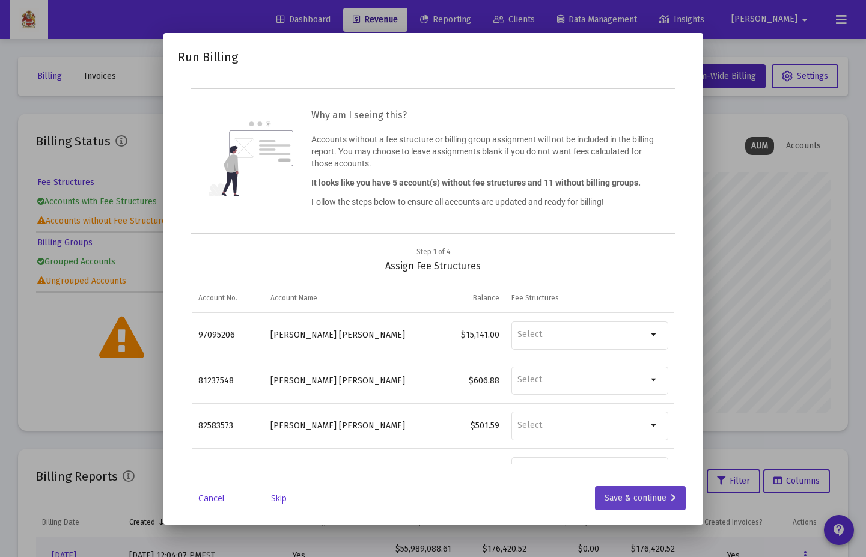
click at [663, 404] on div "Save & continue" at bounding box center [639, 498] width 71 height 24
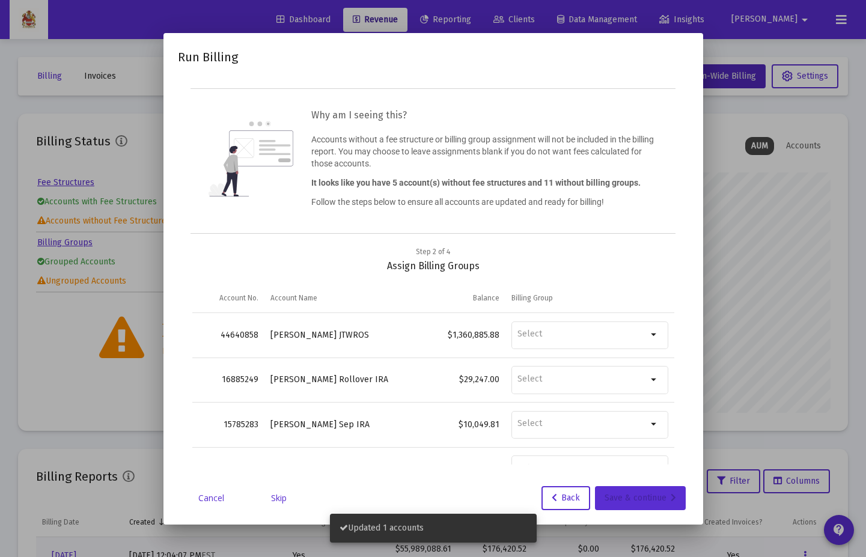
click at [663, 404] on div "Save & continue" at bounding box center [639, 498] width 71 height 24
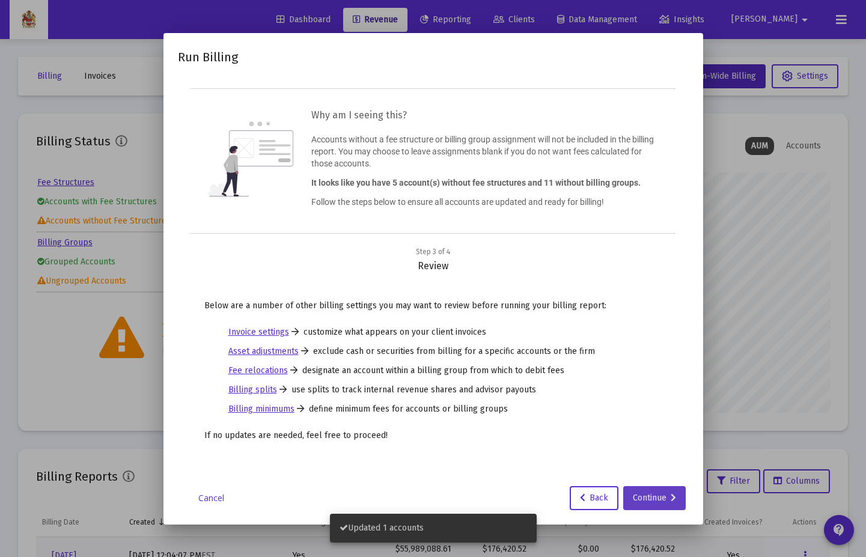
click at [670, 404] on icon at bounding box center [672, 498] width 5 height 8
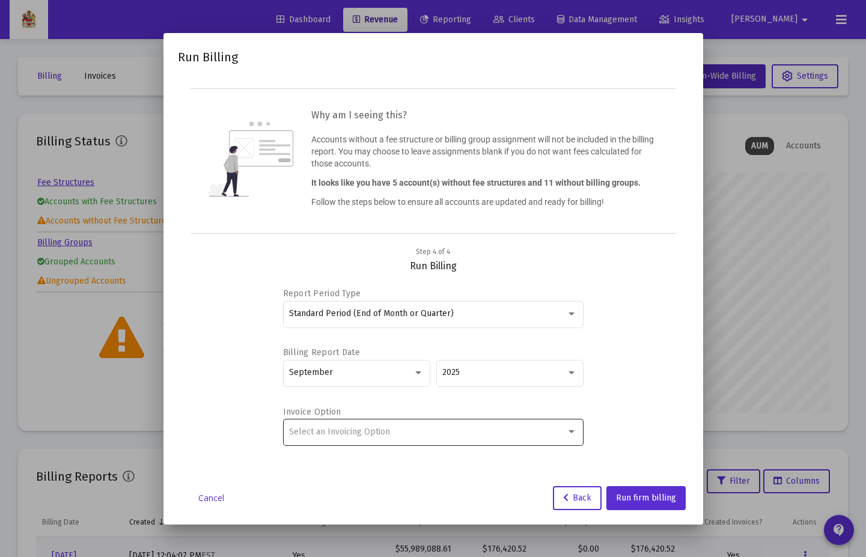
click at [571, 404] on div at bounding box center [571, 431] width 6 height 3
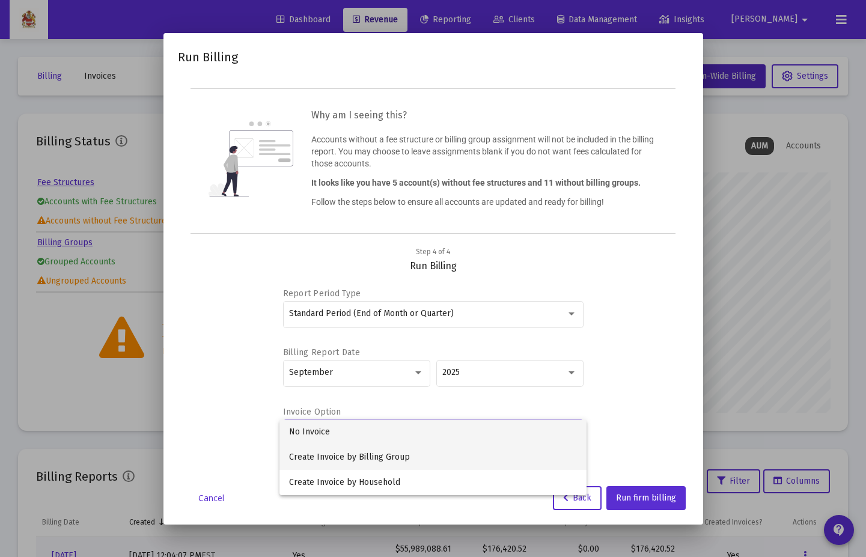
click at [498, 404] on span "Create Invoice by Billing Group" at bounding box center [433, 456] width 288 height 25
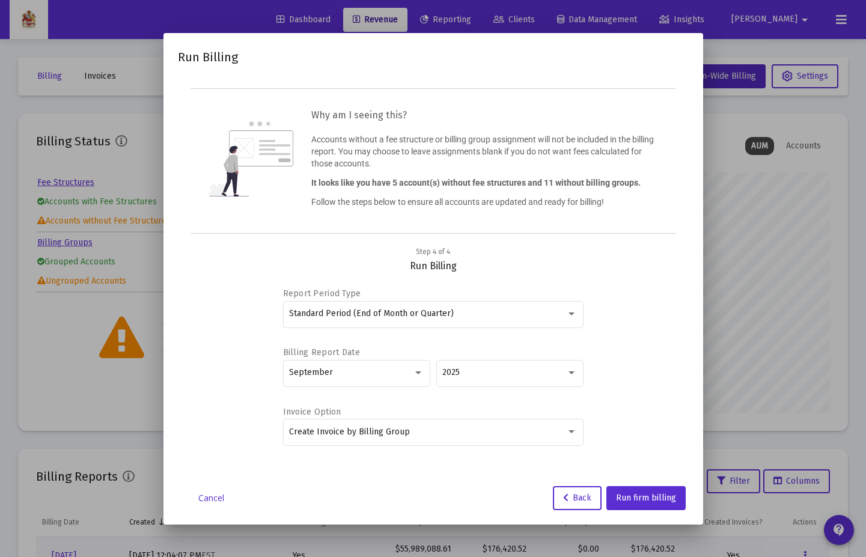
click at [621, 345] on div "Report Period Type Standard Period (End of Month or Quarter) Billing Report Dat…" at bounding box center [433, 368] width 482 height 192
click at [652, 404] on span "Run firm billing" at bounding box center [646, 498] width 60 height 10
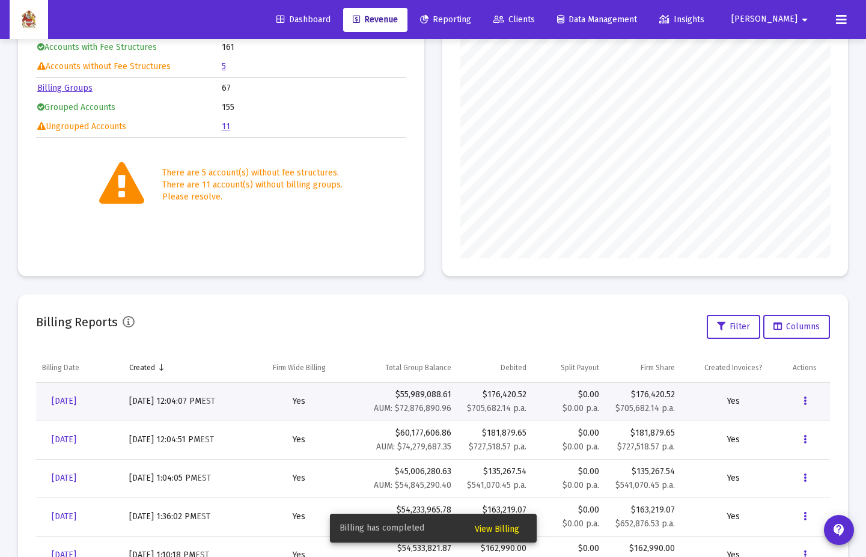
click at [471, 16] on span "Reporting" at bounding box center [445, 19] width 51 height 10
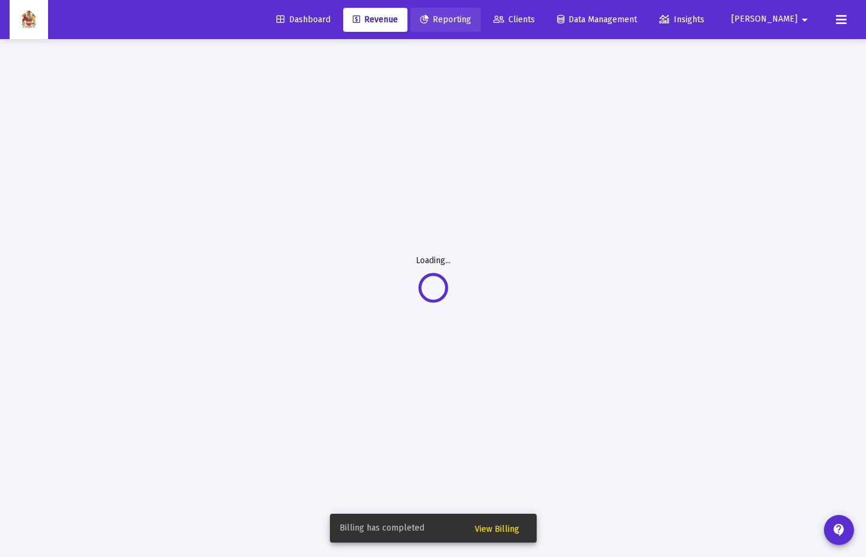
scroll to position [39, 0]
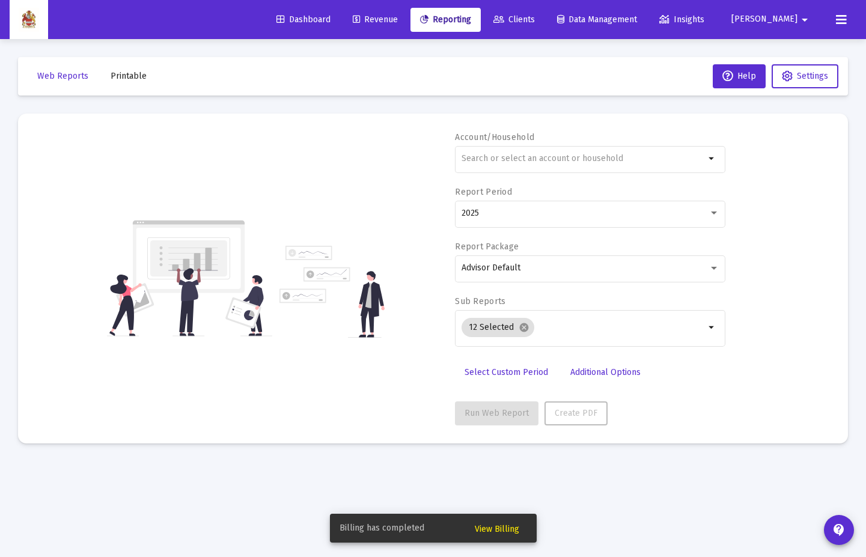
click at [407, 19] on link "Revenue" at bounding box center [375, 20] width 64 height 24
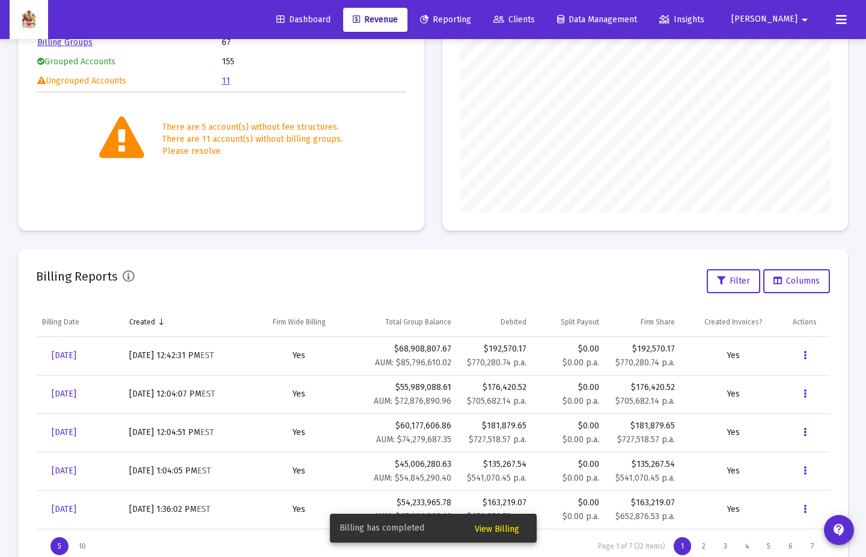
scroll to position [242, 0]
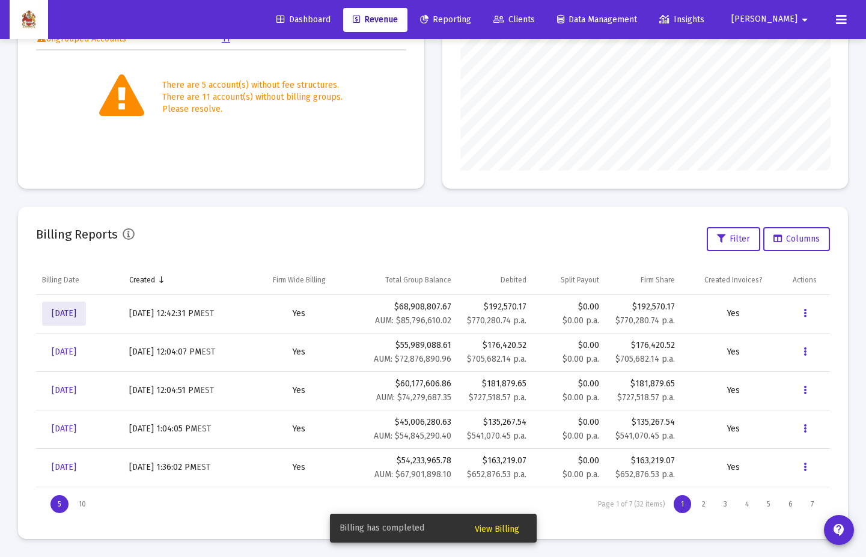
click at [76, 315] on span "[DATE]" at bounding box center [64, 313] width 25 height 10
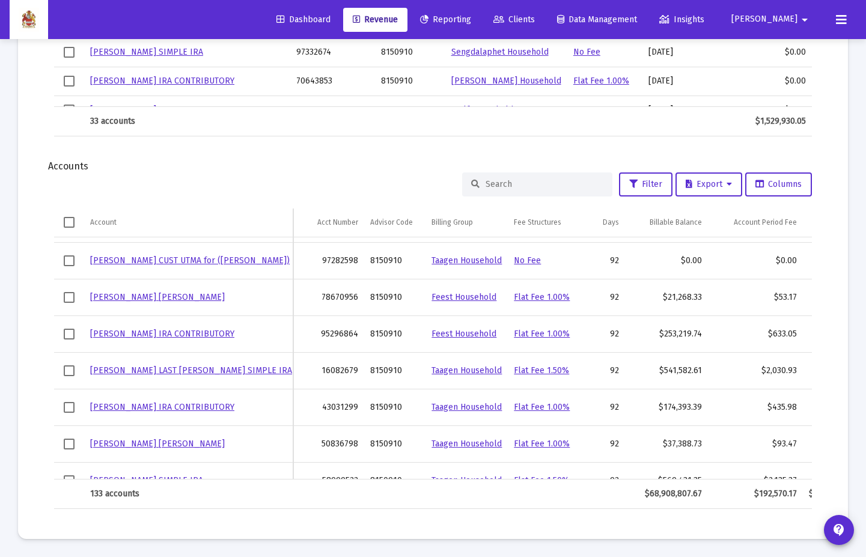
scroll to position [37, 0]
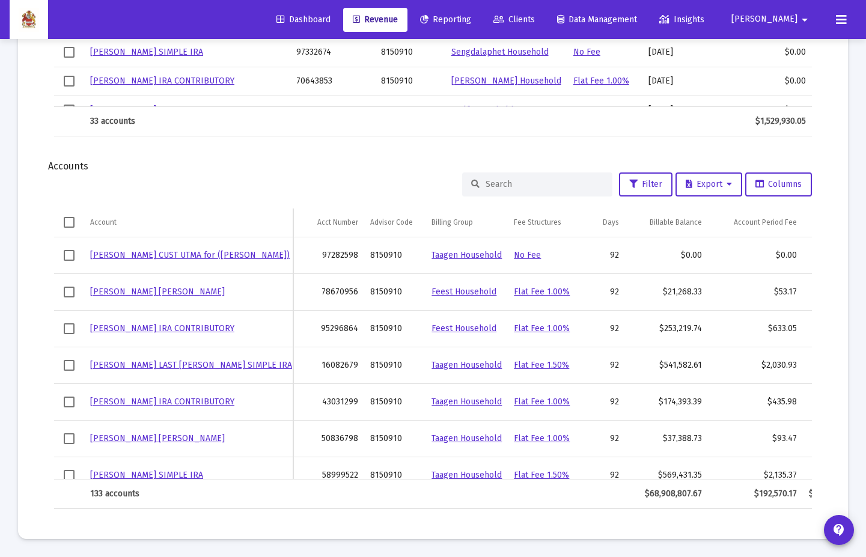
click at [537, 192] on div at bounding box center [537, 184] width 150 height 24
click at [522, 181] on input at bounding box center [544, 184] width 118 height 10
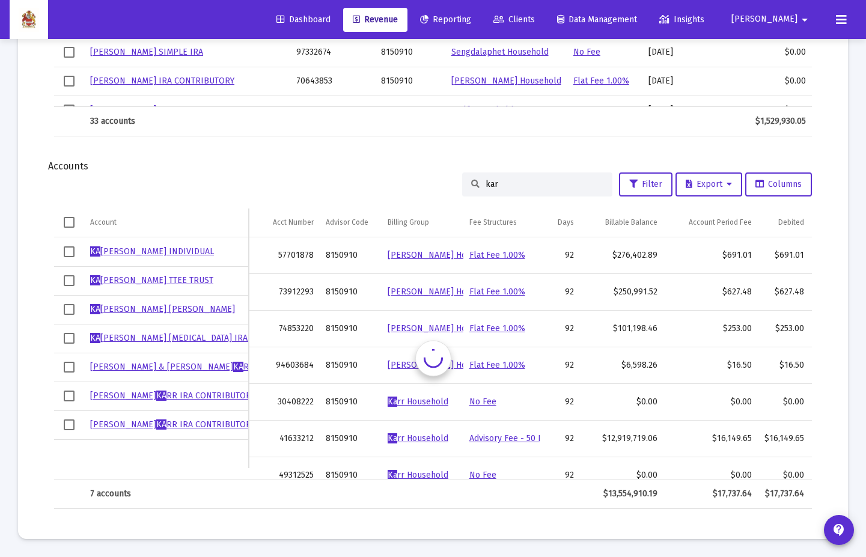
type input "[PERSON_NAME]"
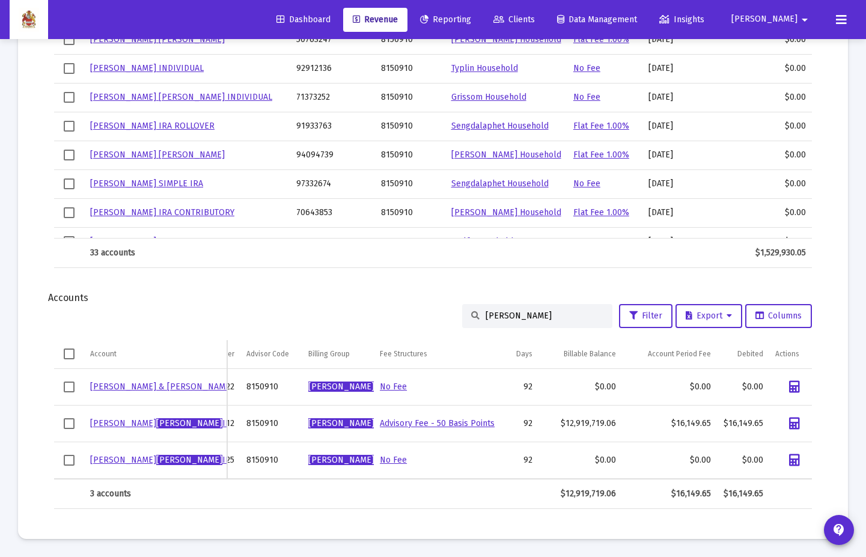
scroll to position [0, 67]
